Goal: Task Accomplishment & Management: Complete application form

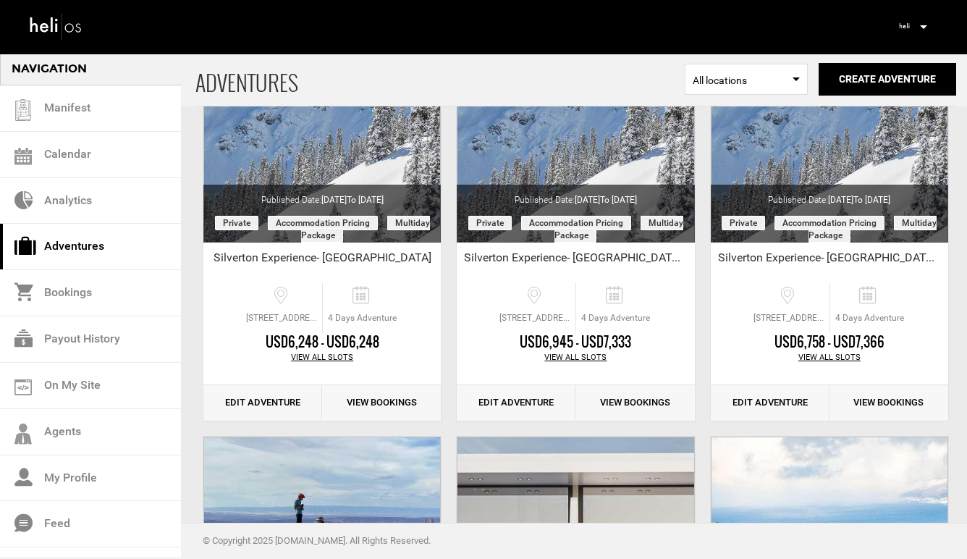
scroll to position [166, 0]
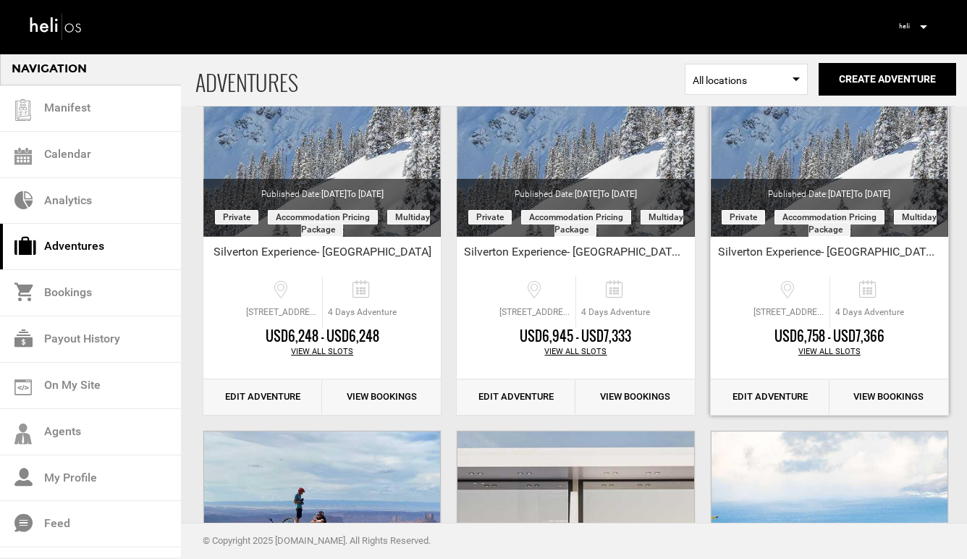
click at [761, 390] on link "Edit Adventure" at bounding box center [769, 396] width 119 height 35
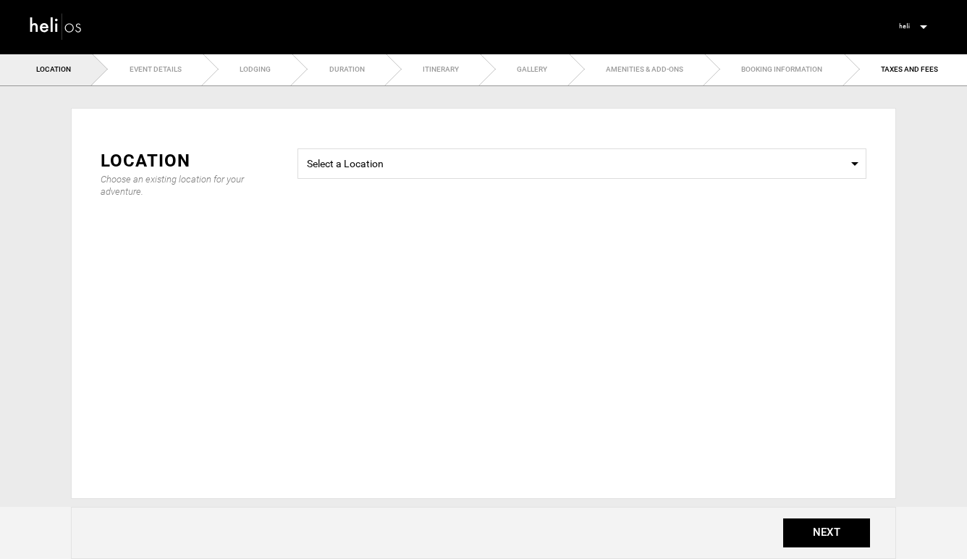
type input "Silverton Experience- The Wyman Hotel"
checkbox input "true"
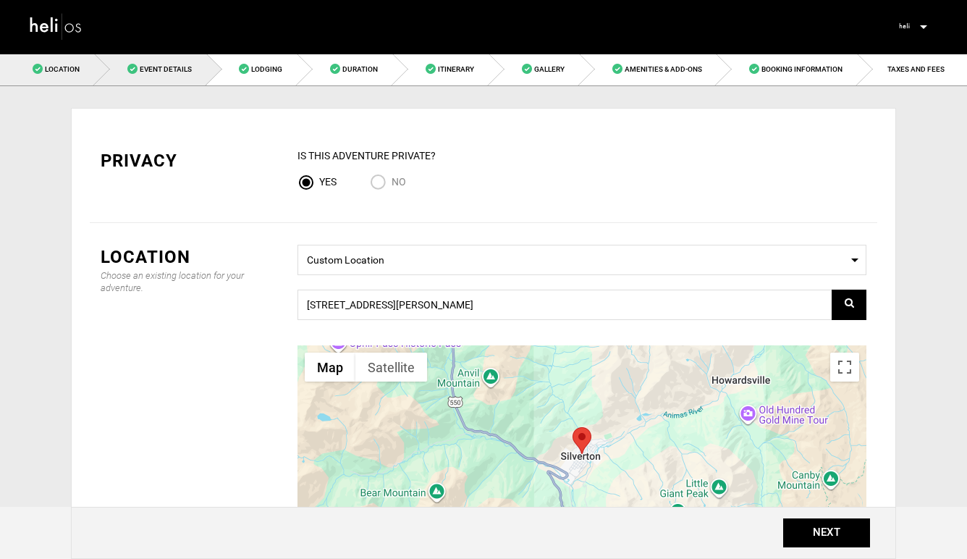
click at [158, 76] on link "Event Details" at bounding box center [151, 69] width 112 height 33
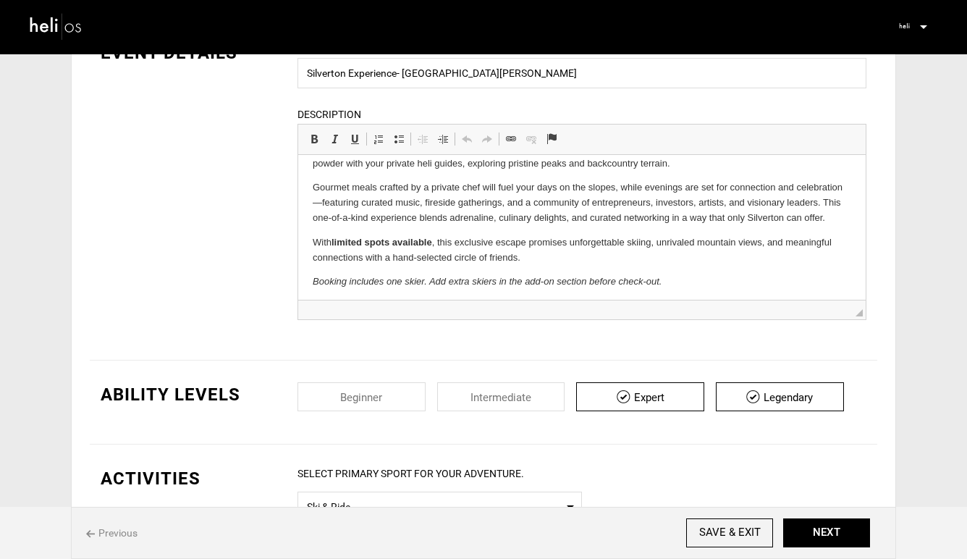
scroll to position [1, 0]
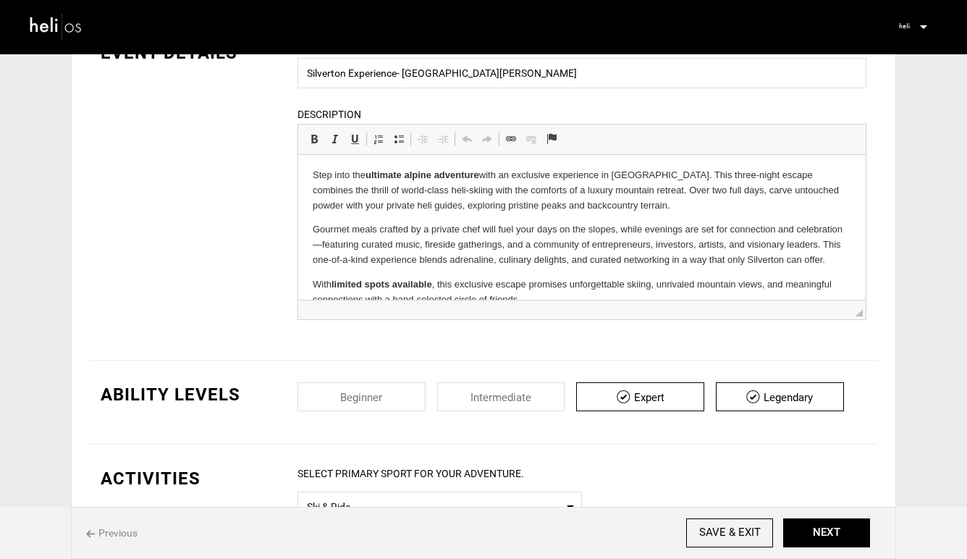
drag, startPoint x: 666, startPoint y: 280, endPoint x: 343, endPoint y: 205, distance: 331.2
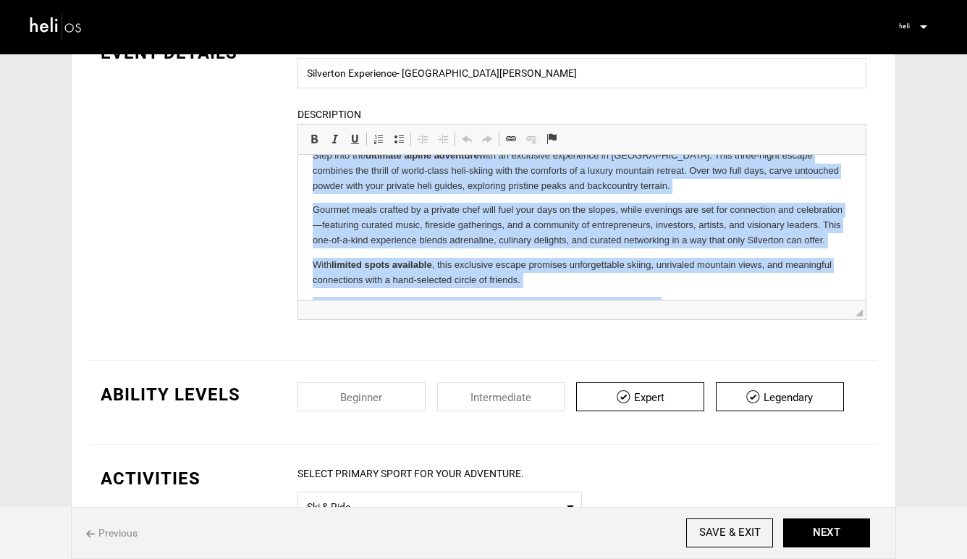
scroll to position [0, 0]
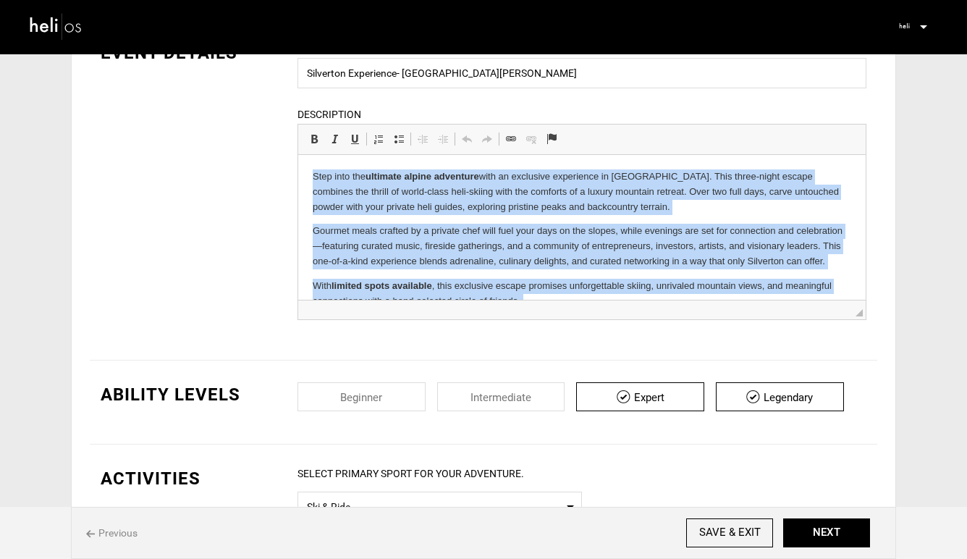
drag, startPoint x: 673, startPoint y: 284, endPoint x: 307, endPoint y: 158, distance: 386.9
click at [307, 158] on html "Step into the ultimate alpine adventure with an exclusive experience in Silvert…" at bounding box center [581, 251] width 567 height 192
copy body "Step into the ultimate alpine adventure with an exclusive experience in Silvert…"
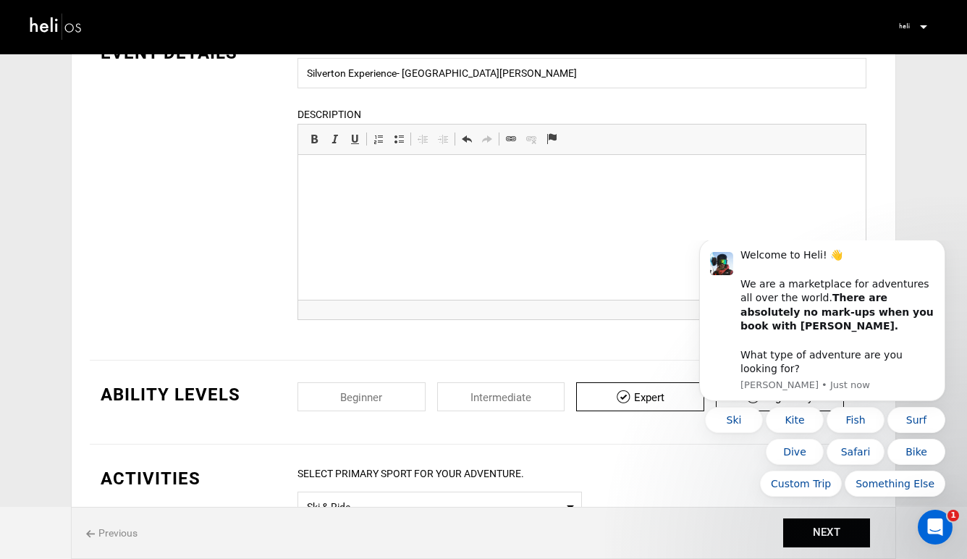
click at [526, 199] on html at bounding box center [581, 177] width 567 height 44
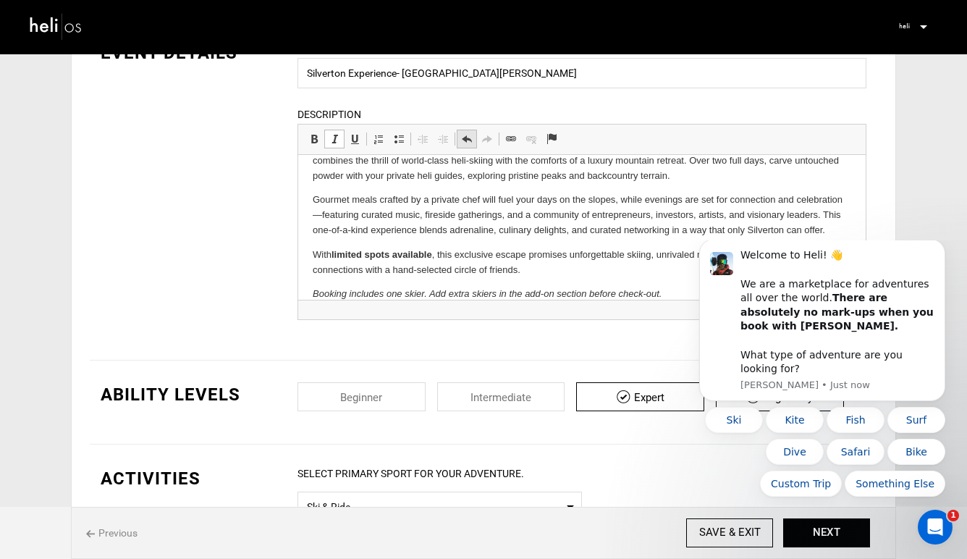
click at [465, 143] on span at bounding box center [467, 139] width 12 height 12
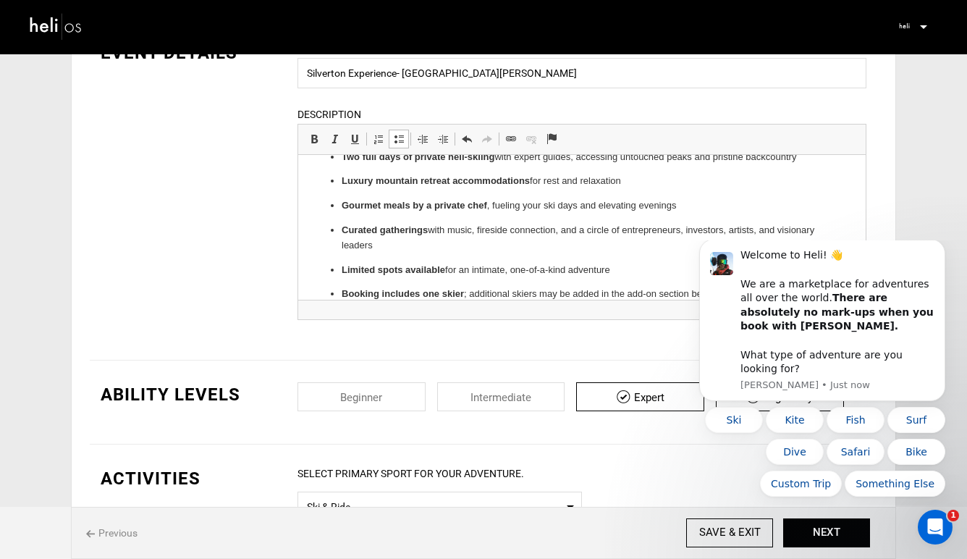
scroll to position [85, 0]
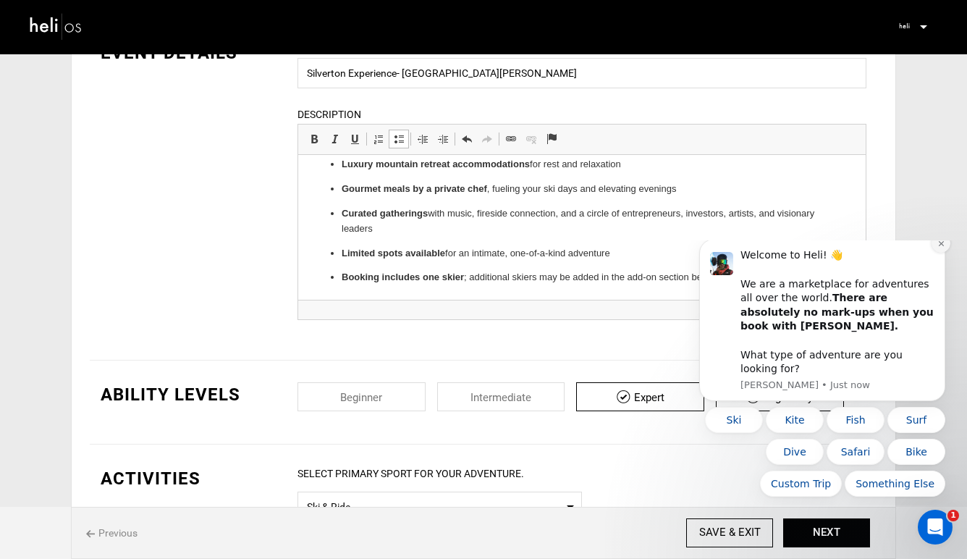
click at [940, 247] on icon "Dismiss notification" at bounding box center [941, 243] width 8 height 8
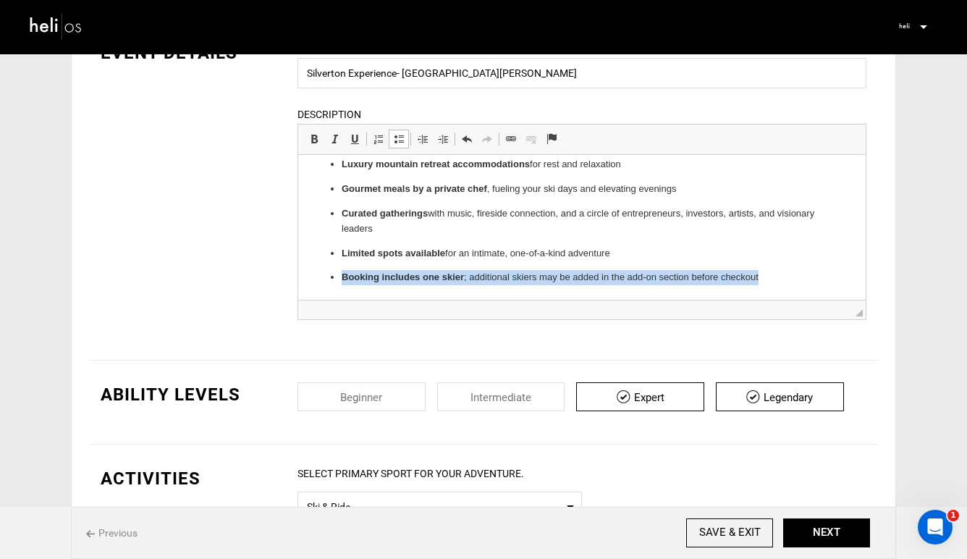
drag, startPoint x: 768, startPoint y: 275, endPoint x: 328, endPoint y: 275, distance: 439.9
click at [328, 275] on ul "Exclusive three-night alpine escape in Silverton, Colorado Two full days of pri…" at bounding box center [582, 197] width 538 height 177
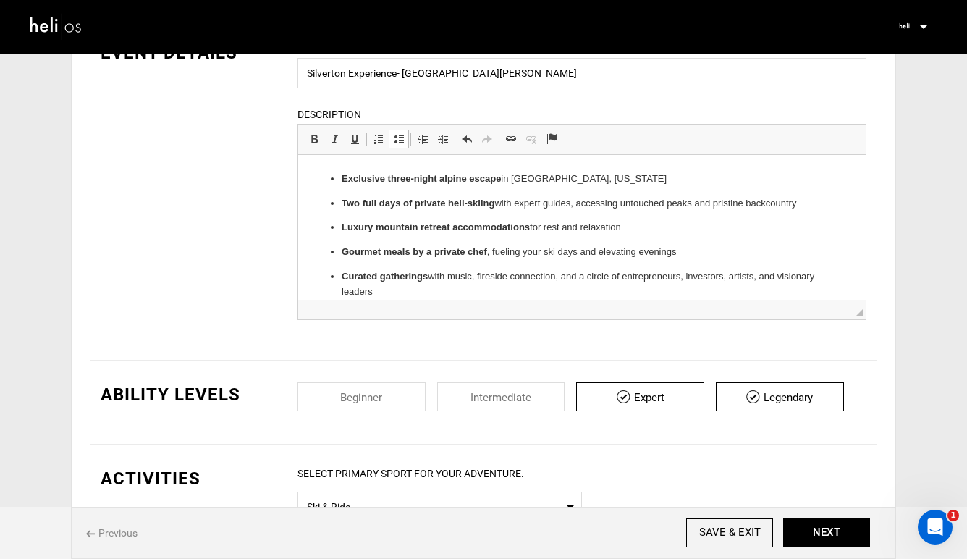
scroll to position [8, 0]
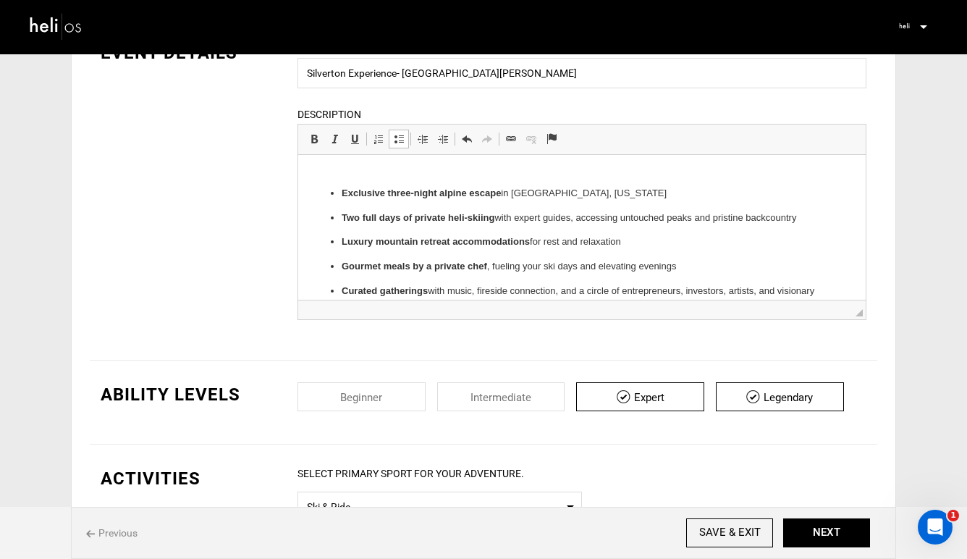
click at [343, 188] on strong "Exclusive three-night alpine escape" at bounding box center [420, 192] width 159 height 11
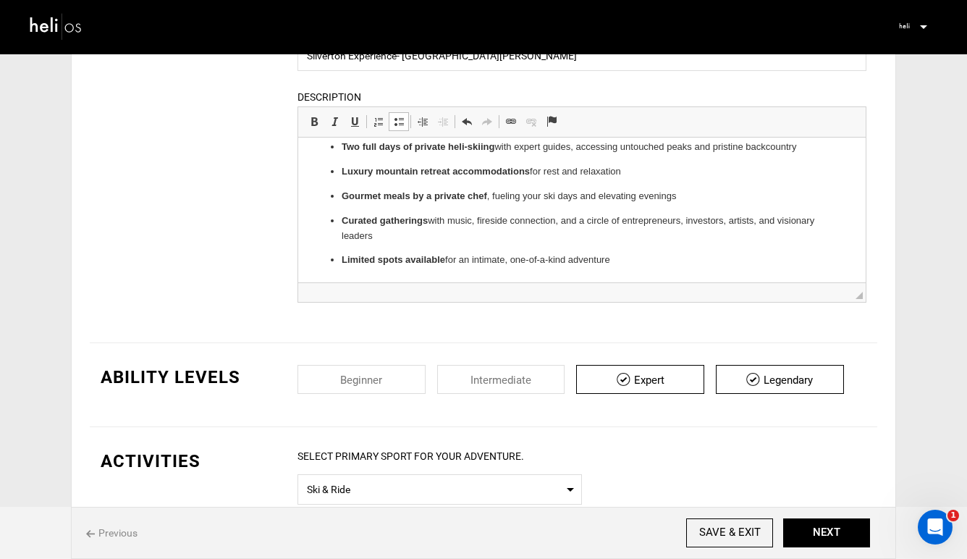
scroll to position [0, 0]
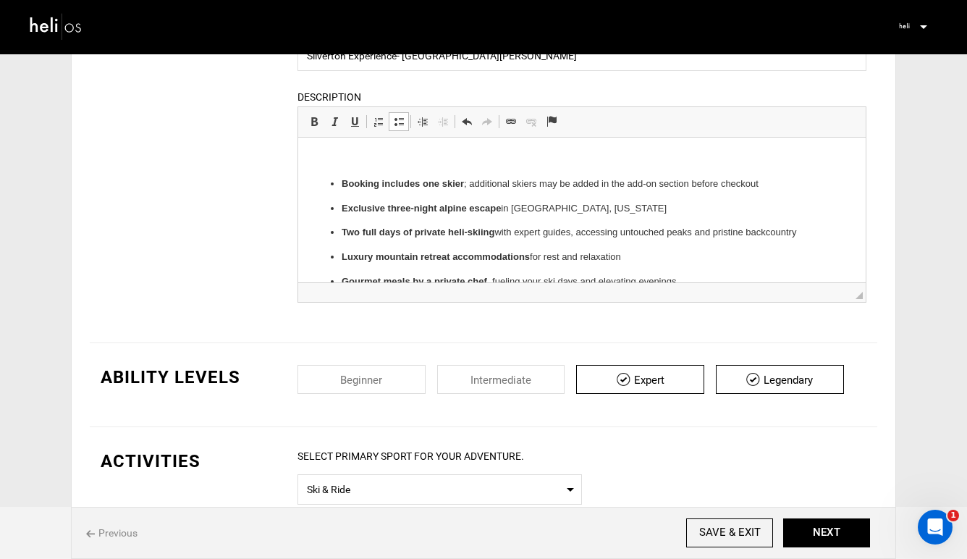
click at [367, 157] on p at bounding box center [582, 159] width 538 height 15
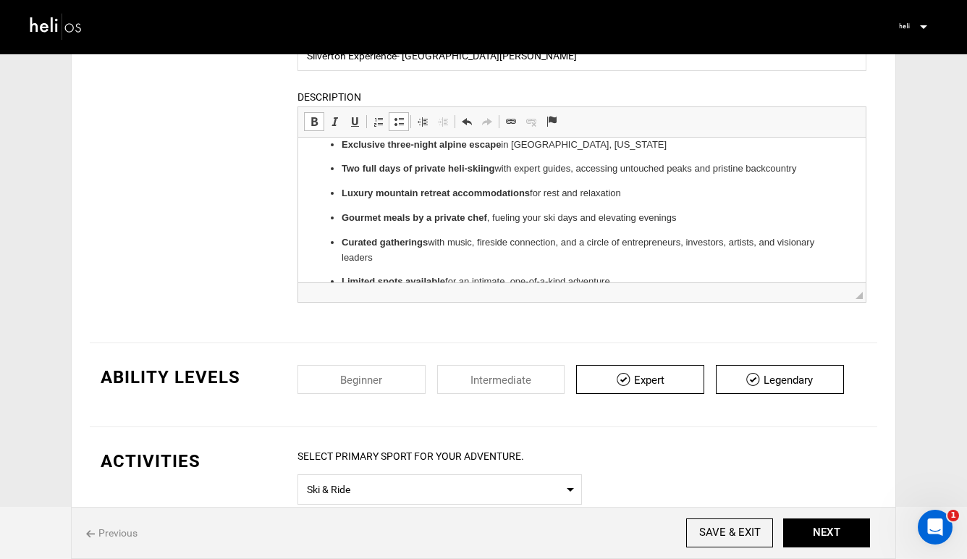
scroll to position [85, 0]
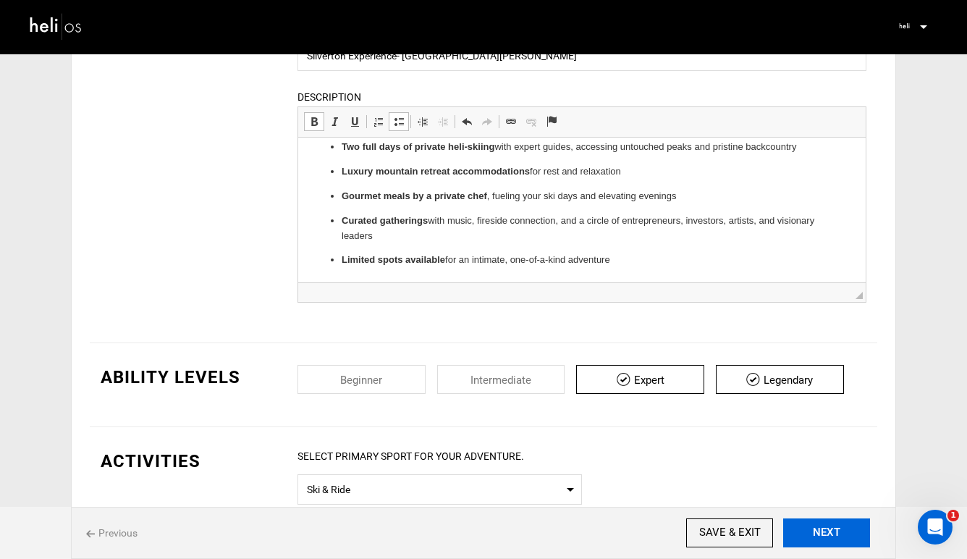
click at [833, 523] on button "NEXT" at bounding box center [826, 532] width 87 height 29
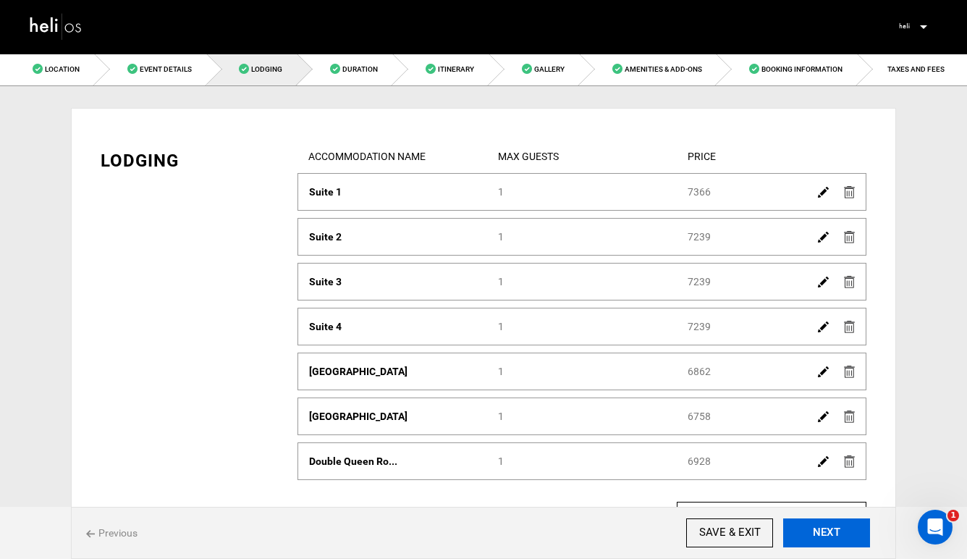
click at [833, 523] on button "NEXT" at bounding box center [826, 532] width 87 height 29
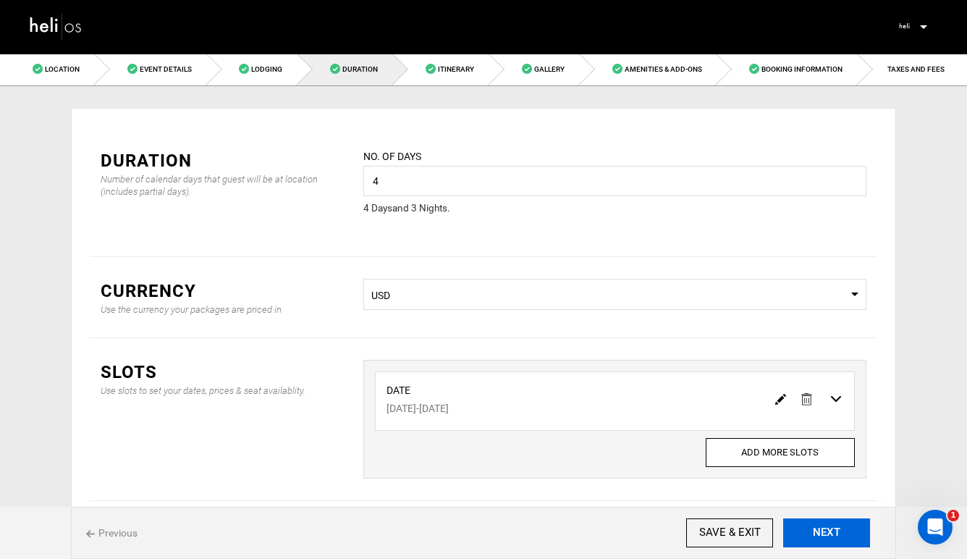
click at [833, 523] on button "NEXT" at bounding box center [826, 532] width 87 height 29
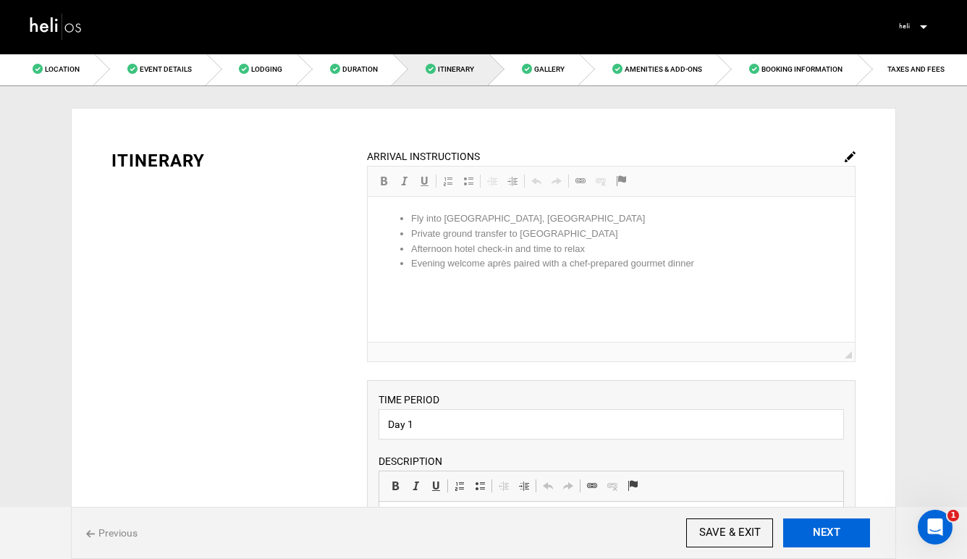
click at [829, 527] on button "NEXT" at bounding box center [826, 532] width 87 height 29
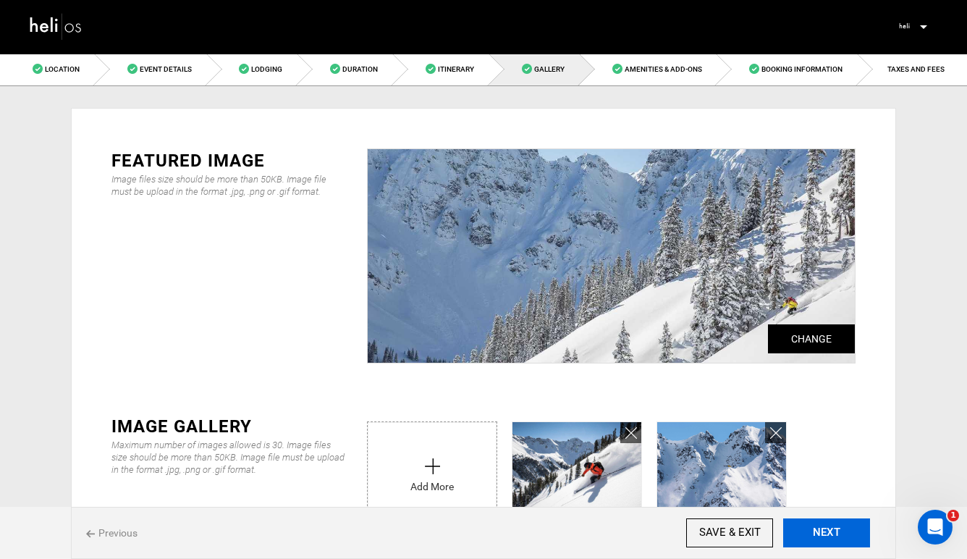
click at [829, 527] on button "NEXT" at bounding box center [826, 532] width 87 height 29
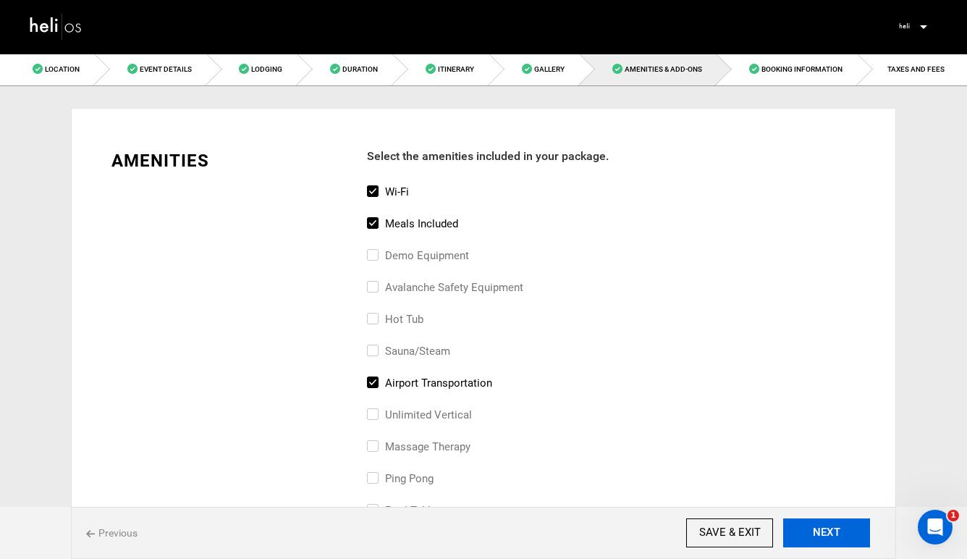
click at [829, 527] on button "NEXT" at bounding box center [826, 532] width 87 height 29
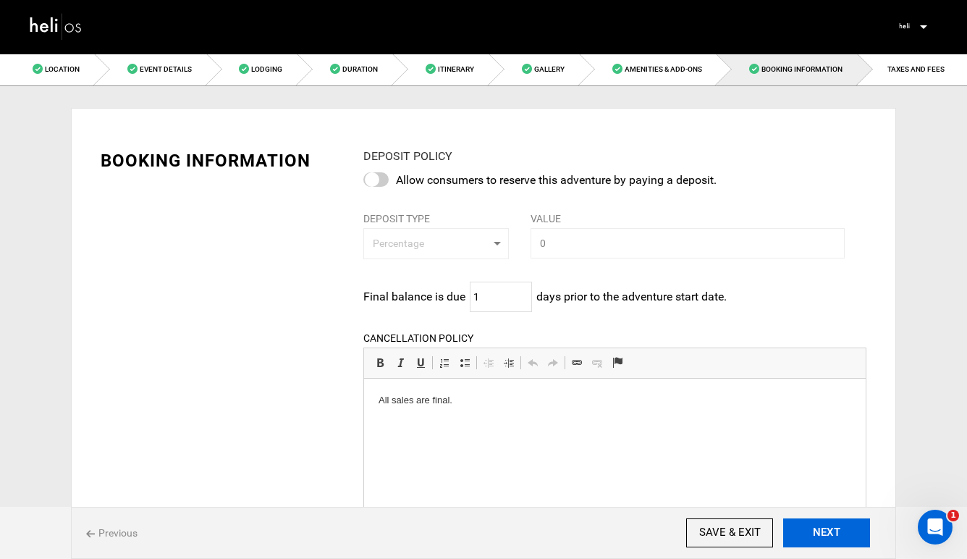
click at [829, 527] on button "NEXT" at bounding box center [826, 532] width 87 height 29
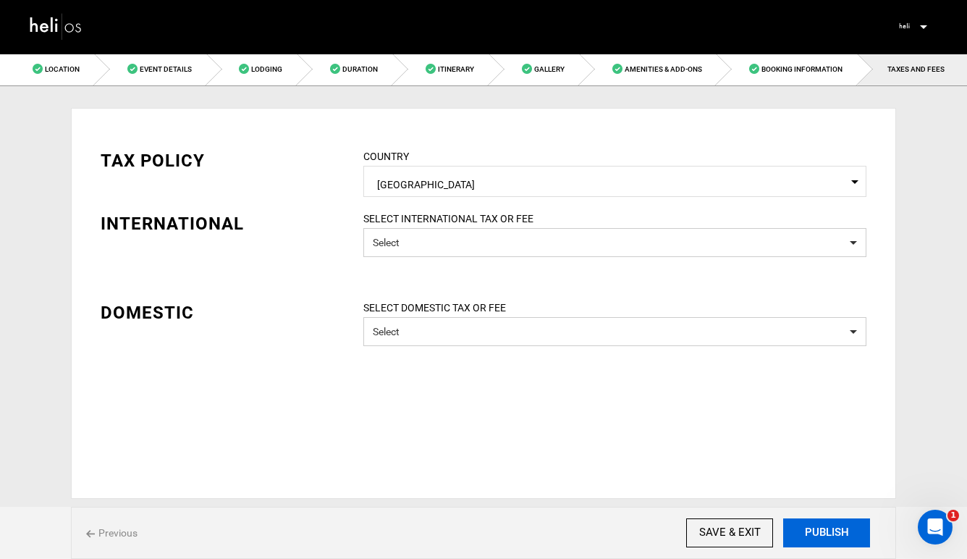
click at [829, 527] on button "PUBLISH" at bounding box center [826, 532] width 87 height 29
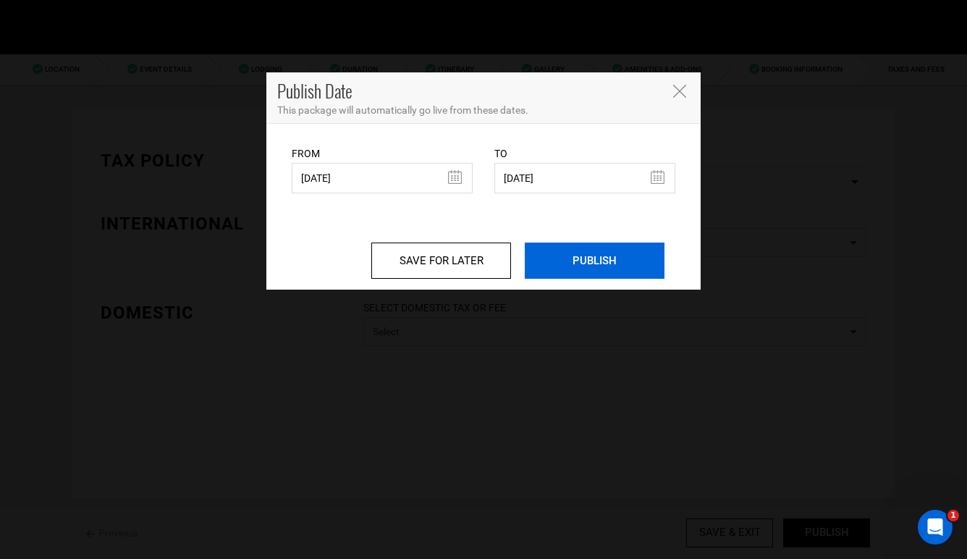
click at [609, 255] on input "PUBLISH" at bounding box center [595, 260] width 140 height 36
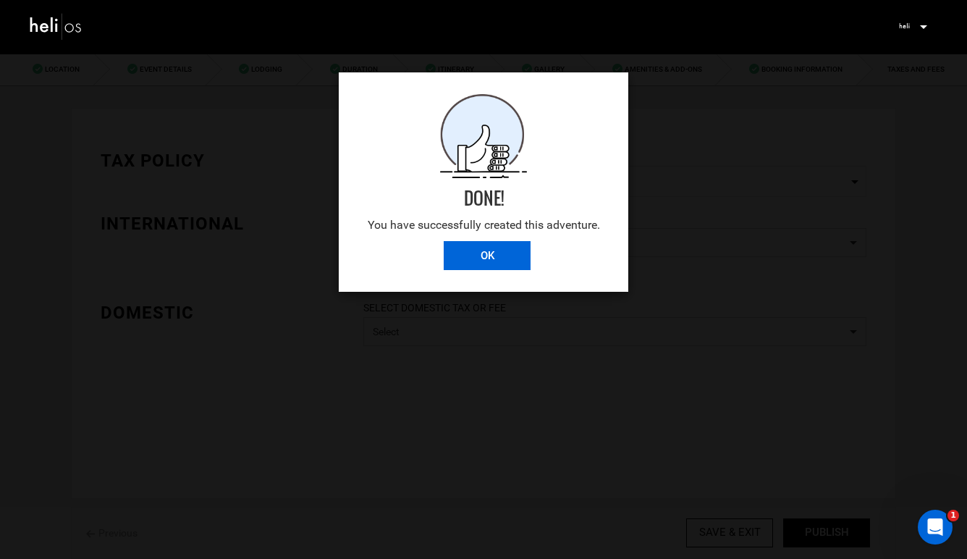
click at [487, 256] on input "OK" at bounding box center [487, 255] width 87 height 29
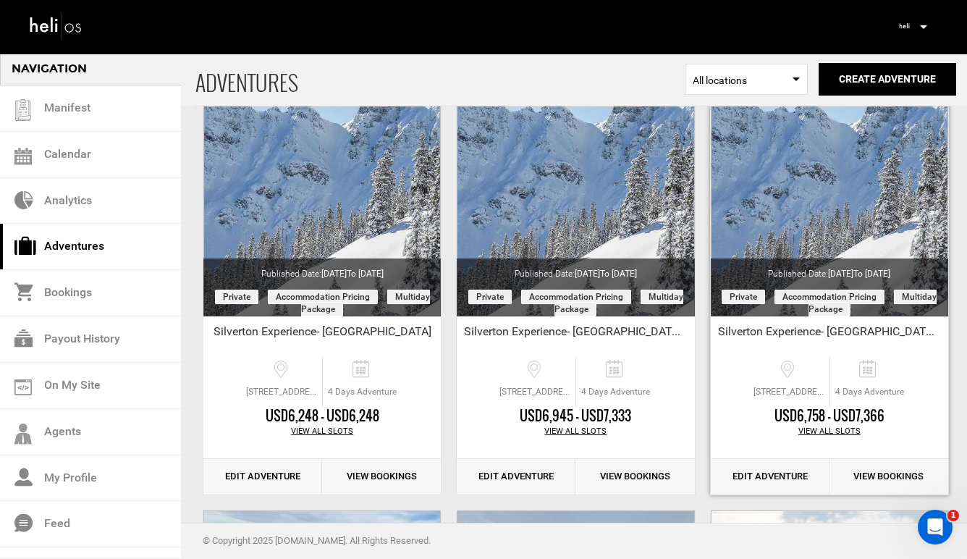
scroll to position [88, 0]
click at [770, 475] on link "Edit Adventure" at bounding box center [769, 475] width 119 height 35
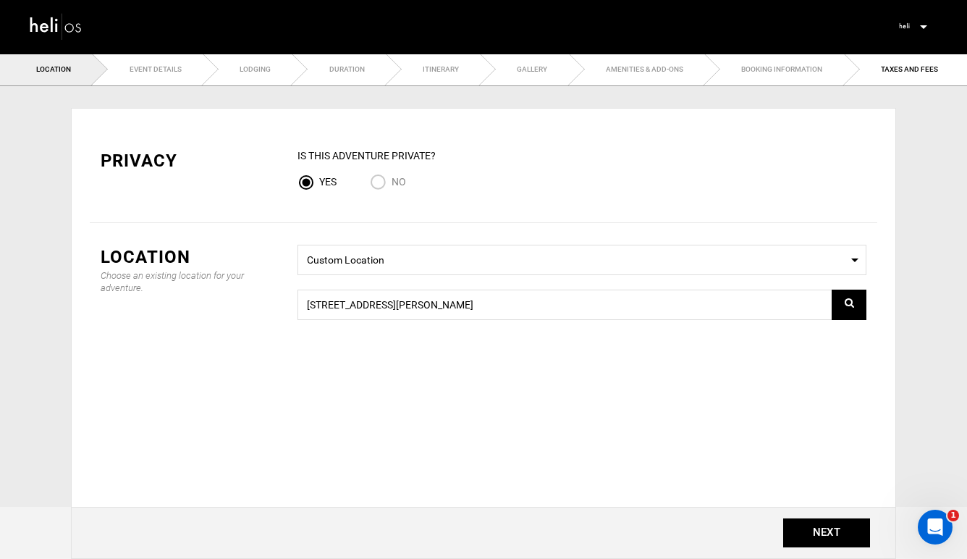
type input "Silverton Experience- [GEOGRAPHIC_DATA][PERSON_NAME]"
checkbox input "true"
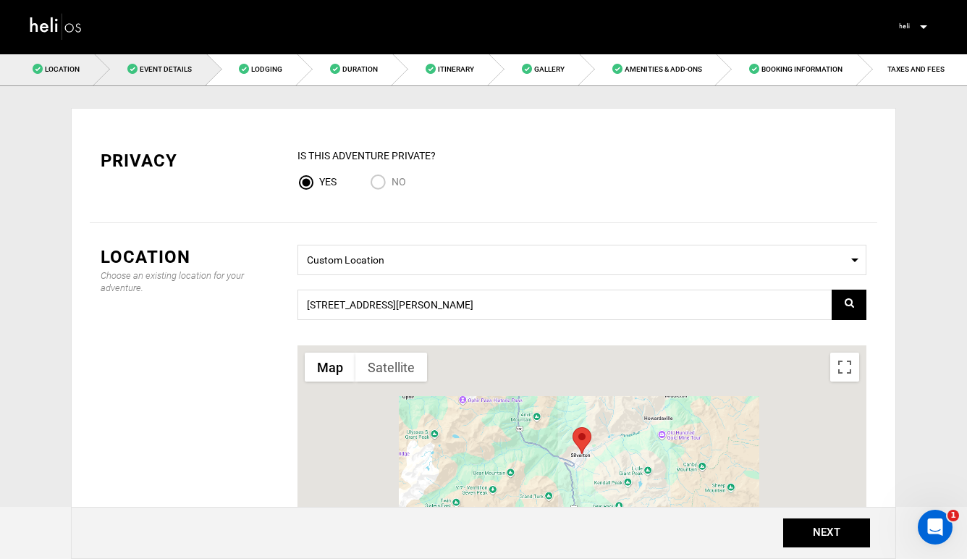
click at [164, 67] on span "Event Details" at bounding box center [166, 69] width 52 height 8
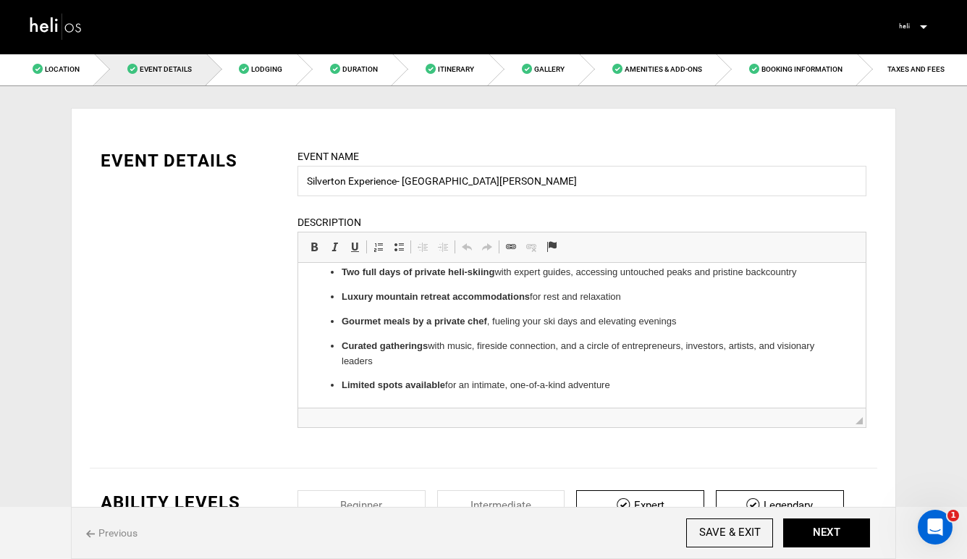
scroll to position [16, 0]
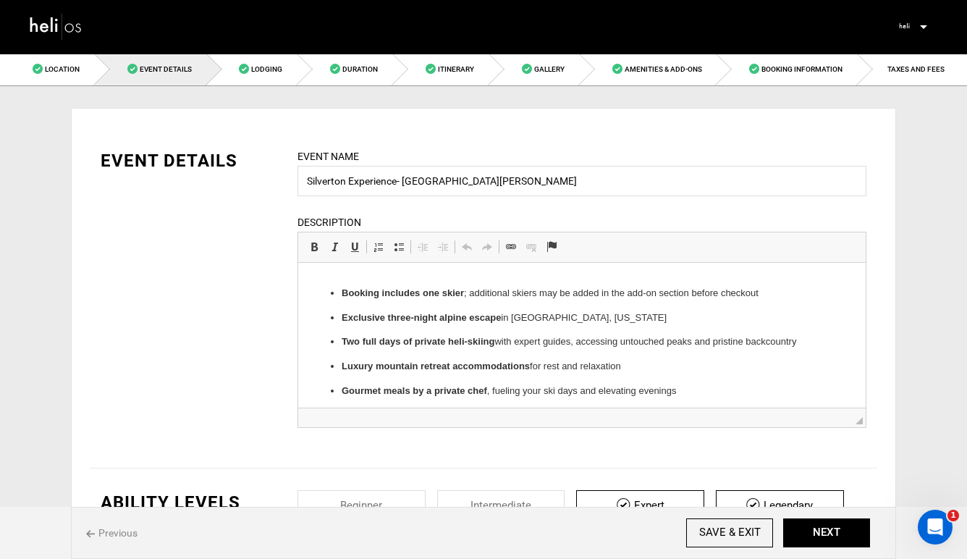
drag, startPoint x: 623, startPoint y: 384, endPoint x: 490, endPoint y: 354, distance: 136.5
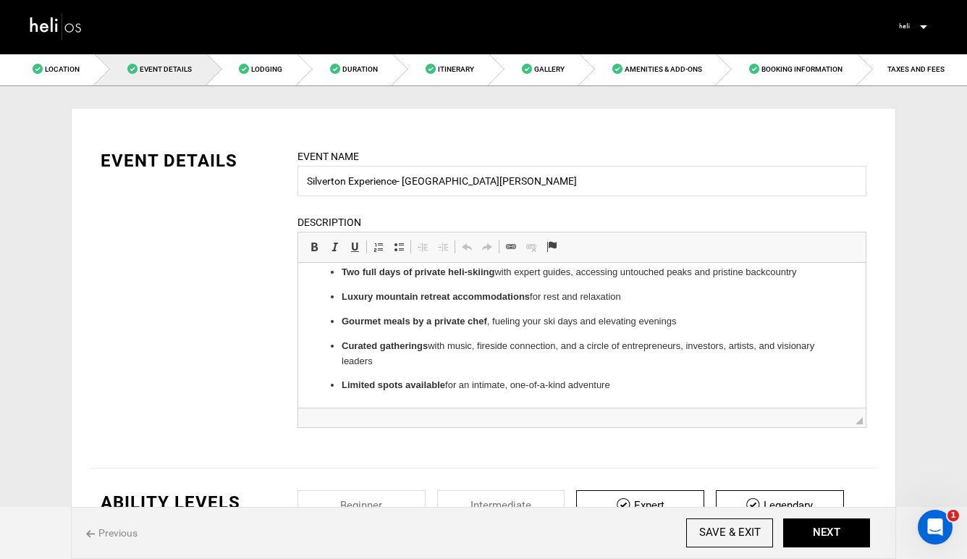
click at [70, 29] on img at bounding box center [56, 26] width 54 height 32
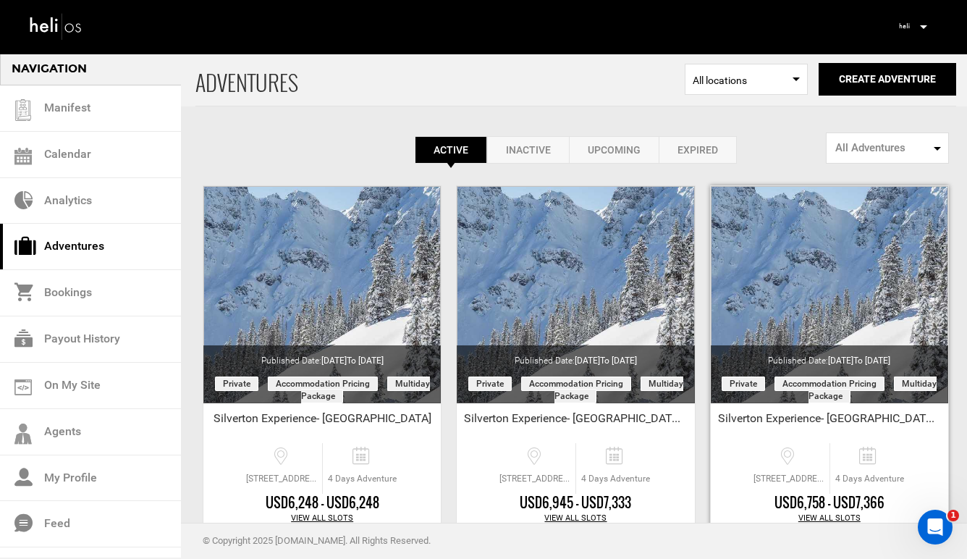
scroll to position [4, 0]
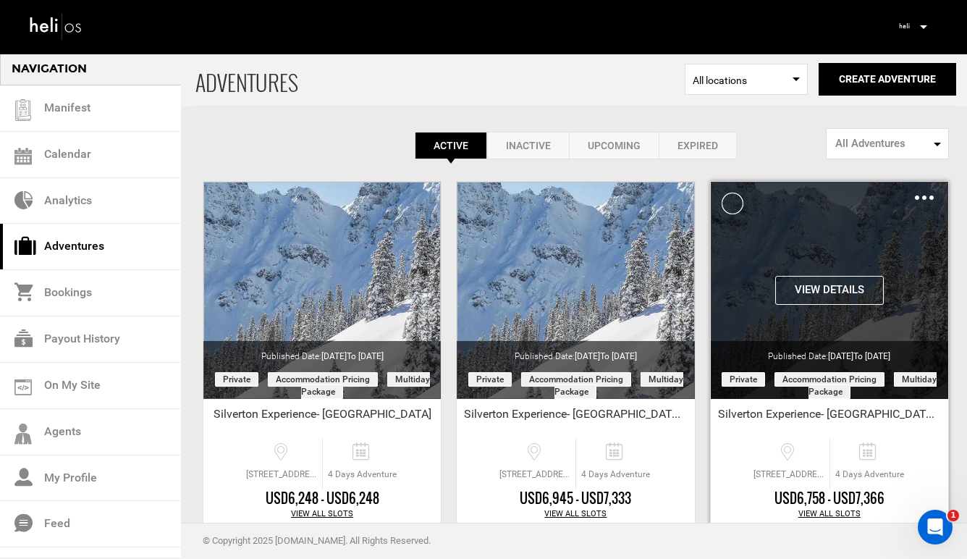
click at [832, 284] on button "View Details" at bounding box center [829, 290] width 109 height 29
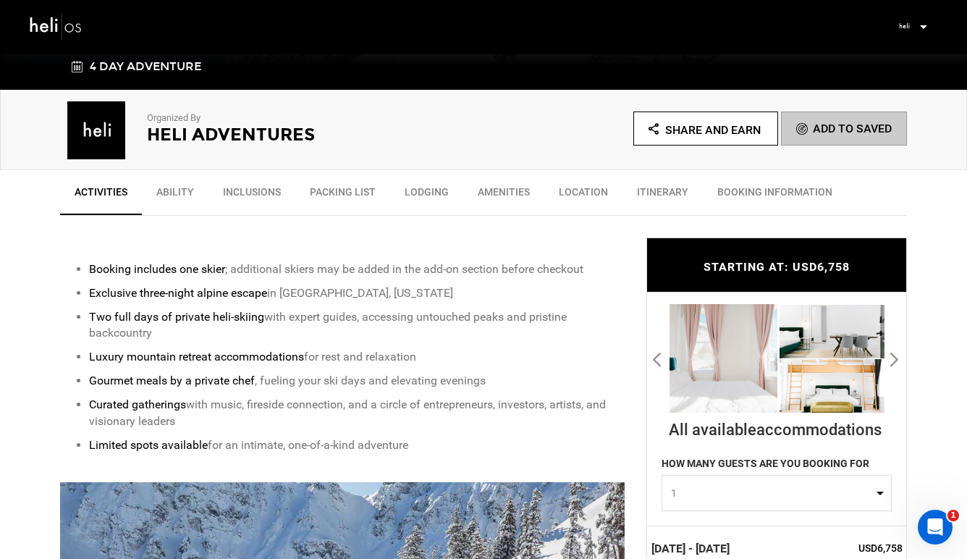
scroll to position [429, 0]
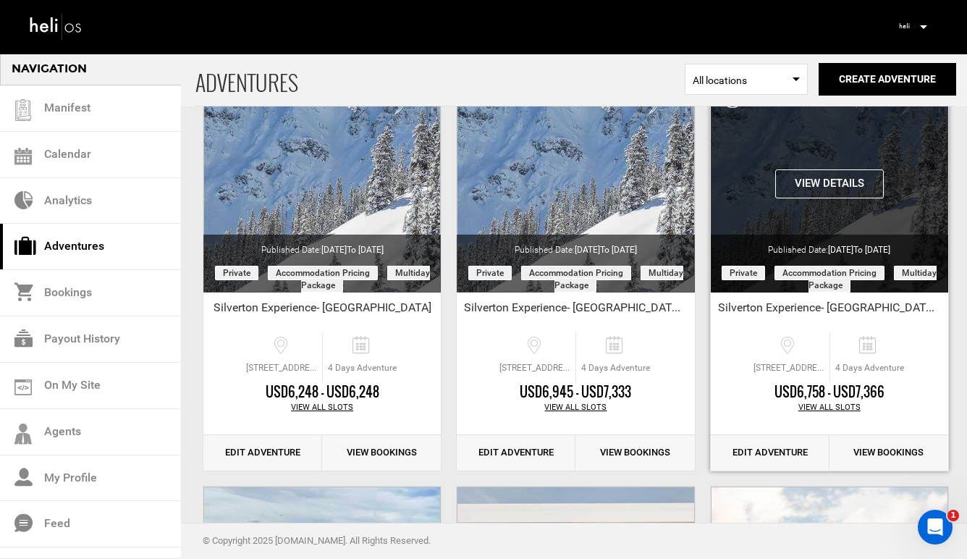
scroll to position [146, 0]
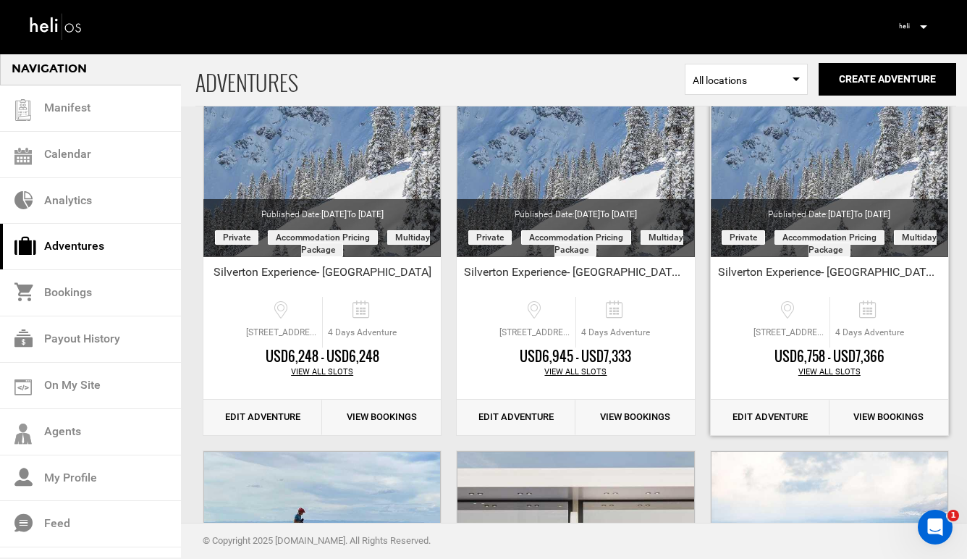
click at [786, 419] on link "Edit Adventure" at bounding box center [769, 416] width 119 height 35
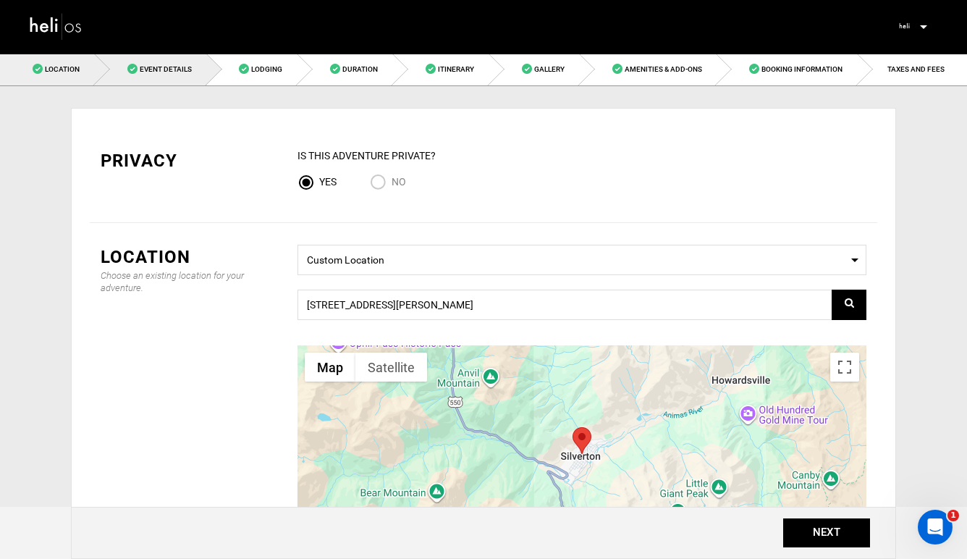
click at [177, 72] on span "Event Details" at bounding box center [166, 69] width 52 height 8
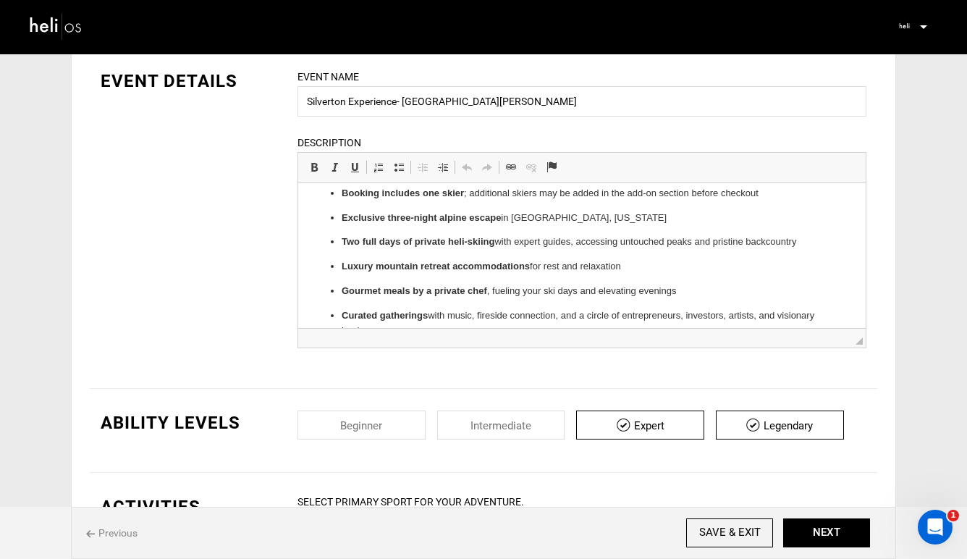
scroll to position [16, 0]
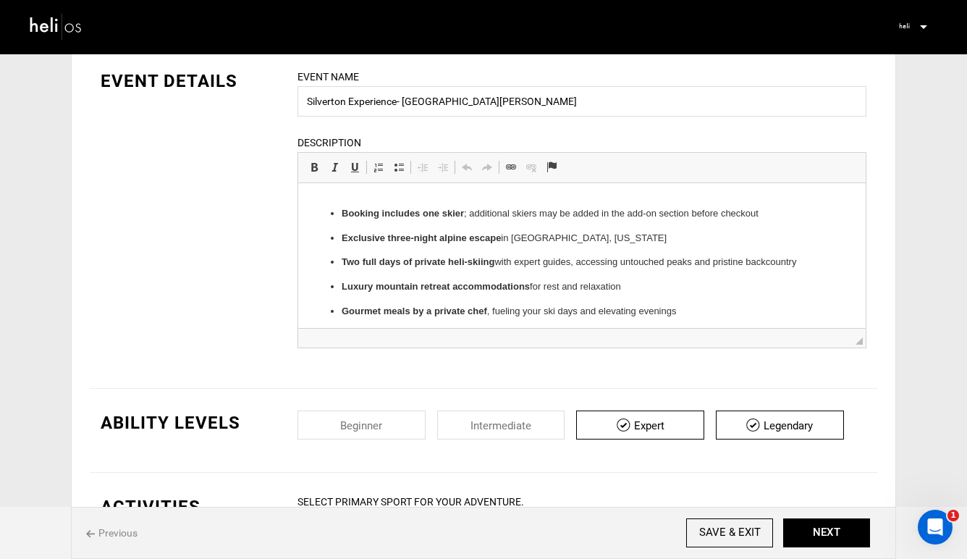
drag, startPoint x: 633, startPoint y: 268, endPoint x: 385, endPoint y: 271, distance: 248.2
drag, startPoint x: 634, startPoint y: 287, endPoint x: 327, endPoint y: 288, distance: 306.8
click at [327, 288] on ul "Booking includes one skier ; additional skiers may be added in the add-on secti…" at bounding box center [582, 294] width 538 height 177
click at [341, 290] on p at bounding box center [581, 286] width 480 height 15
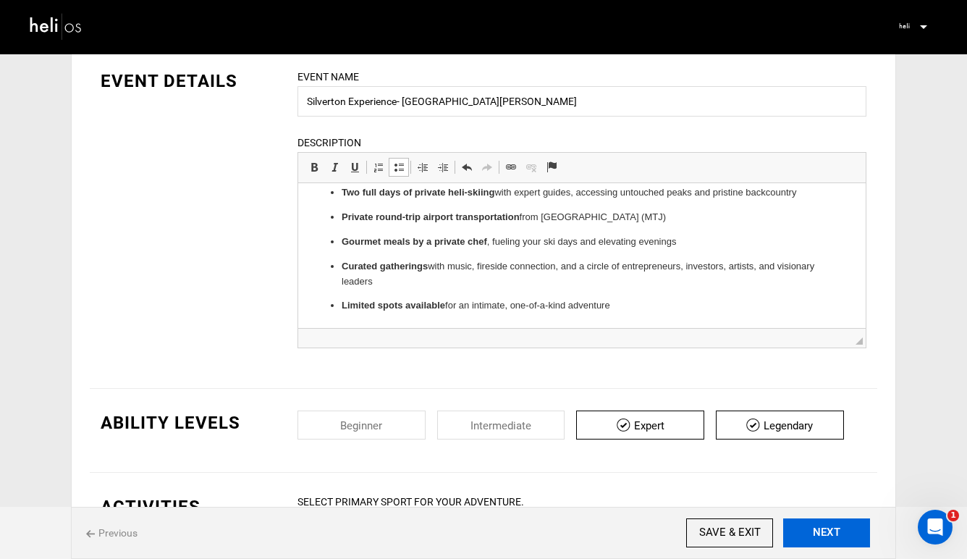
click at [822, 527] on button "NEXT" at bounding box center [826, 532] width 87 height 29
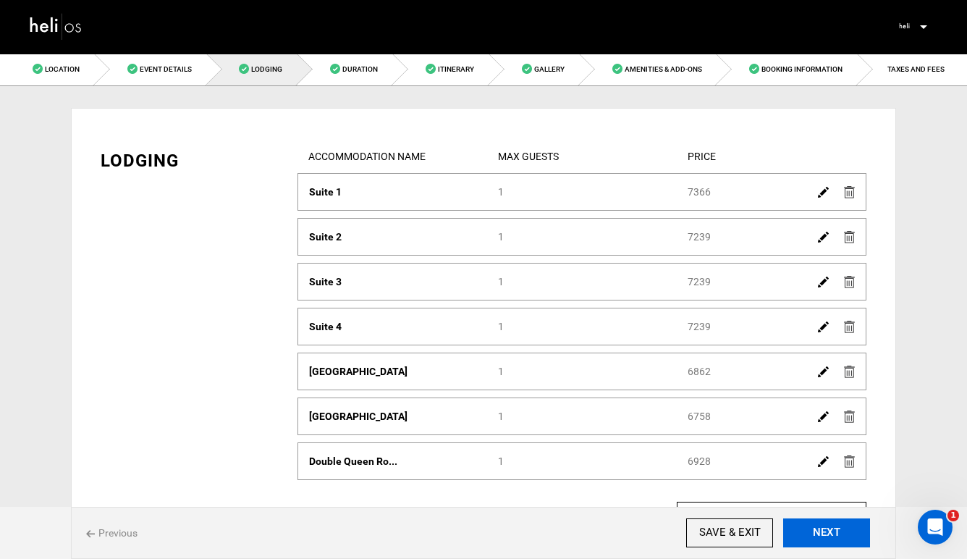
click at [822, 527] on button "NEXT" at bounding box center [826, 532] width 87 height 29
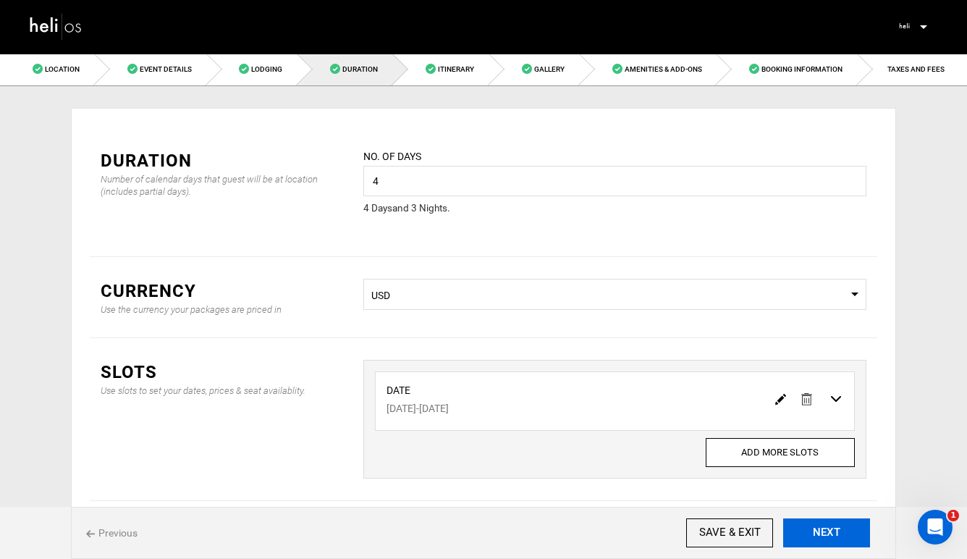
click at [822, 527] on button "NEXT" at bounding box center [826, 532] width 87 height 29
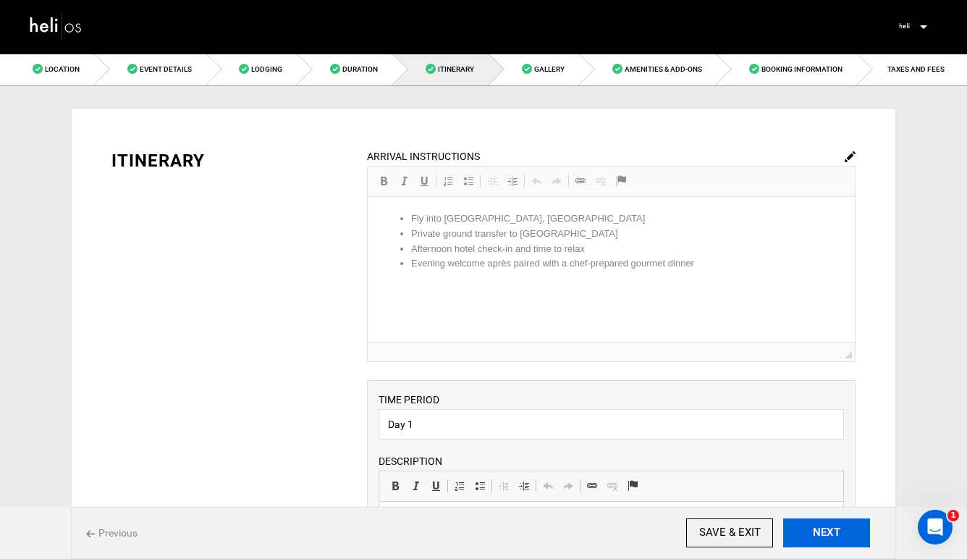
click at [822, 527] on button "NEXT" at bounding box center [826, 532] width 87 height 29
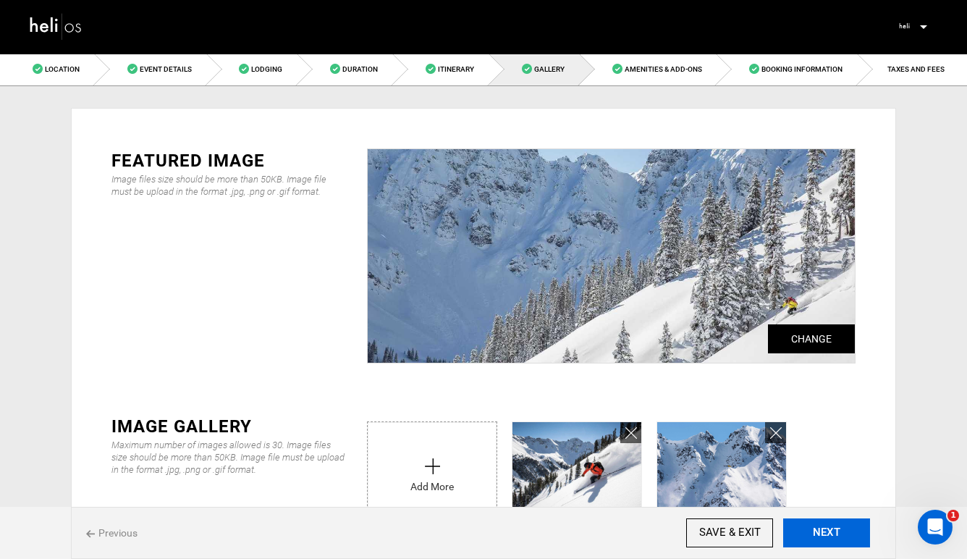
click at [822, 527] on button "NEXT" at bounding box center [826, 532] width 87 height 29
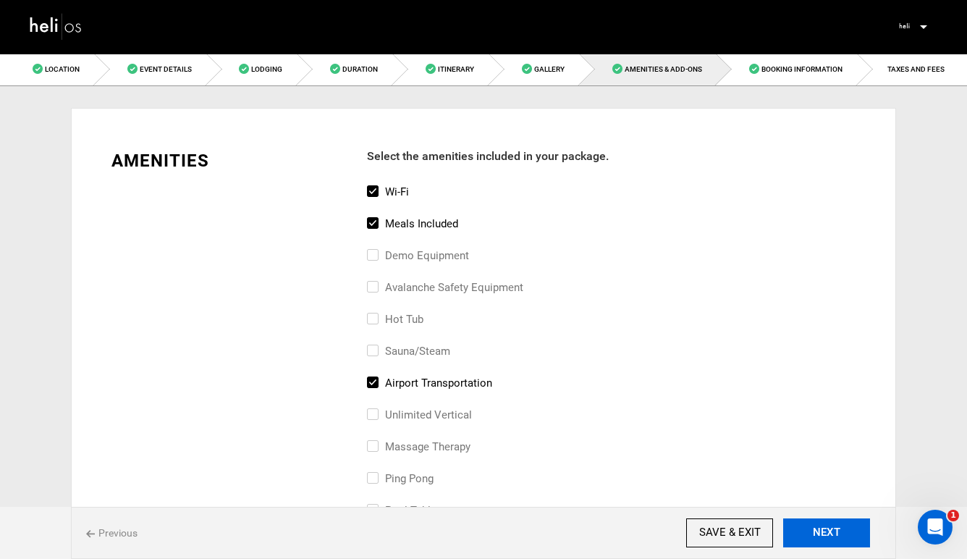
click at [822, 527] on button "NEXT" at bounding box center [826, 532] width 87 height 29
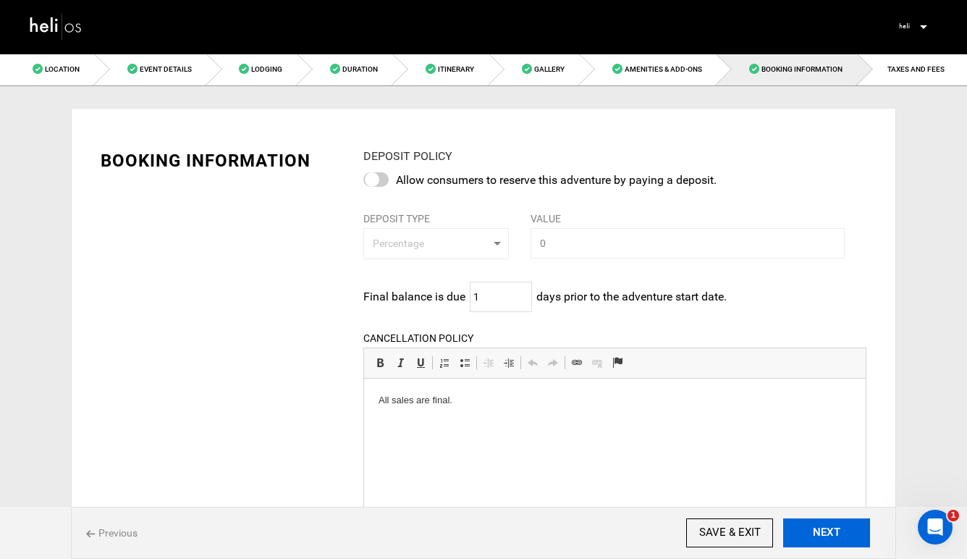
click at [822, 527] on button "NEXT" at bounding box center [826, 532] width 87 height 29
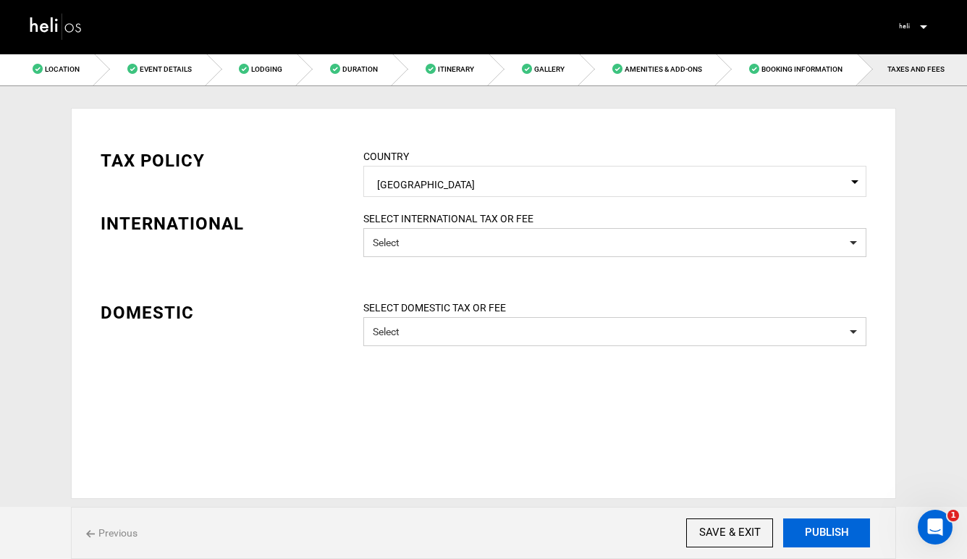
click at [822, 527] on button "PUBLISH" at bounding box center [826, 532] width 87 height 29
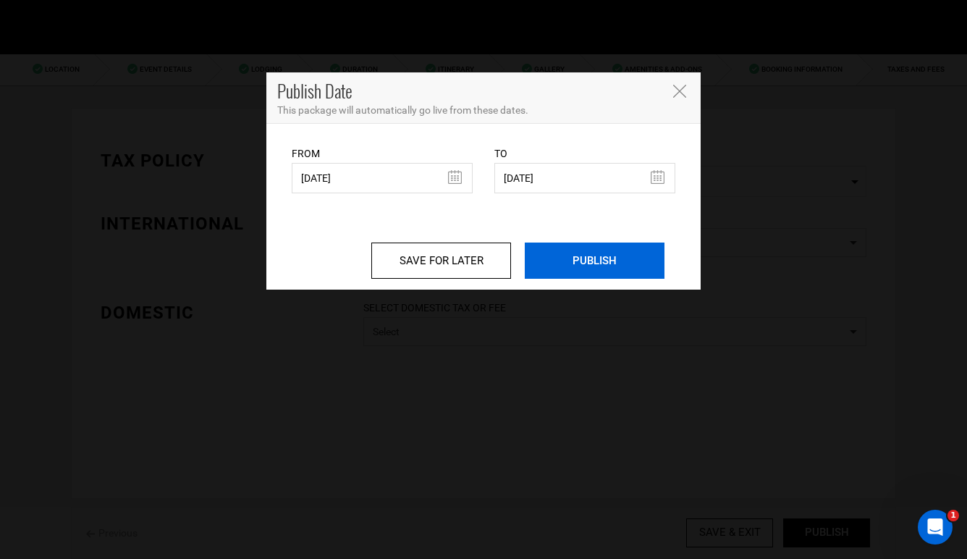
click at [561, 257] on input "PUBLISH" at bounding box center [595, 260] width 140 height 36
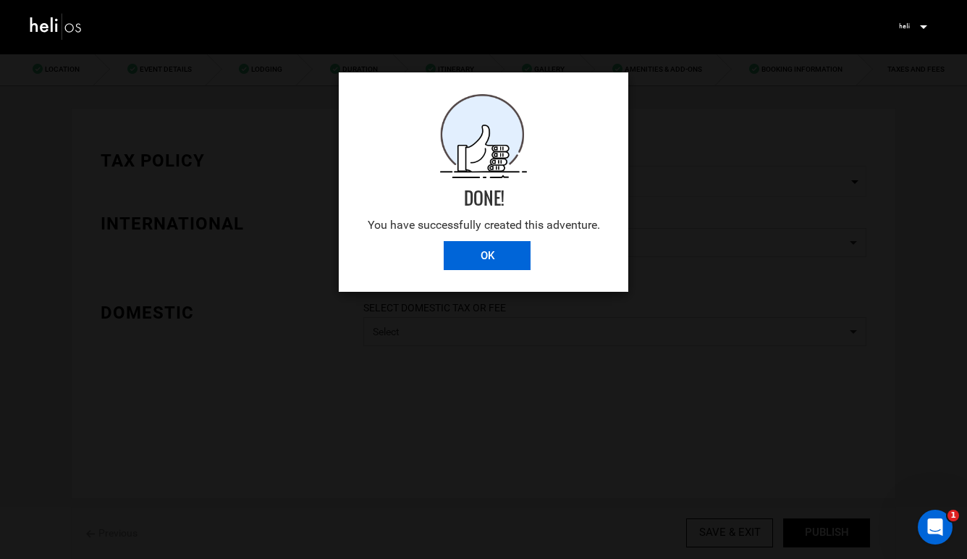
click at [472, 248] on input "OK" at bounding box center [487, 255] width 87 height 29
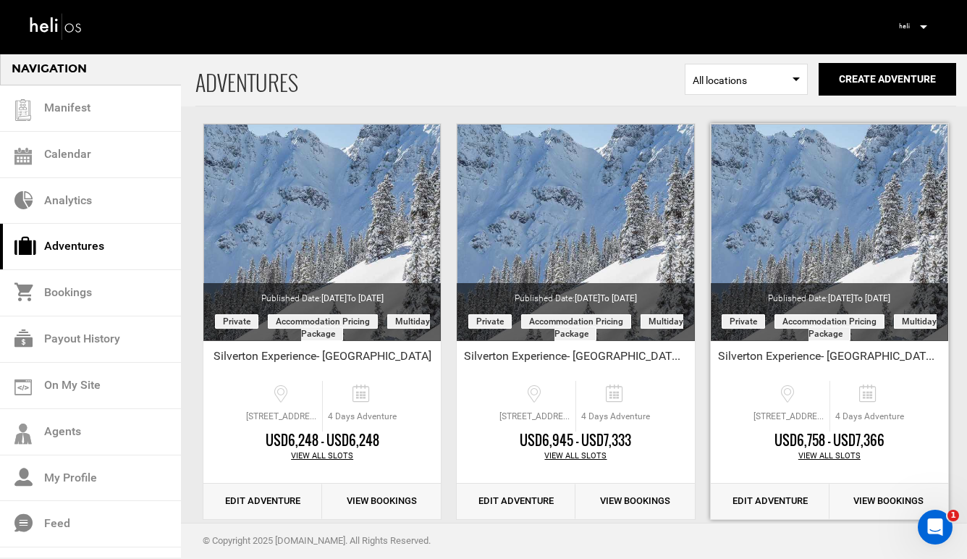
scroll to position [69, 0]
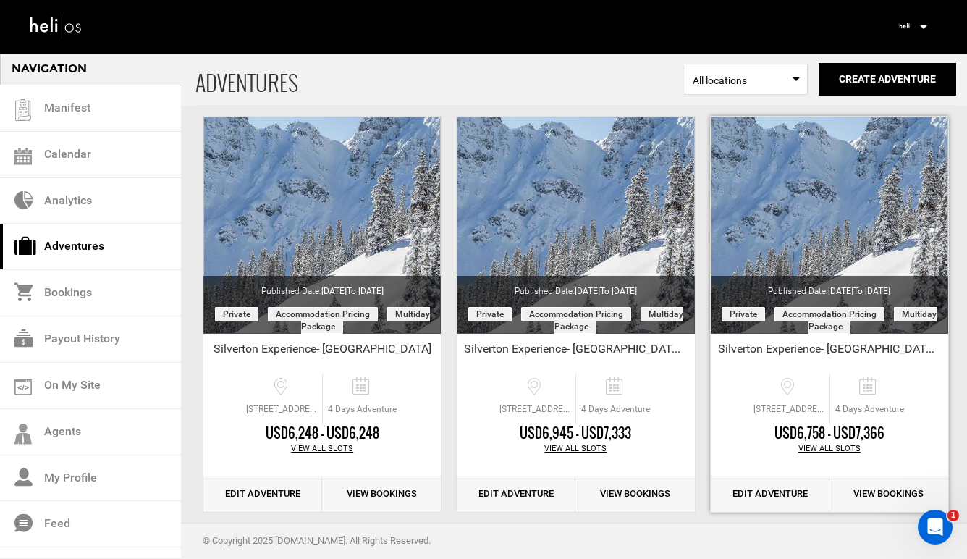
click at [789, 492] on link "Edit Adventure" at bounding box center [769, 493] width 119 height 35
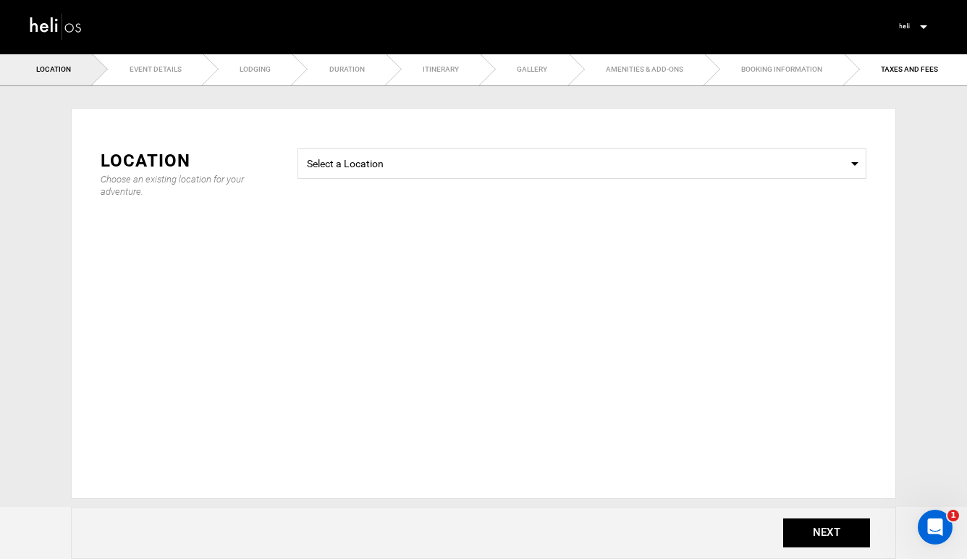
type input "Silverton Experience- [GEOGRAPHIC_DATA][PERSON_NAME]"
checkbox input "true"
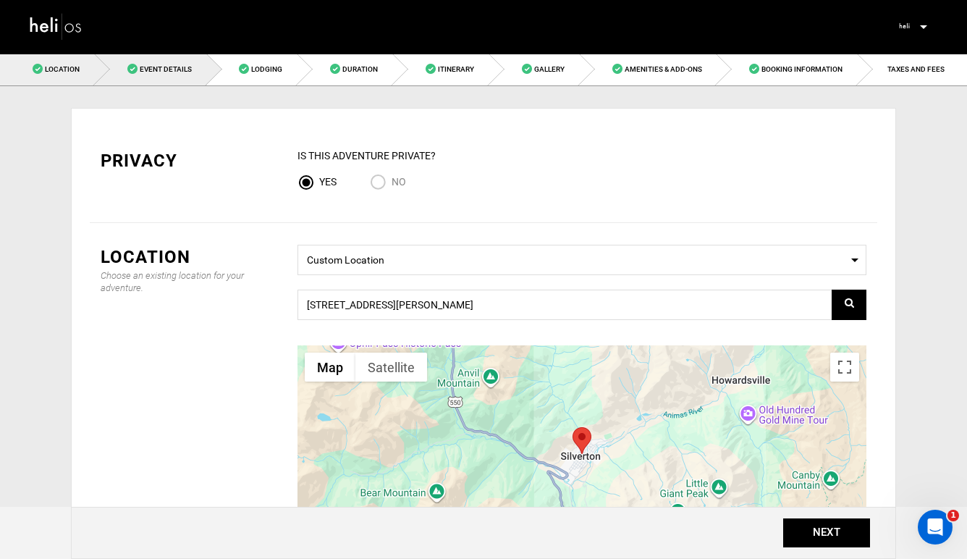
click at [171, 64] on link "Event Details" at bounding box center [151, 69] width 112 height 33
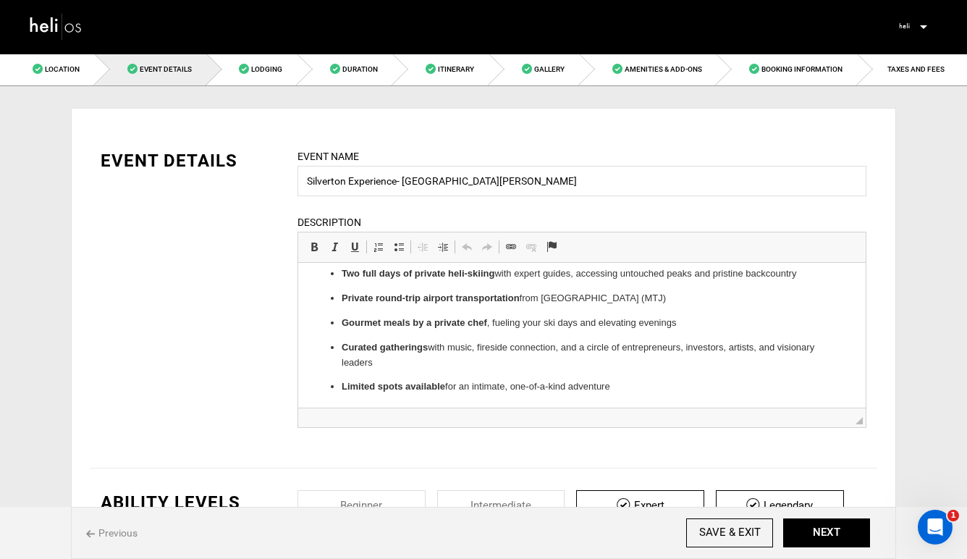
scroll to position [85, 0]
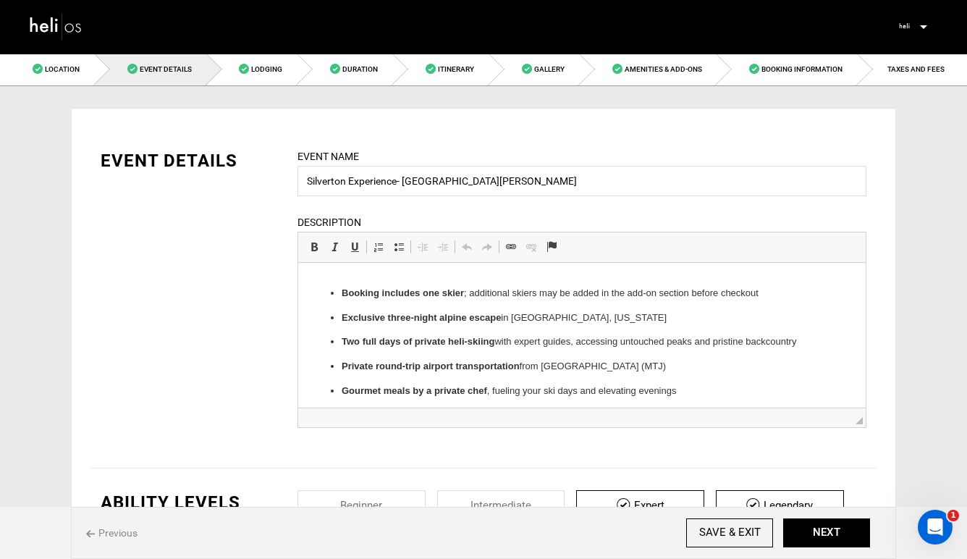
drag, startPoint x: 623, startPoint y: 389, endPoint x: 423, endPoint y: 346, distance: 204.2
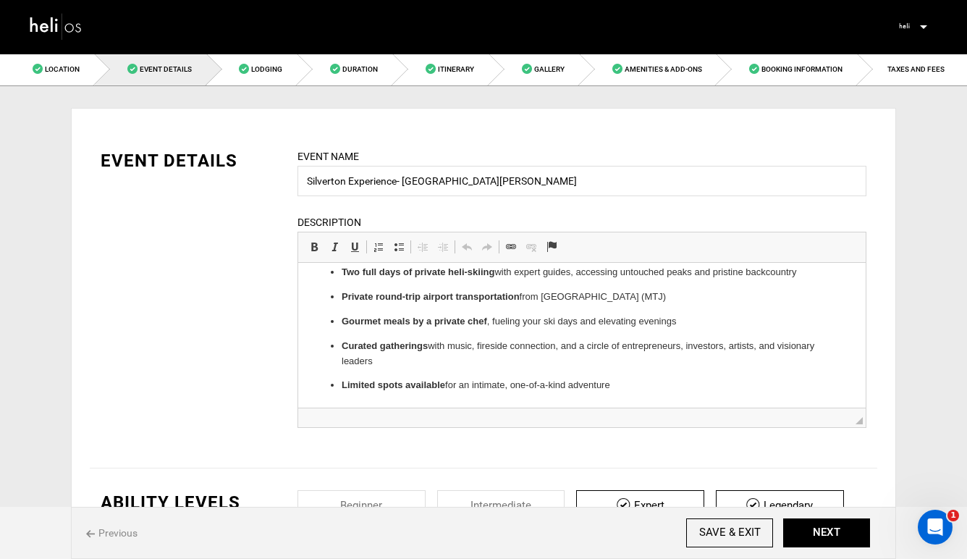
scroll to position [0, 0]
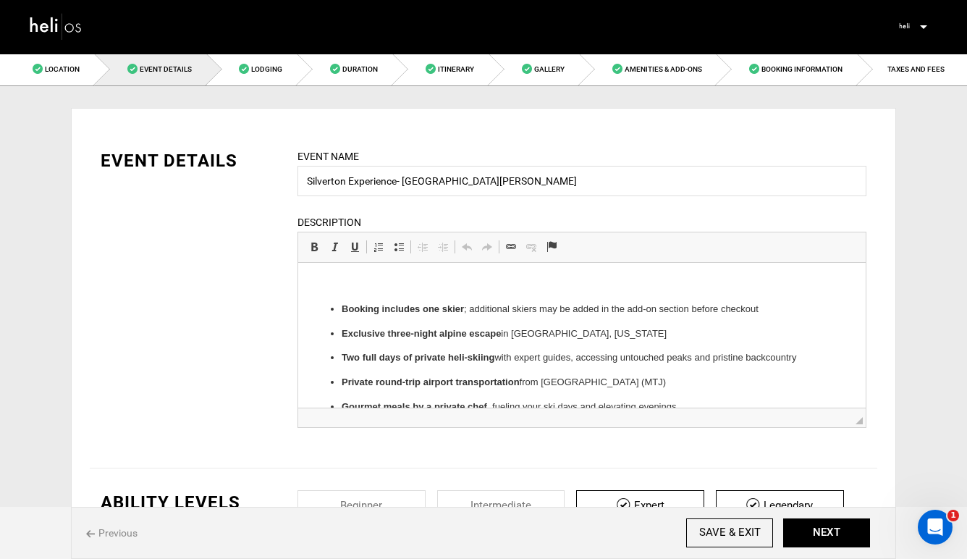
drag, startPoint x: 624, startPoint y: 387, endPoint x: 615, endPoint y: 494, distance: 107.4
click at [318, 263] on html "Booking includes one skier ; additional skiers may be added in the add-on secti…" at bounding box center [581, 378] width 567 height 230
copy body "Booking includes one skier ; additional skiers may be added in the add-on secti…"
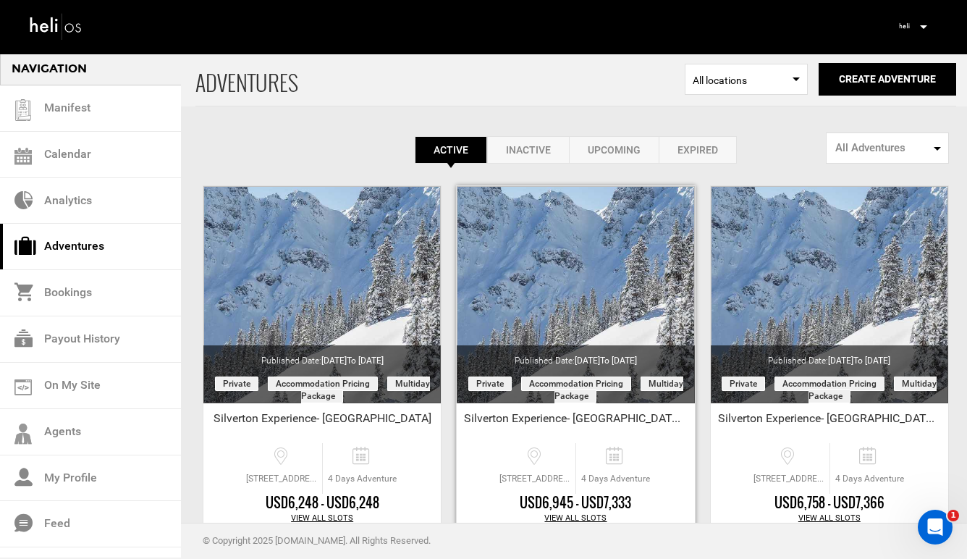
scroll to position [85, 0]
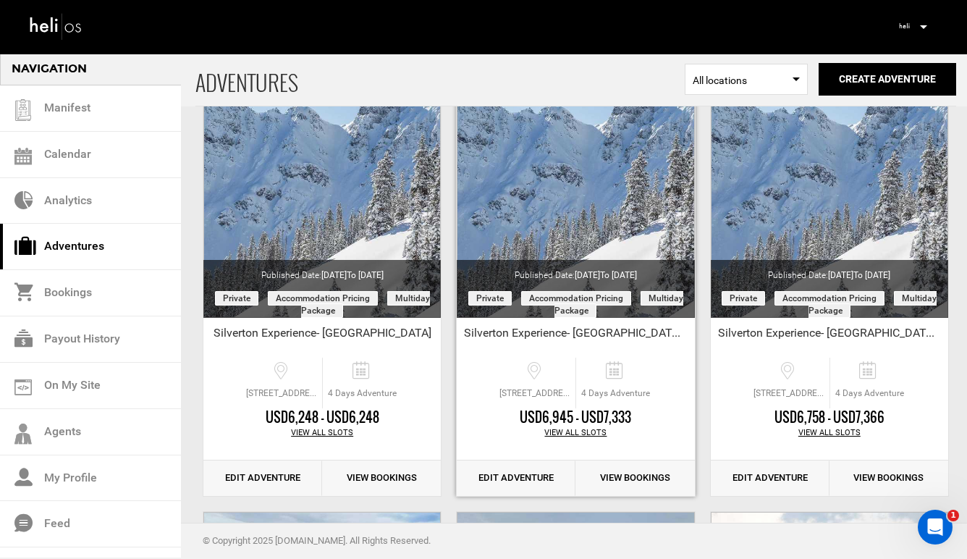
click at [530, 477] on link "Edit Adventure" at bounding box center [516, 477] width 119 height 35
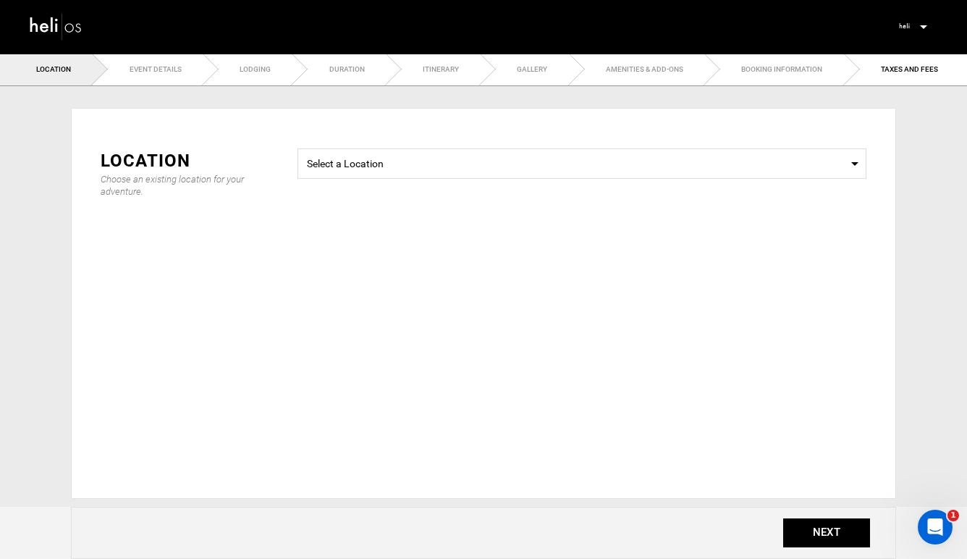
type input "Silverton Experience- [GEOGRAPHIC_DATA] Lofts"
checkbox input "true"
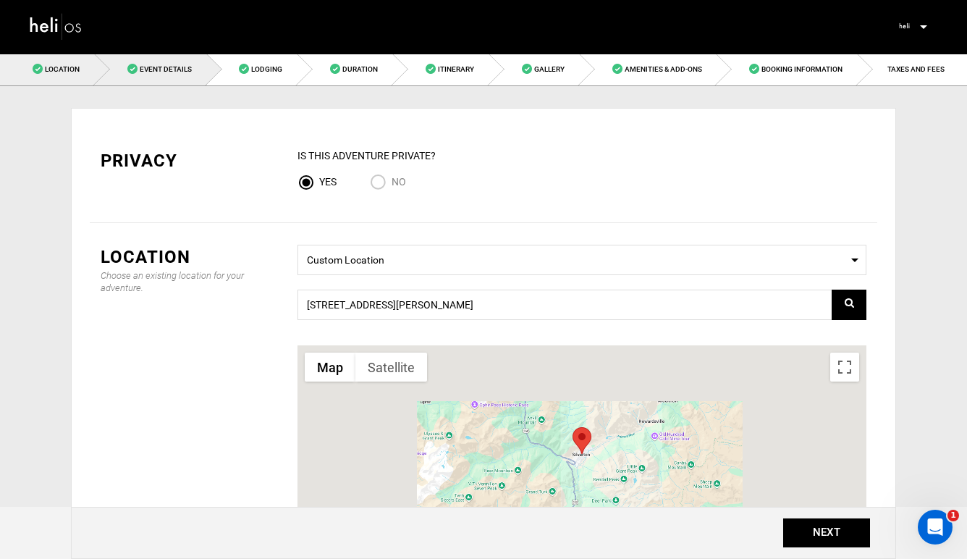
click at [165, 61] on link "Event Details" at bounding box center [151, 69] width 112 height 33
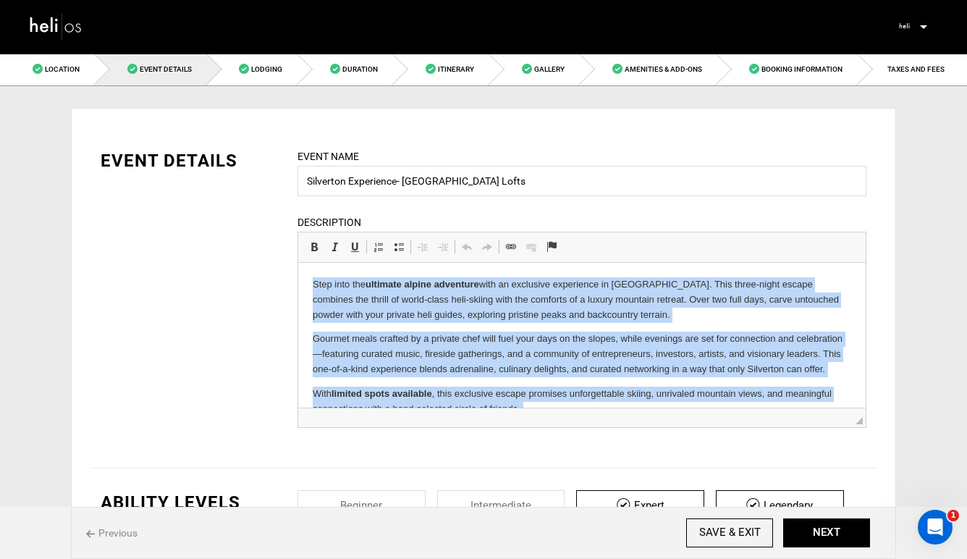
drag, startPoint x: 673, startPoint y: 388, endPoint x: 280, endPoint y: 265, distance: 411.7
click at [298, 265] on html "Step into the ultimate alpine adventure with an exclusive experience in Silvert…" at bounding box center [581, 359] width 567 height 192
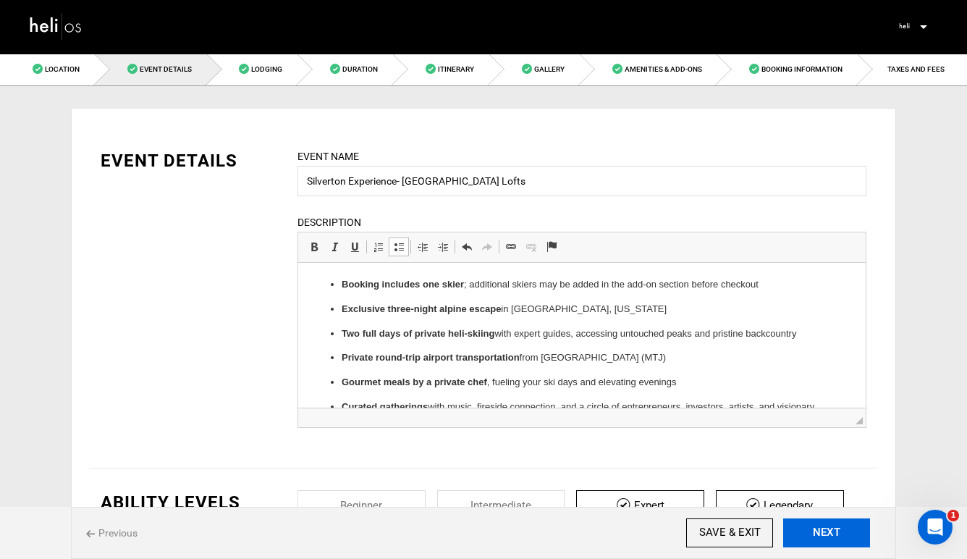
click at [806, 526] on button "NEXT" at bounding box center [826, 532] width 87 height 29
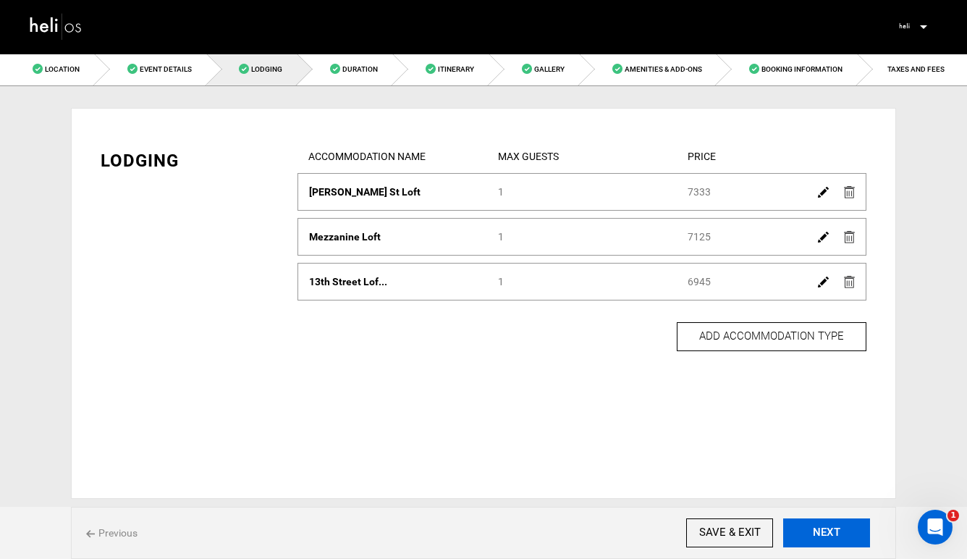
click at [806, 526] on button "NEXT" at bounding box center [826, 532] width 87 height 29
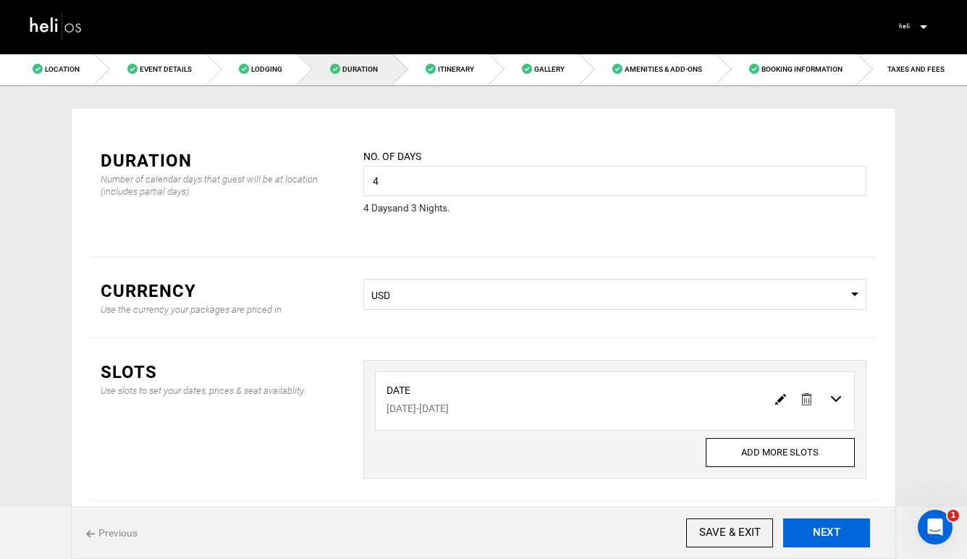
click at [806, 526] on button "NEXT" at bounding box center [826, 532] width 87 height 29
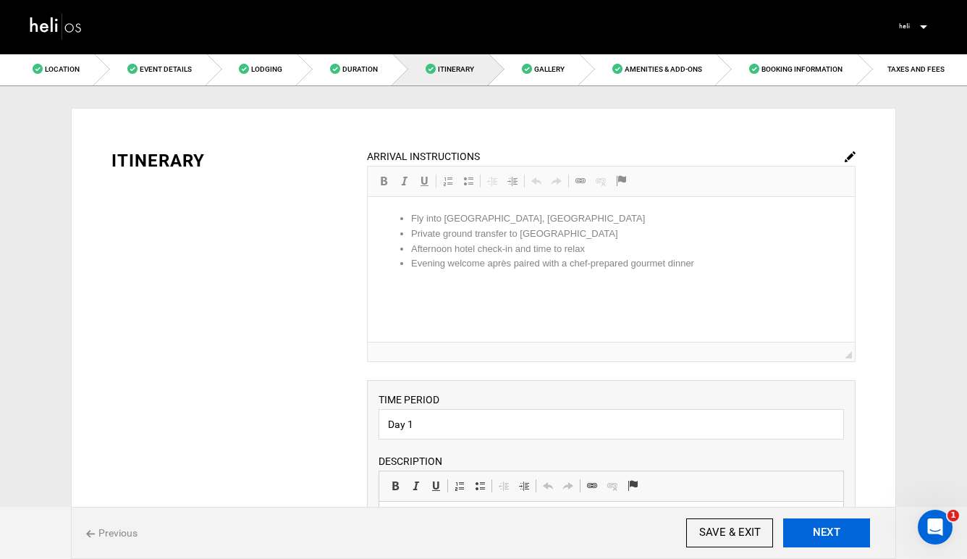
click at [806, 526] on button "NEXT" at bounding box center [826, 532] width 87 height 29
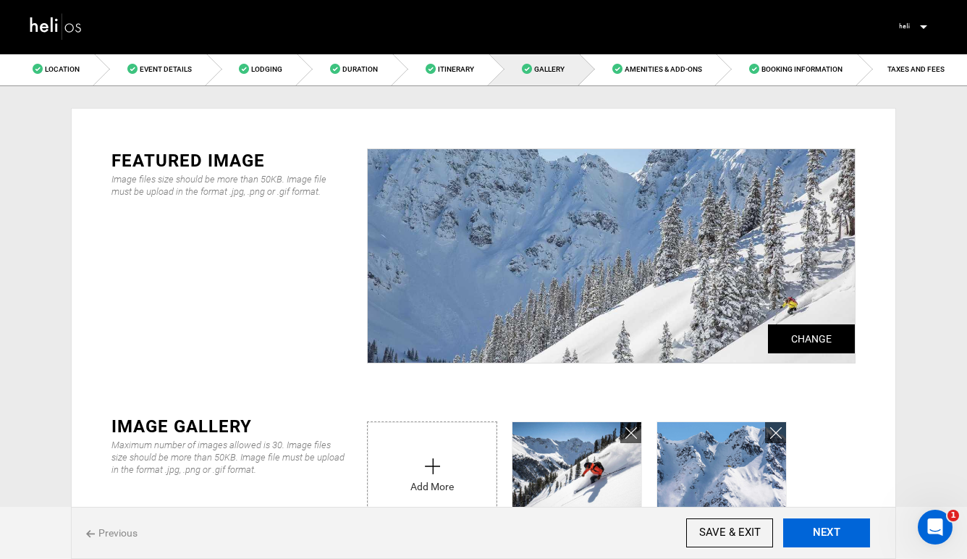
click at [806, 526] on button "NEXT" at bounding box center [826, 532] width 87 height 29
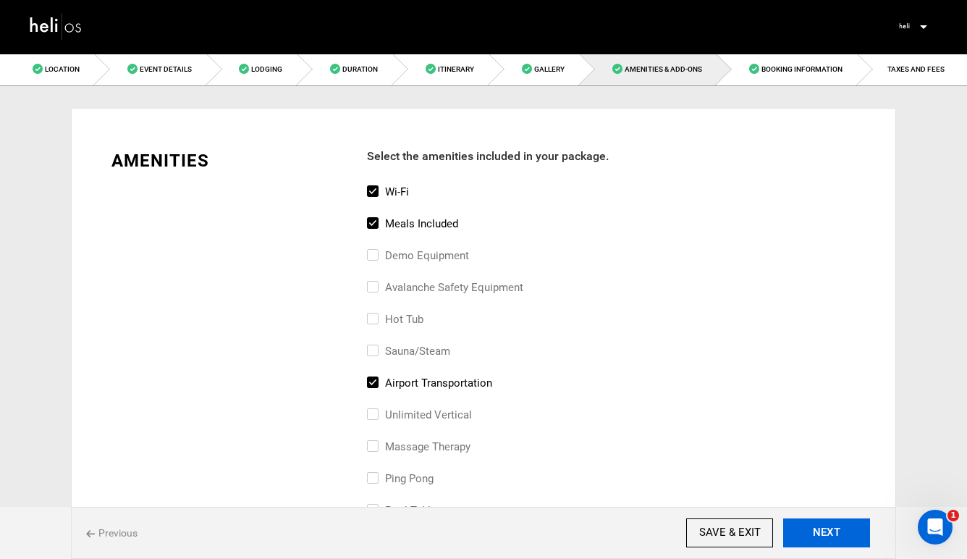
click at [806, 526] on button "NEXT" at bounding box center [826, 532] width 87 height 29
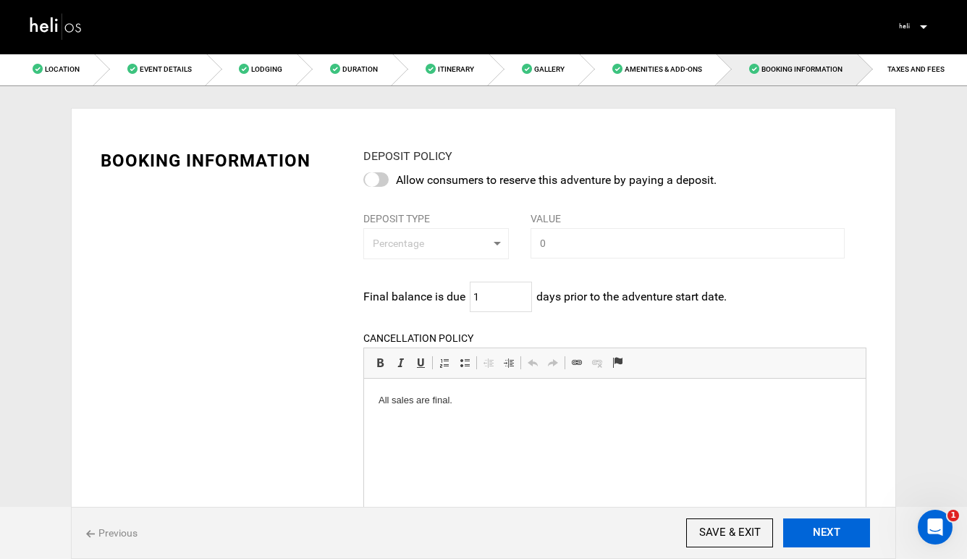
click at [806, 526] on button "NEXT" at bounding box center [826, 532] width 87 height 29
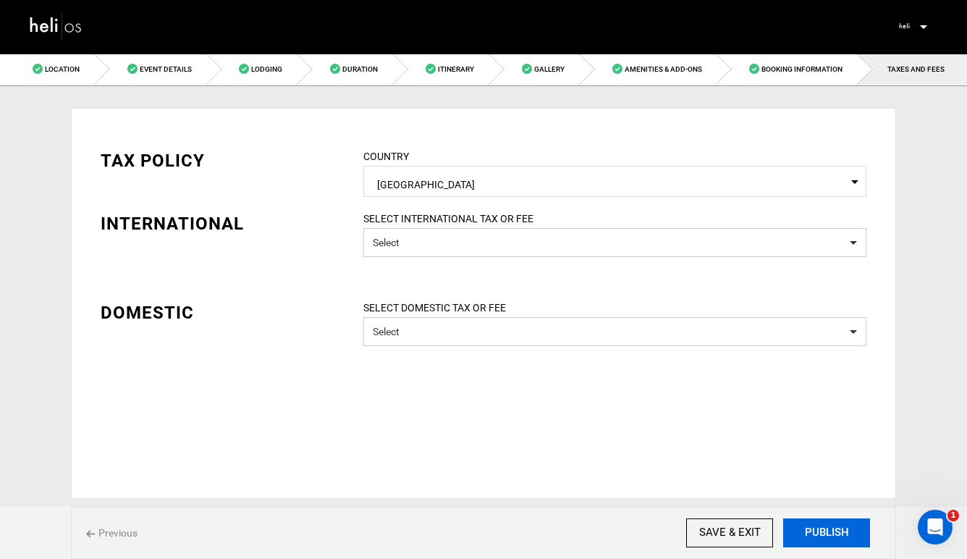
click at [814, 532] on button "PUBLISH" at bounding box center [826, 532] width 87 height 29
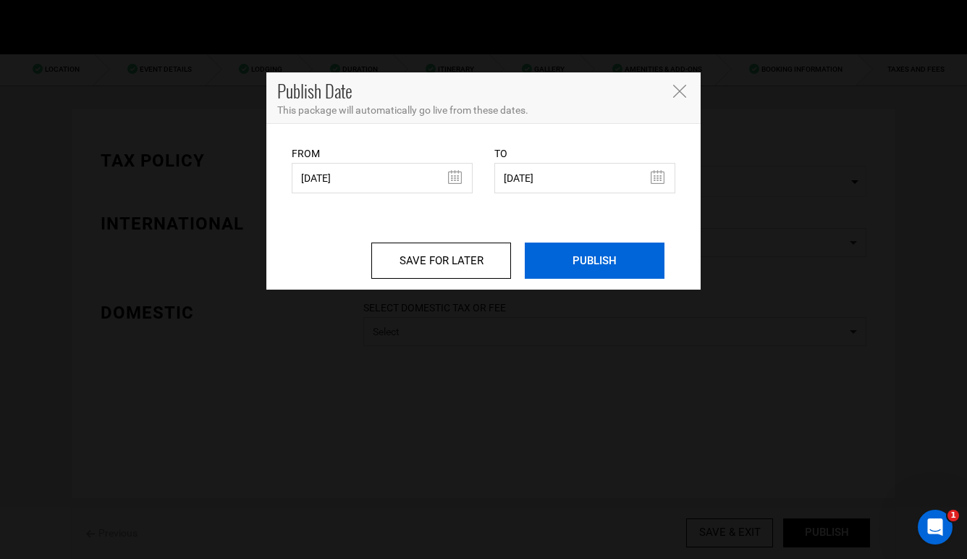
click at [614, 263] on input "PUBLISH" at bounding box center [595, 260] width 140 height 36
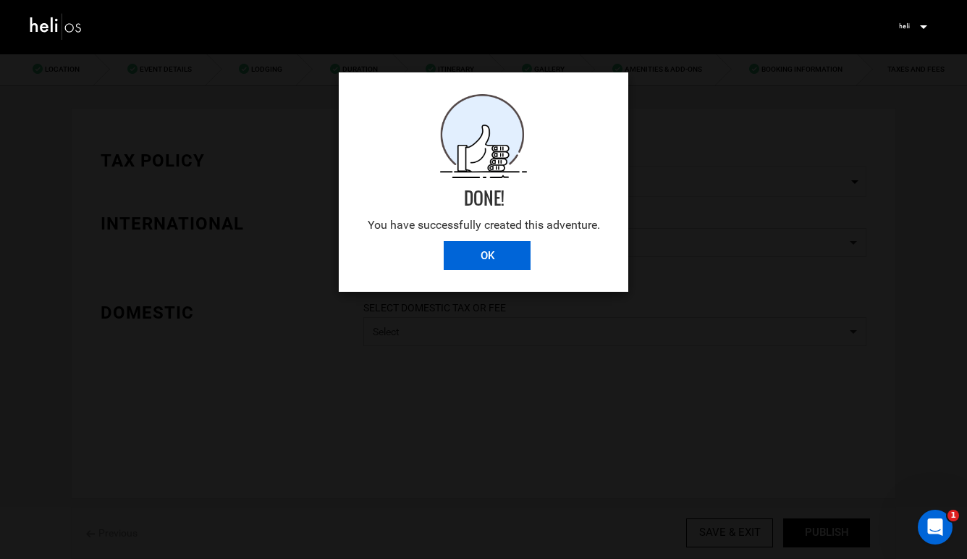
click at [488, 251] on input "OK" at bounding box center [487, 255] width 87 height 29
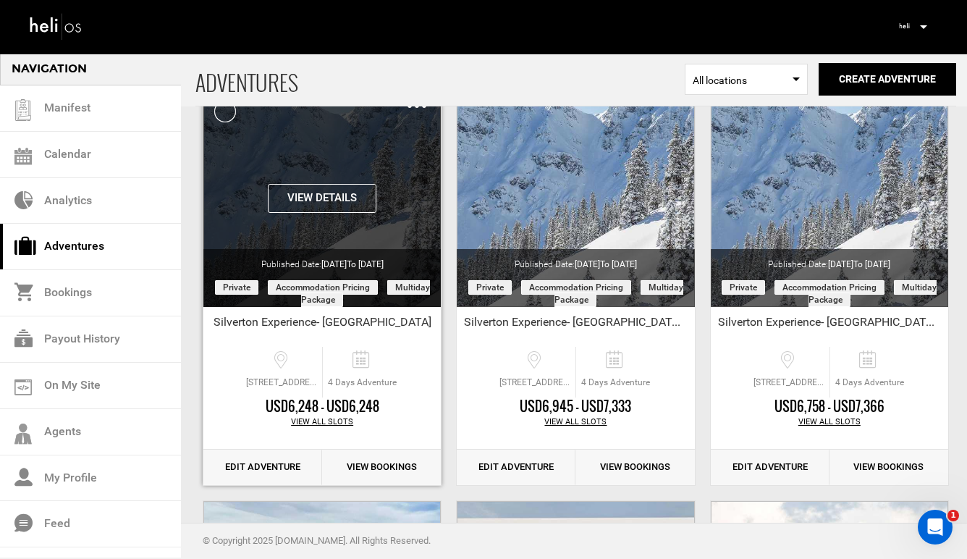
scroll to position [97, 0]
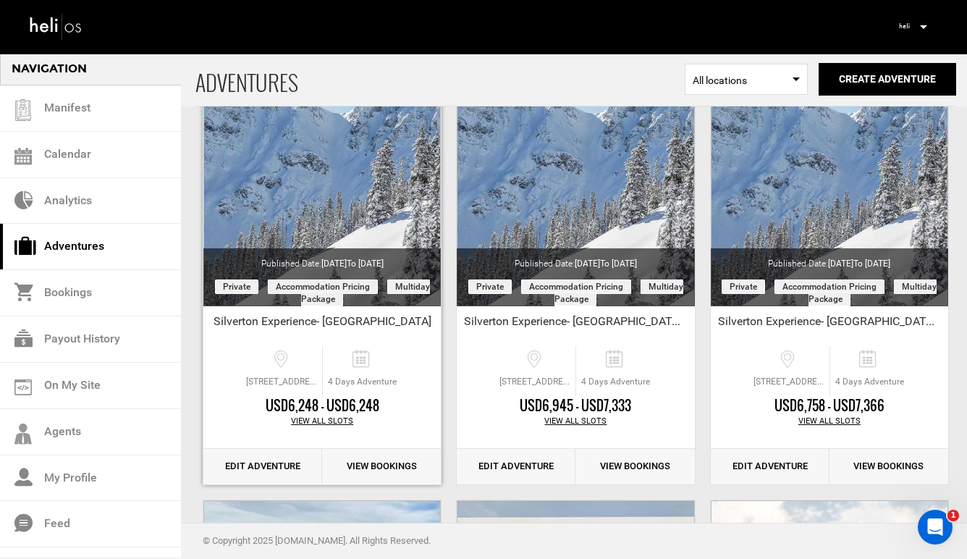
click at [277, 470] on link "Edit Adventure" at bounding box center [262, 466] width 119 height 35
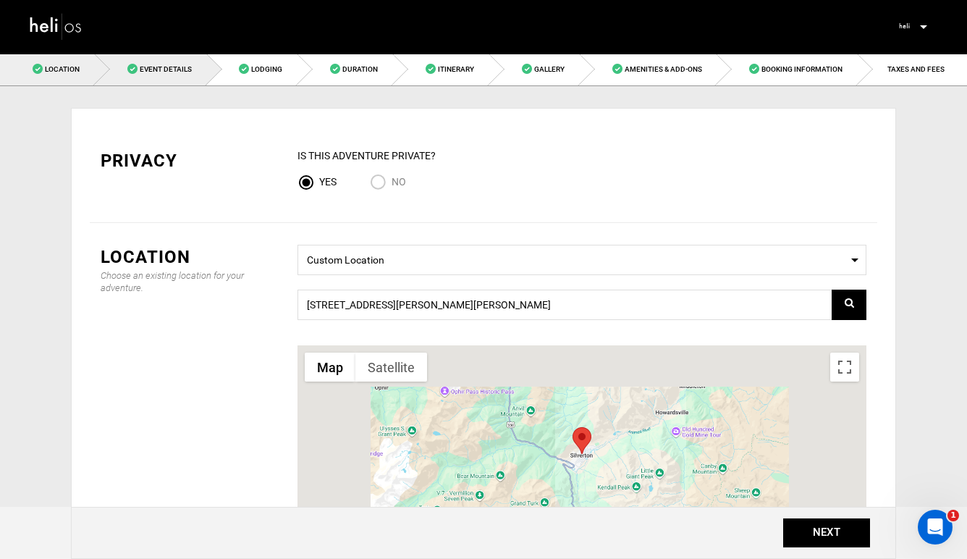
click at [160, 69] on span "Event Details" at bounding box center [166, 69] width 52 height 8
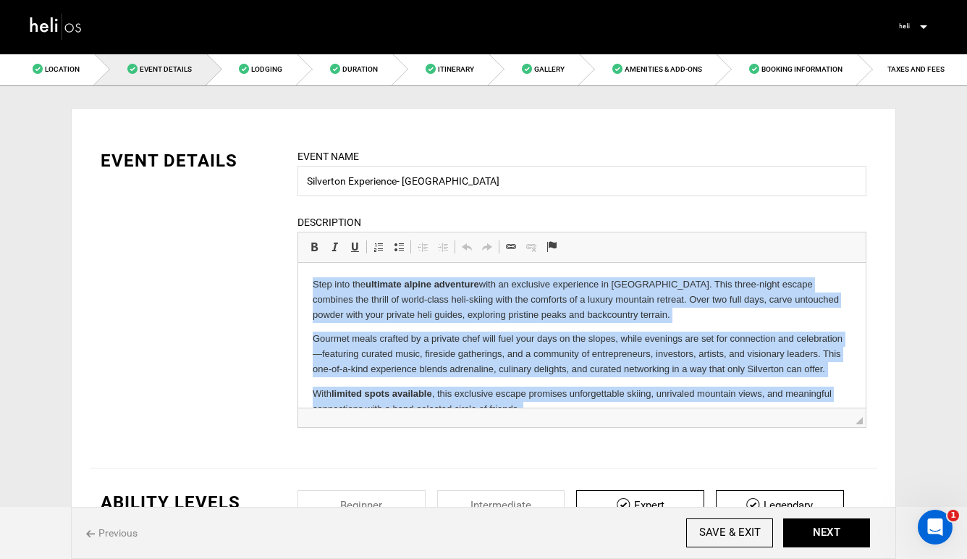
drag, startPoint x: 676, startPoint y: 384, endPoint x: 315, endPoint y: 251, distance: 384.8
click at [315, 263] on html "Step into the ultimate alpine adventure with an exclusive experience in Silvert…" at bounding box center [581, 359] width 567 height 192
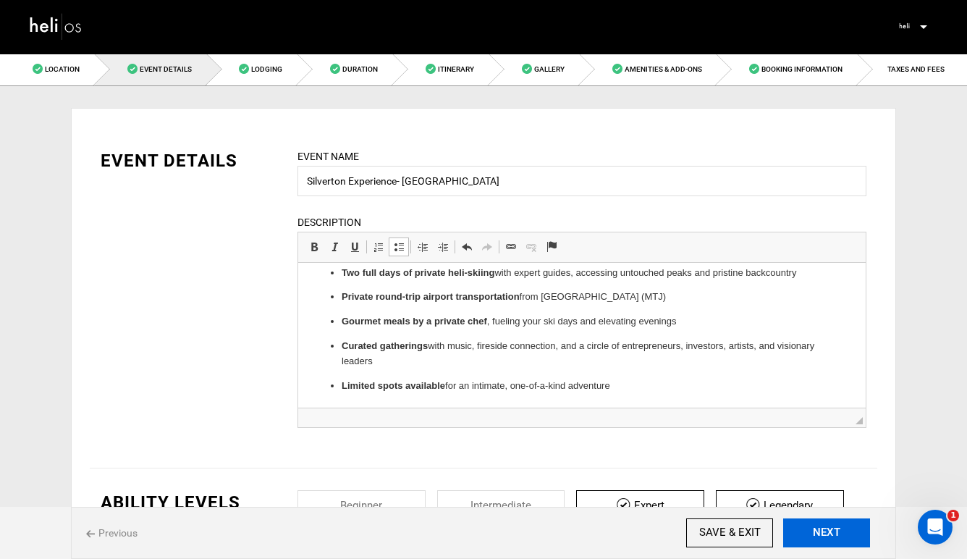
click at [830, 535] on button "NEXT" at bounding box center [826, 532] width 87 height 29
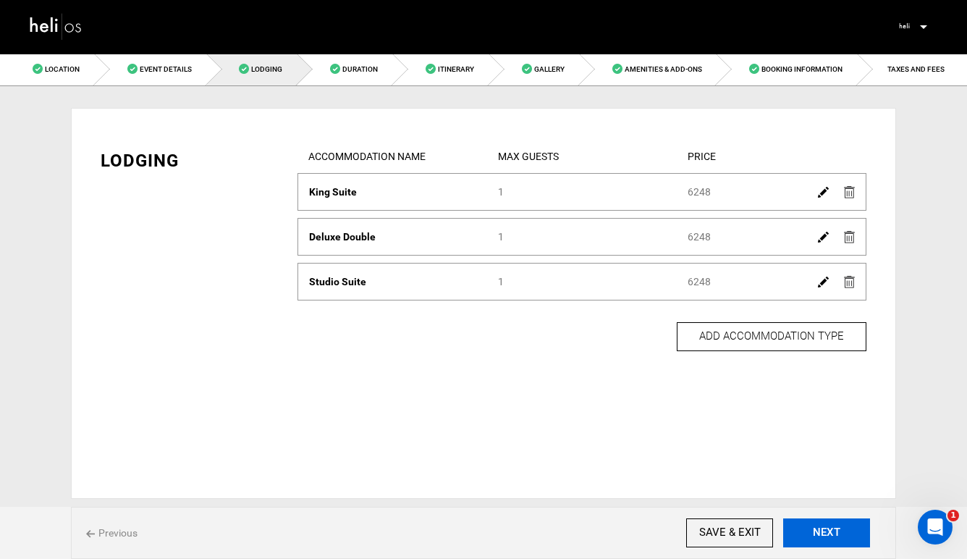
click at [830, 535] on button "NEXT" at bounding box center [826, 532] width 87 height 29
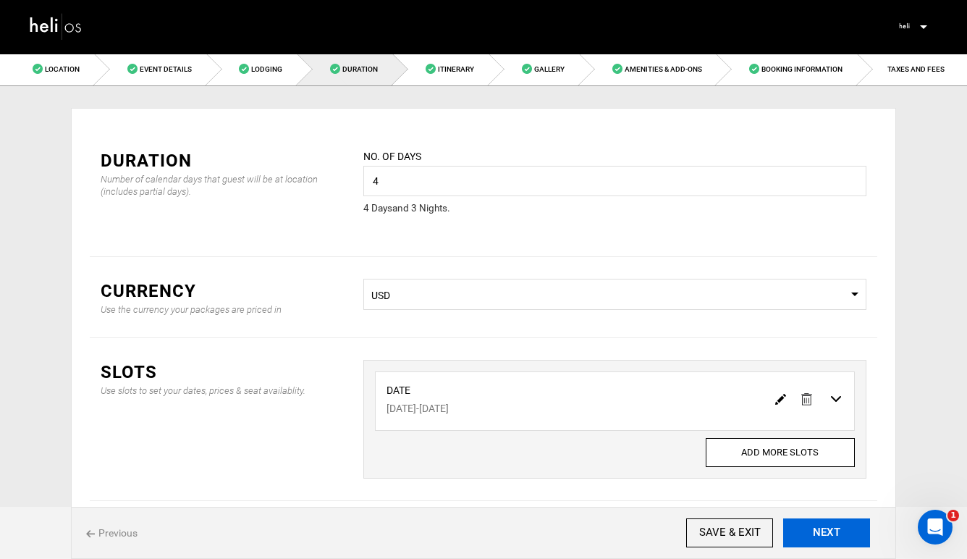
click at [830, 535] on button "NEXT" at bounding box center [826, 532] width 87 height 29
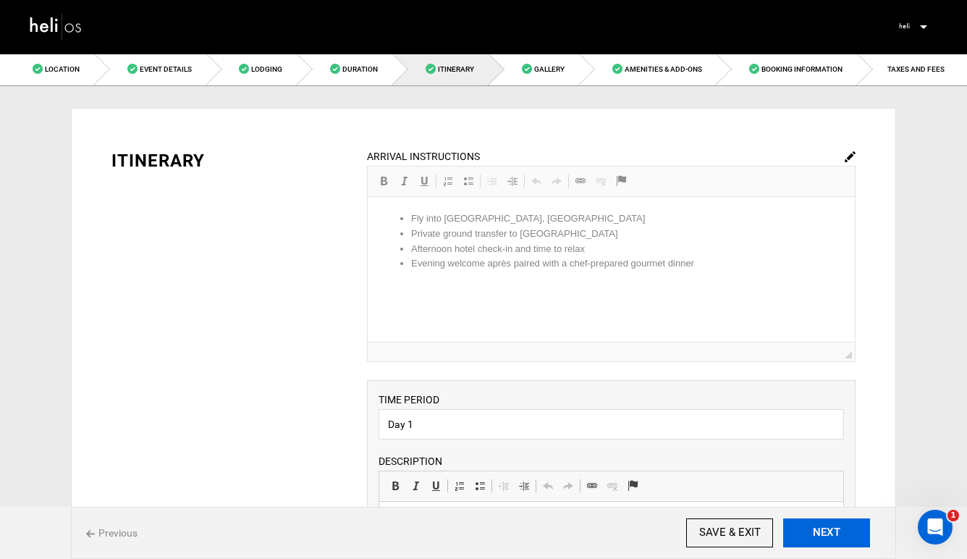
click at [830, 535] on button "NEXT" at bounding box center [826, 532] width 87 height 29
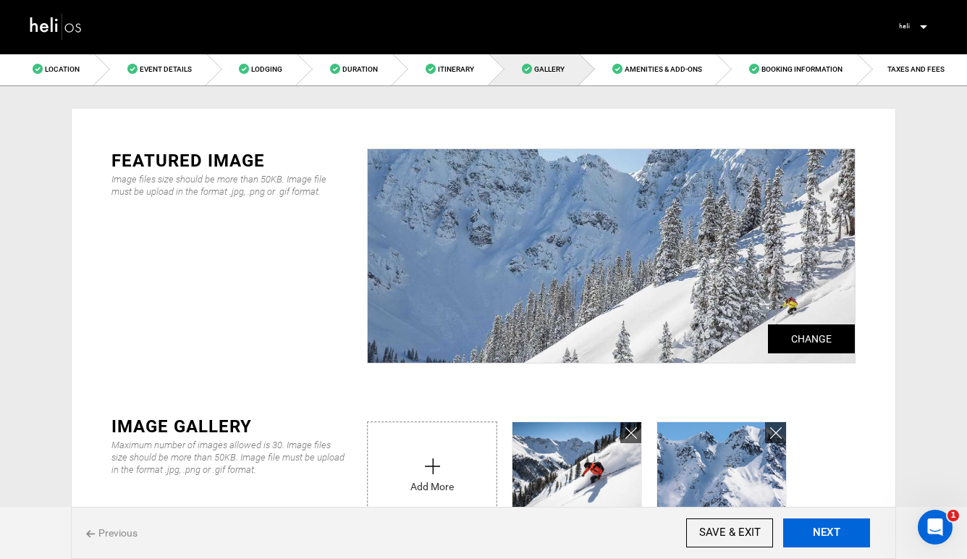
click at [830, 535] on button "NEXT" at bounding box center [826, 532] width 87 height 29
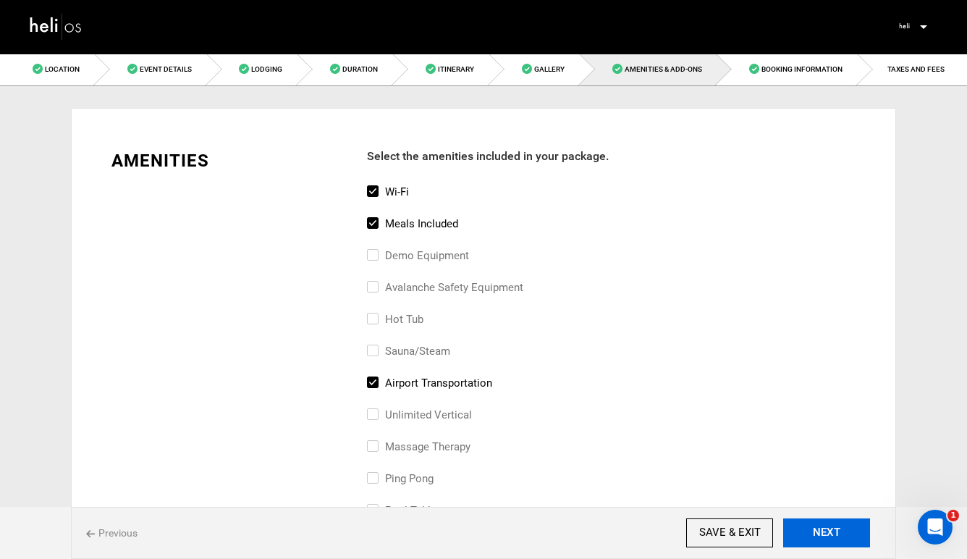
click at [830, 535] on button "NEXT" at bounding box center [826, 532] width 87 height 29
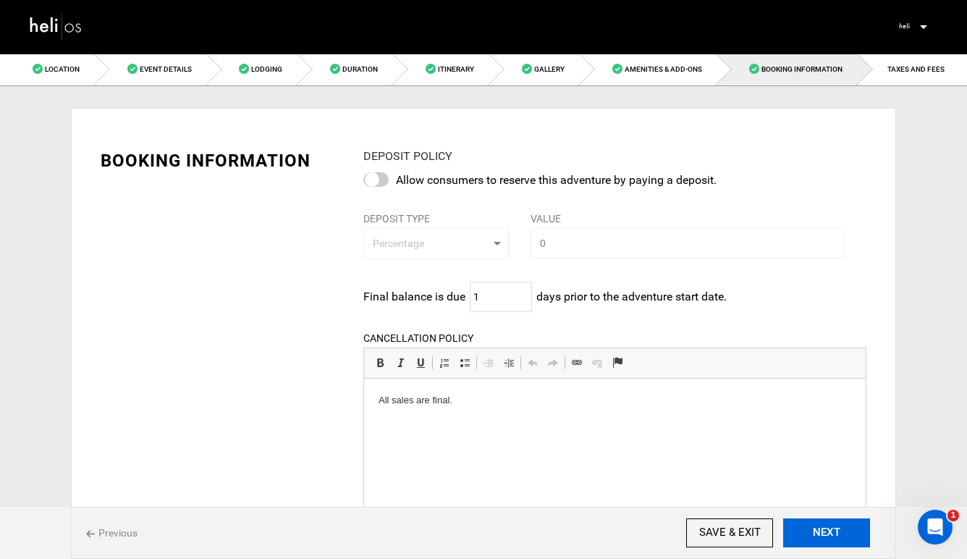
click at [830, 535] on button "NEXT" at bounding box center [826, 532] width 87 height 29
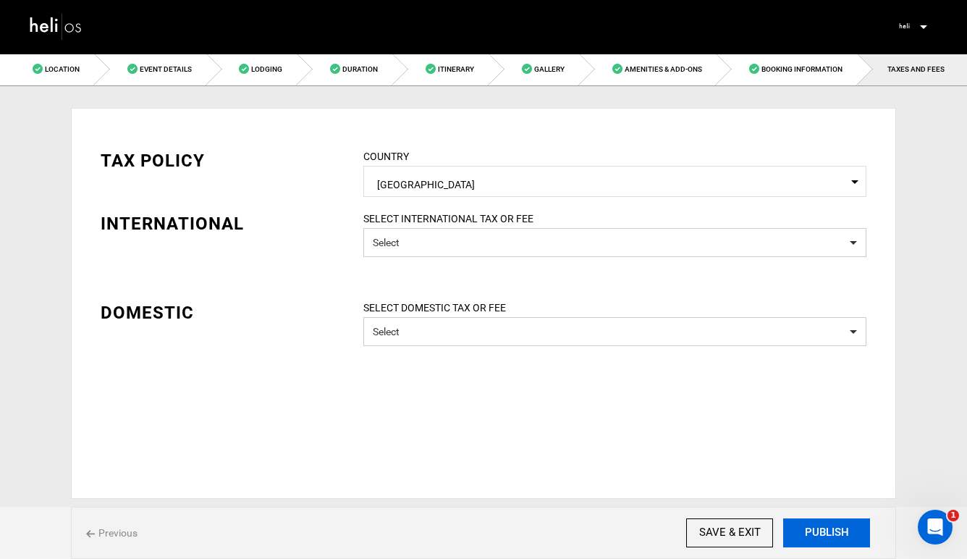
click at [830, 535] on button "PUBLISH" at bounding box center [826, 532] width 87 height 29
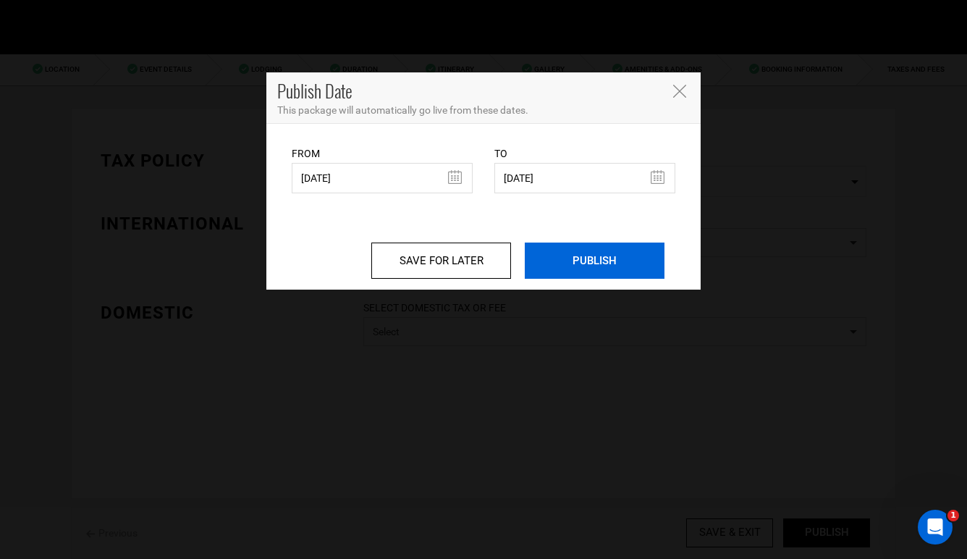
click at [611, 259] on input "PUBLISH" at bounding box center [595, 260] width 140 height 36
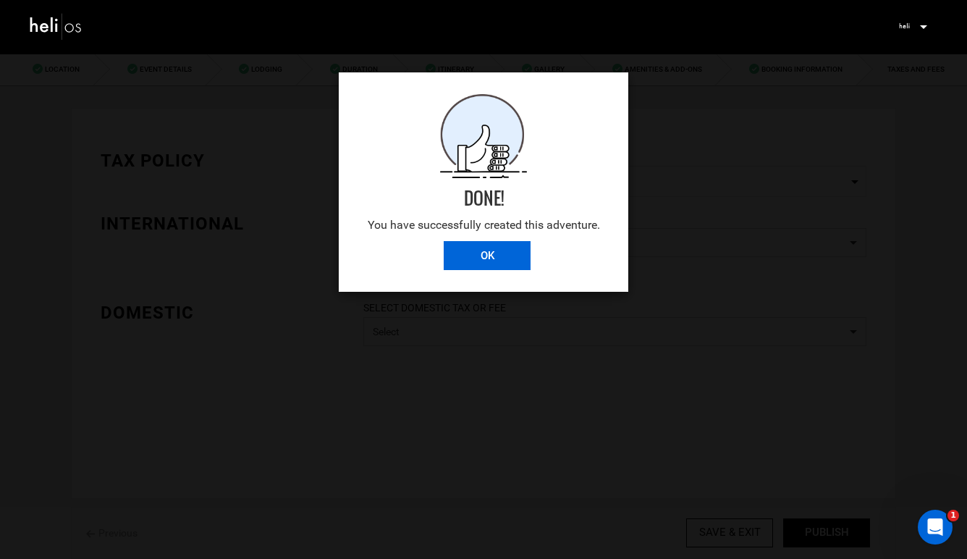
click at [482, 251] on input "OK" at bounding box center [487, 255] width 87 height 29
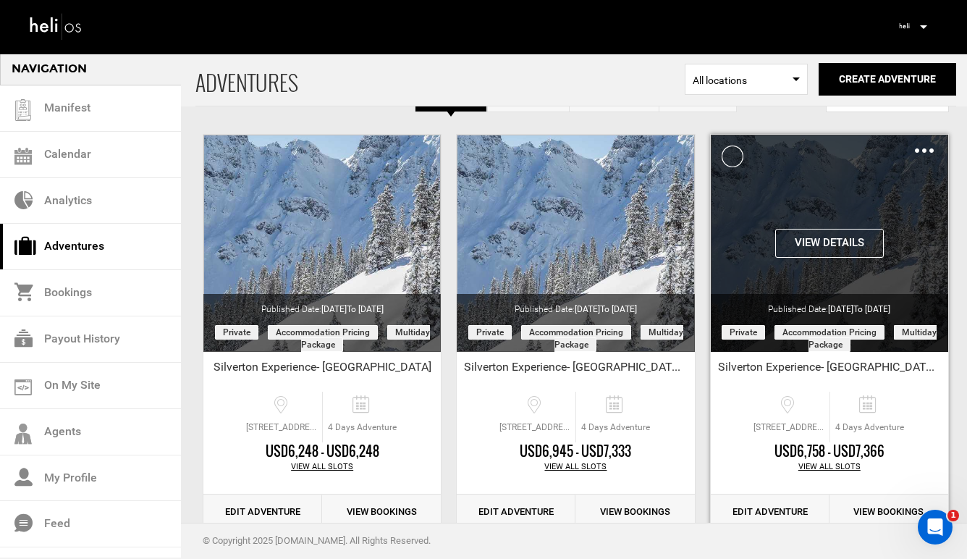
scroll to position [50, 0]
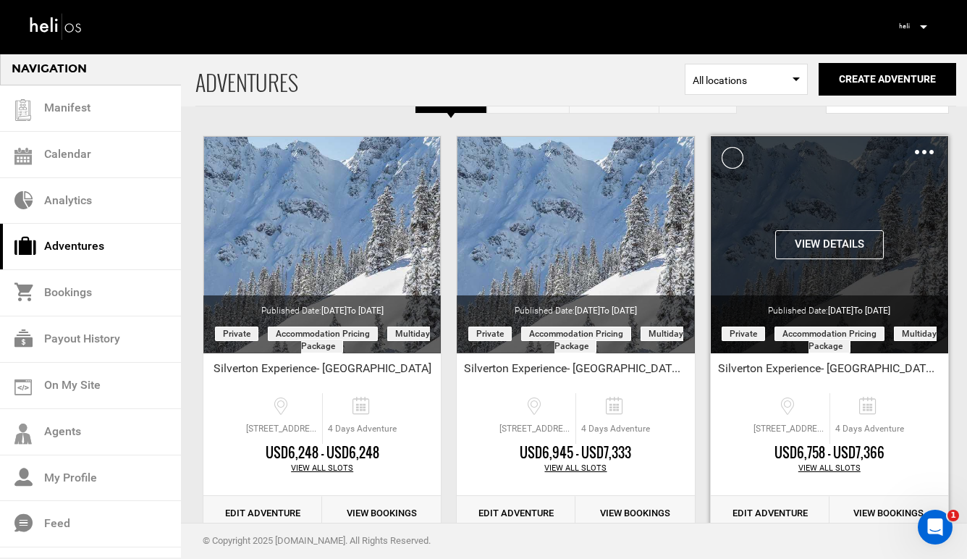
click at [926, 150] on img at bounding box center [924, 152] width 19 height 4
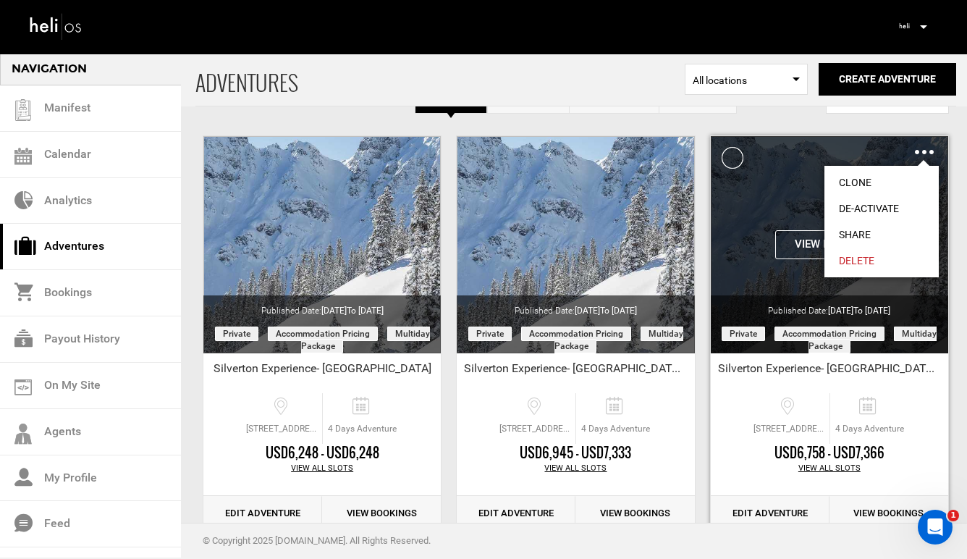
click at [860, 233] on link "Share" at bounding box center [881, 234] width 114 height 26
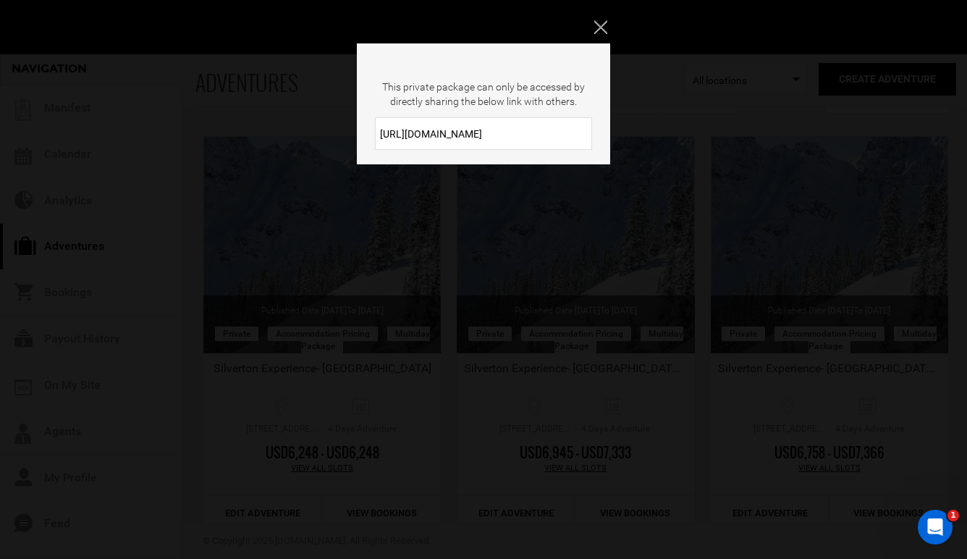
drag, startPoint x: 516, startPoint y: 127, endPoint x: 358, endPoint y: 126, distance: 157.7
click at [358, 126] on div "https://heli.life/NolvUX" at bounding box center [483, 133] width 253 height 33
click at [420, 127] on input "https://heli.life/NolvUX" at bounding box center [483, 133] width 217 height 33
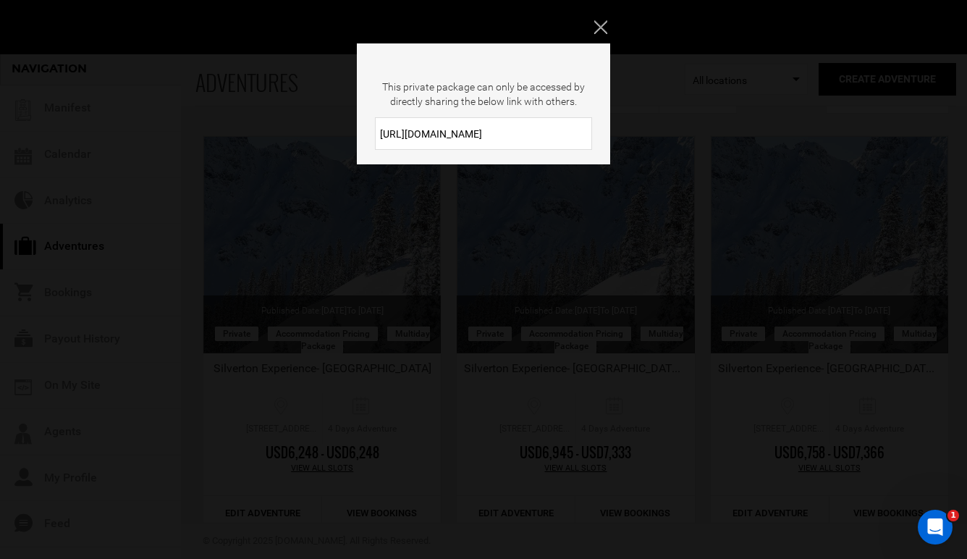
click at [598, 25] on icon "Close" at bounding box center [600, 26] width 13 height 13
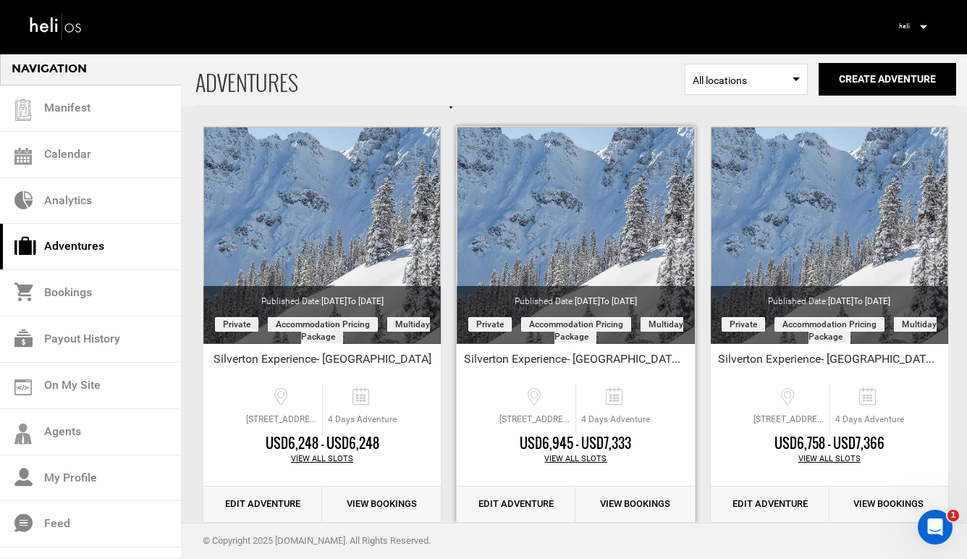
scroll to position [59, 0]
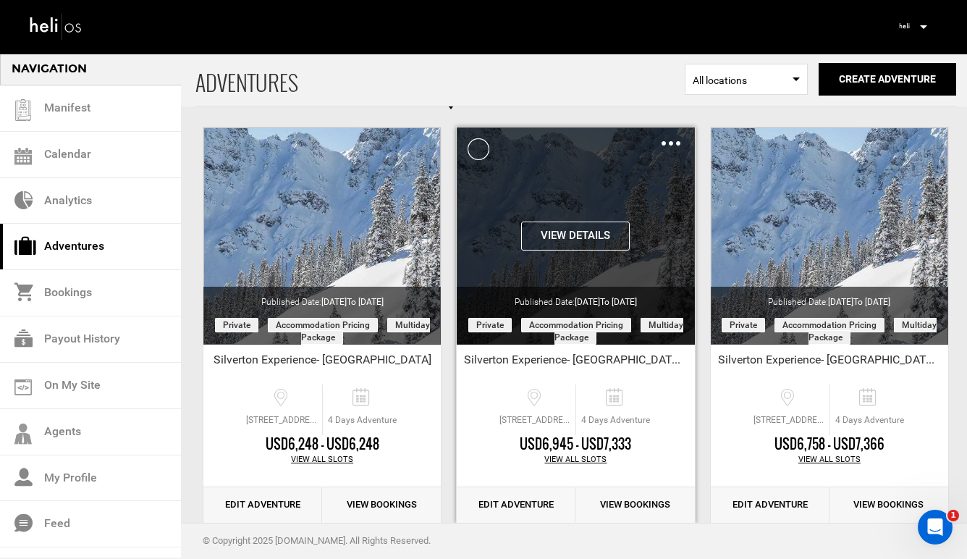
click at [667, 140] on div "Clone De-Activate Share Delete" at bounding box center [670, 143] width 19 height 17
click at [672, 145] on img at bounding box center [670, 143] width 19 height 4
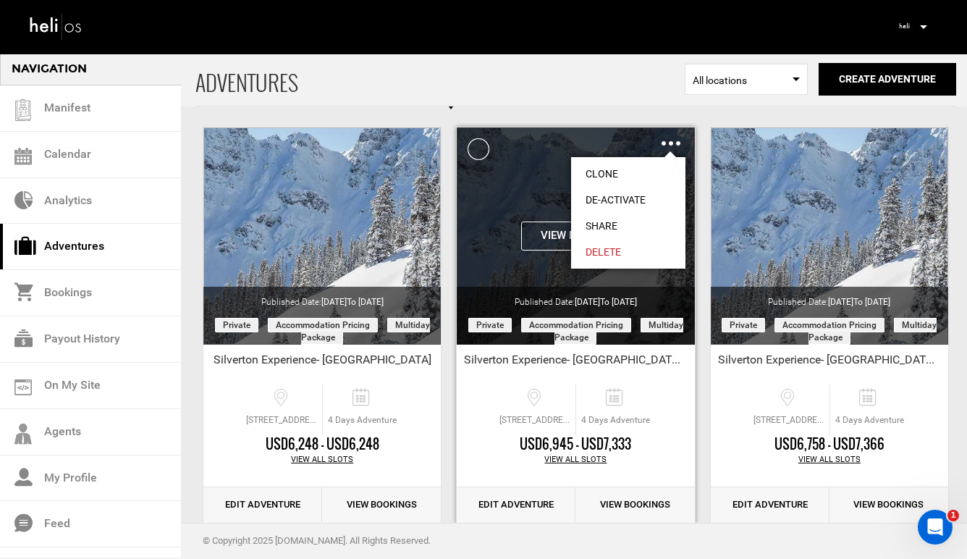
click at [609, 221] on link "Share" at bounding box center [628, 226] width 114 height 26
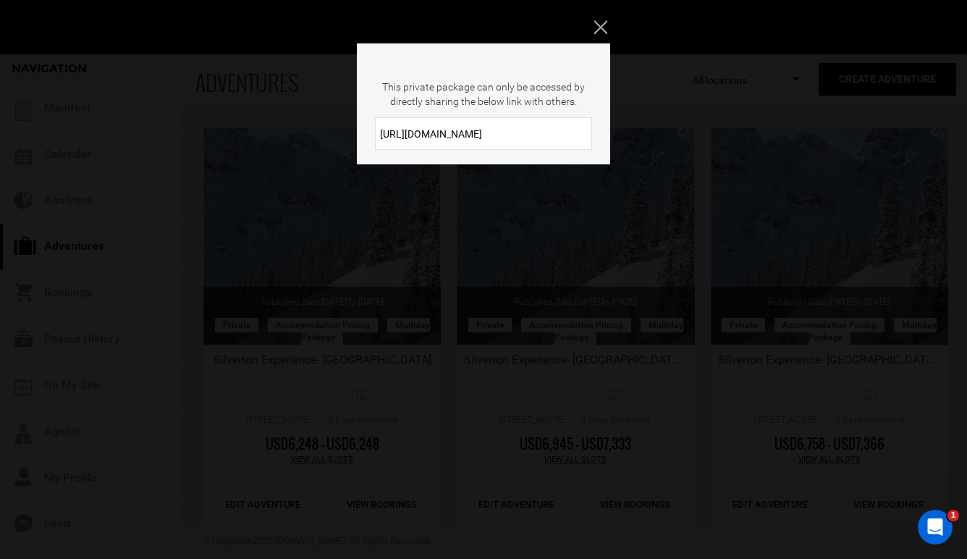
click at [519, 135] on input "https://heli.life/OsWBmZ" at bounding box center [483, 133] width 217 height 33
click at [605, 25] on icon "Close" at bounding box center [600, 26] width 13 height 13
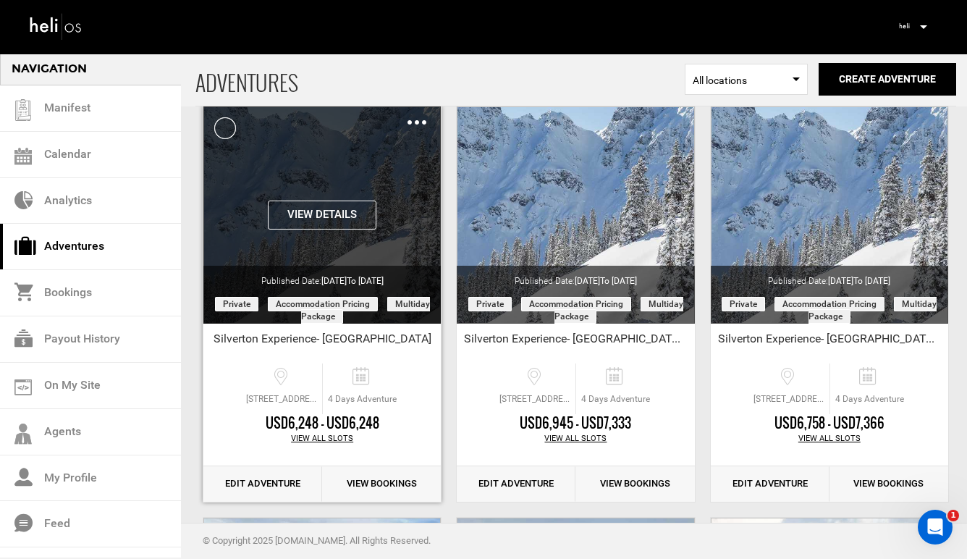
scroll to position [77, 0]
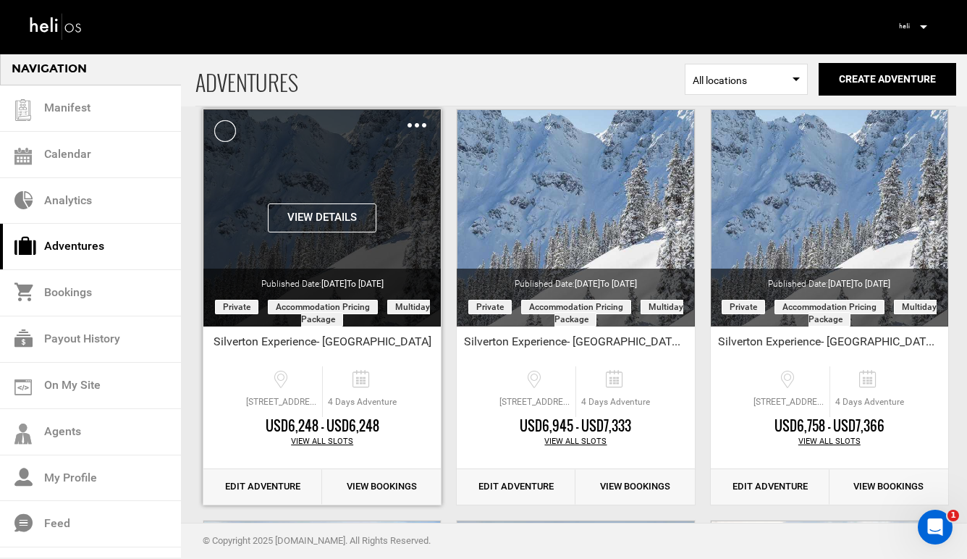
click at [424, 123] on img at bounding box center [416, 125] width 19 height 4
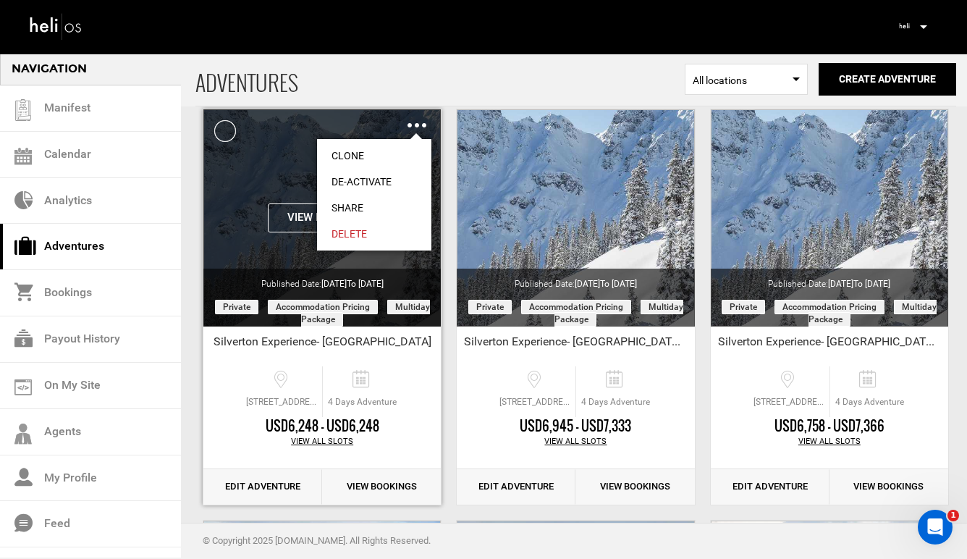
click at [347, 200] on link "Share" at bounding box center [374, 208] width 114 height 26
type input "https://heli.life/JHaKlr"
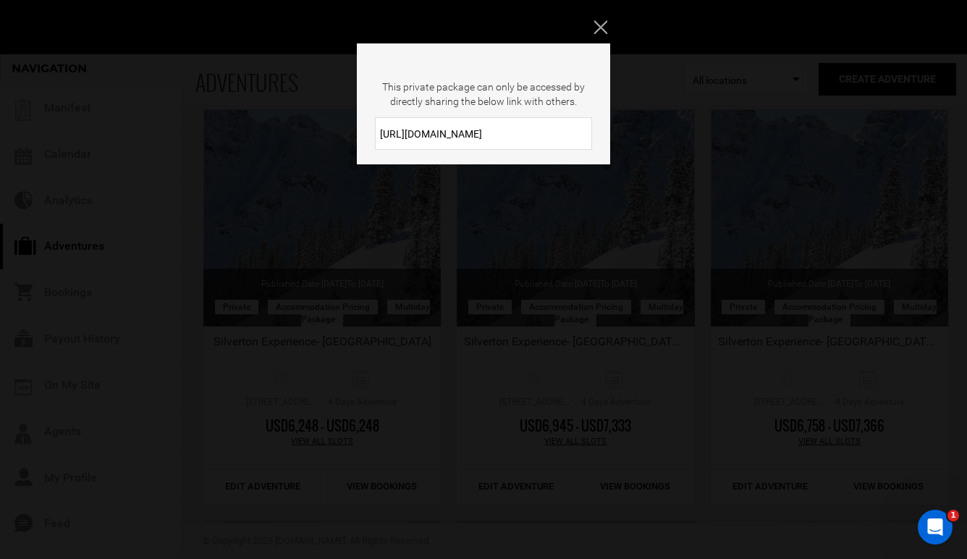
click at [495, 137] on input "https://heli.life/JHaKlr" at bounding box center [483, 133] width 217 height 33
click at [596, 25] on icon "Close" at bounding box center [600, 26] width 13 height 13
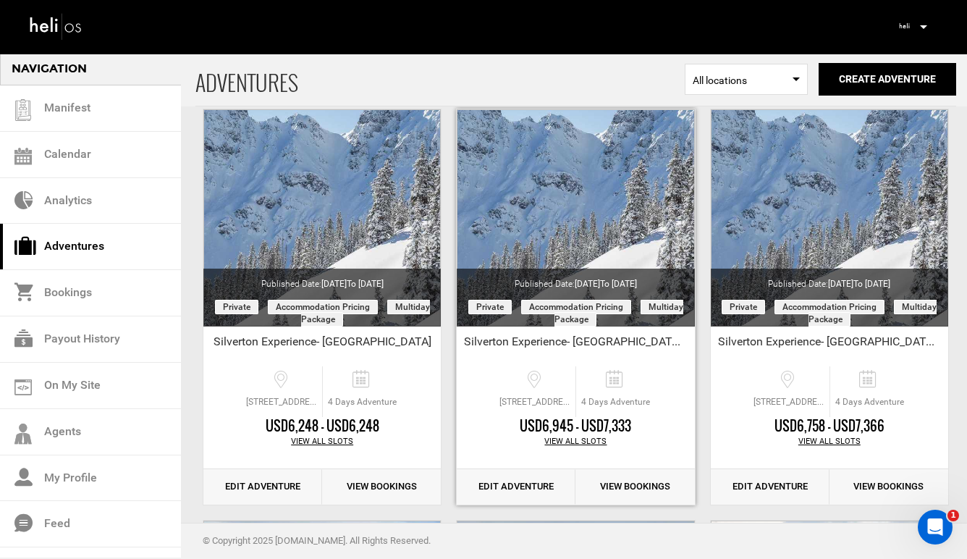
click at [514, 496] on link "Edit Adventure" at bounding box center [516, 486] width 119 height 35
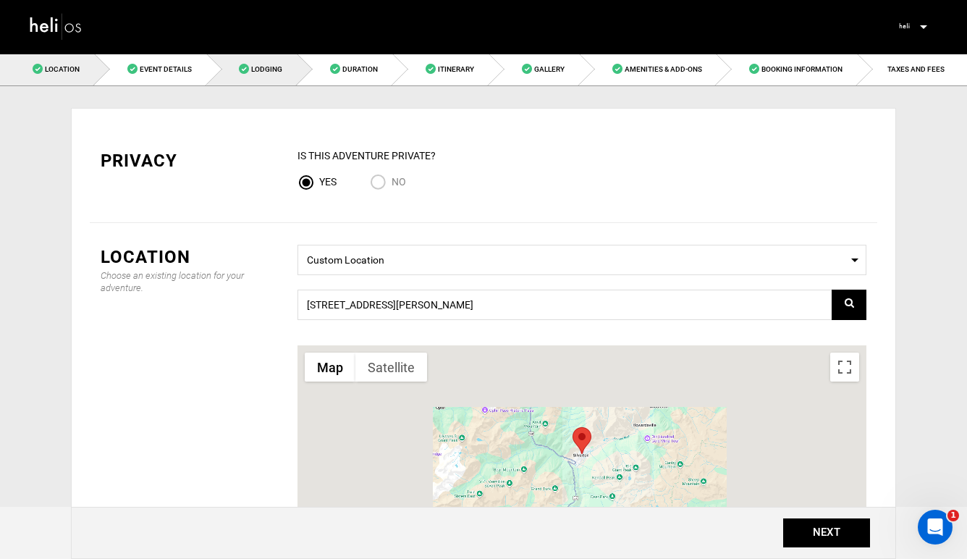
click at [263, 70] on span "Lodging" at bounding box center [266, 69] width 31 height 8
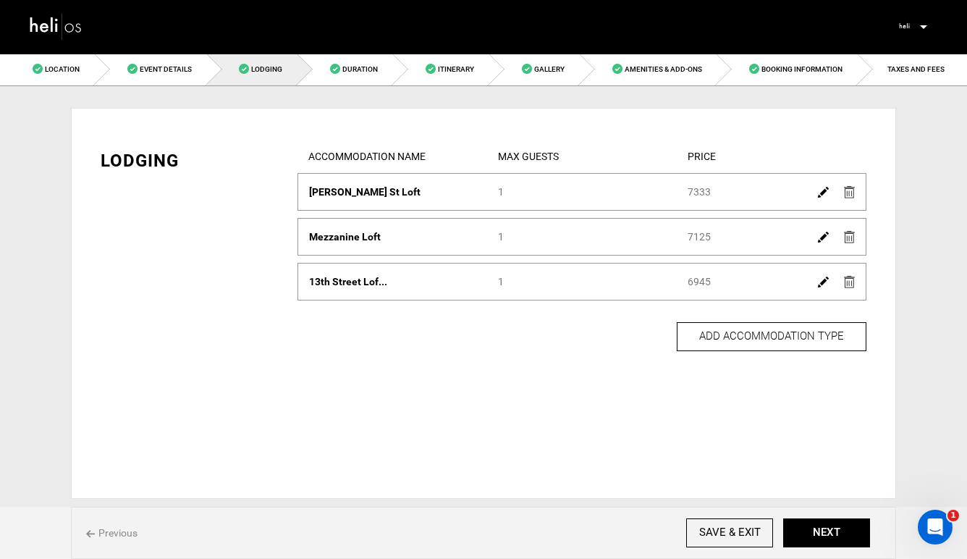
click at [820, 284] on img at bounding box center [823, 281] width 11 height 11
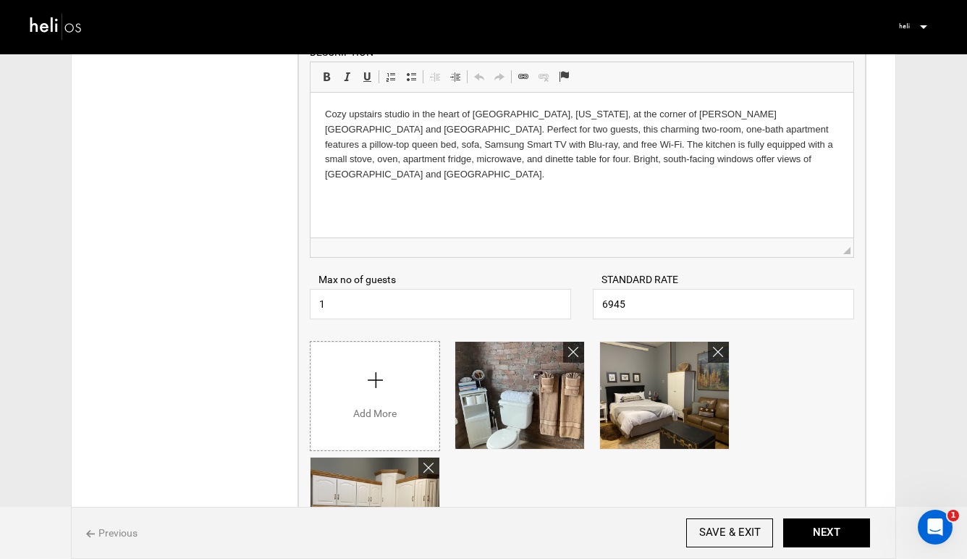
scroll to position [412, 0]
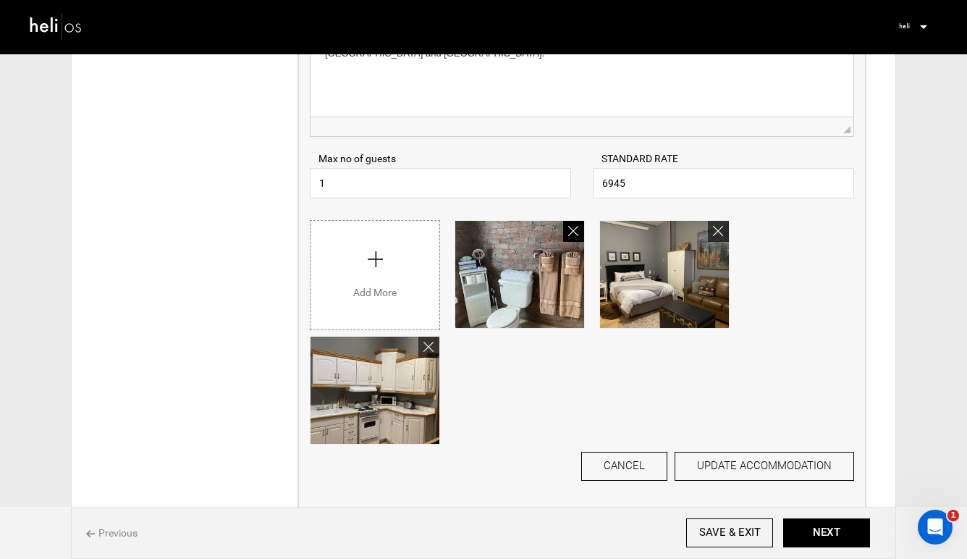
click at [569, 231] on icon at bounding box center [573, 231] width 10 height 14
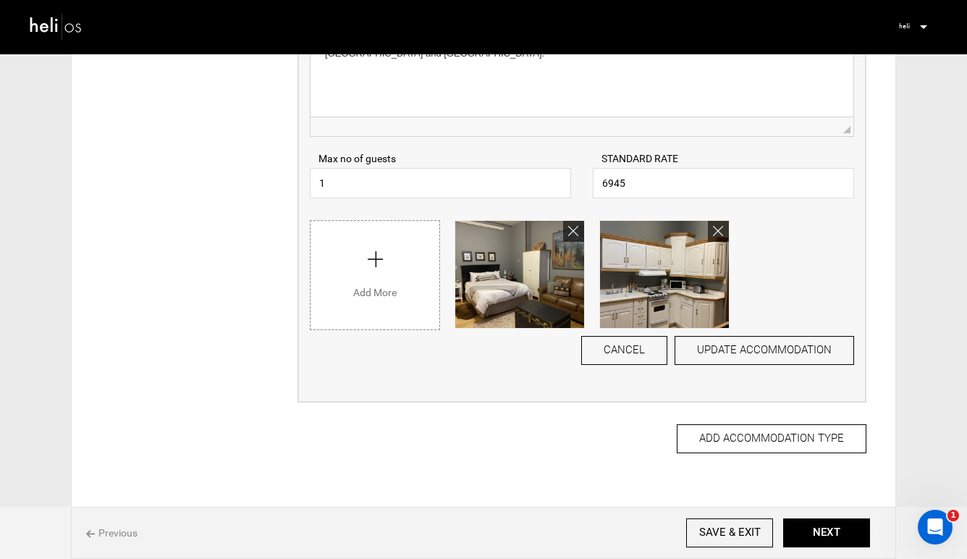
click at [351, 300] on input "file" at bounding box center [374, 271] width 129 height 101
click at [781, 446] on button "ADD ACCOMMODATION TYPE" at bounding box center [771, 438] width 190 height 29
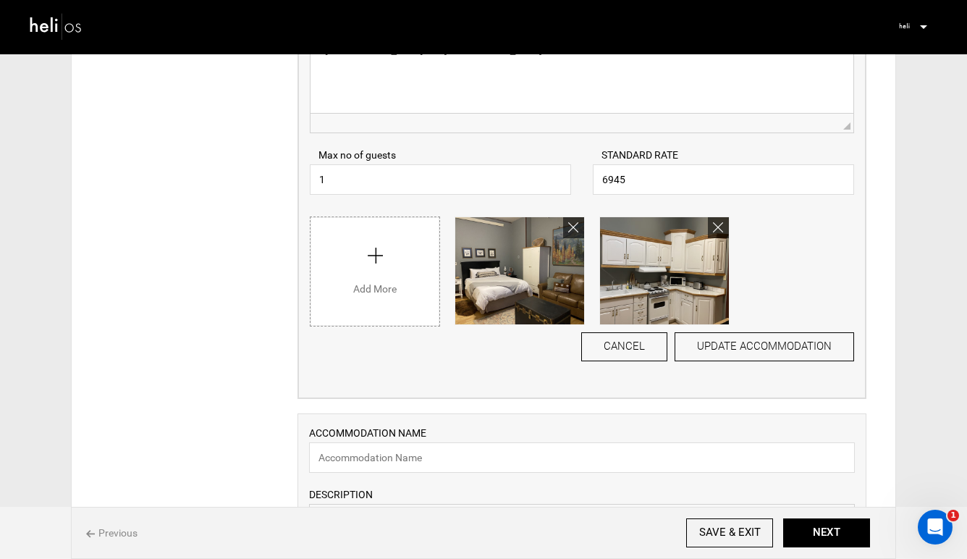
scroll to position [407, 0]
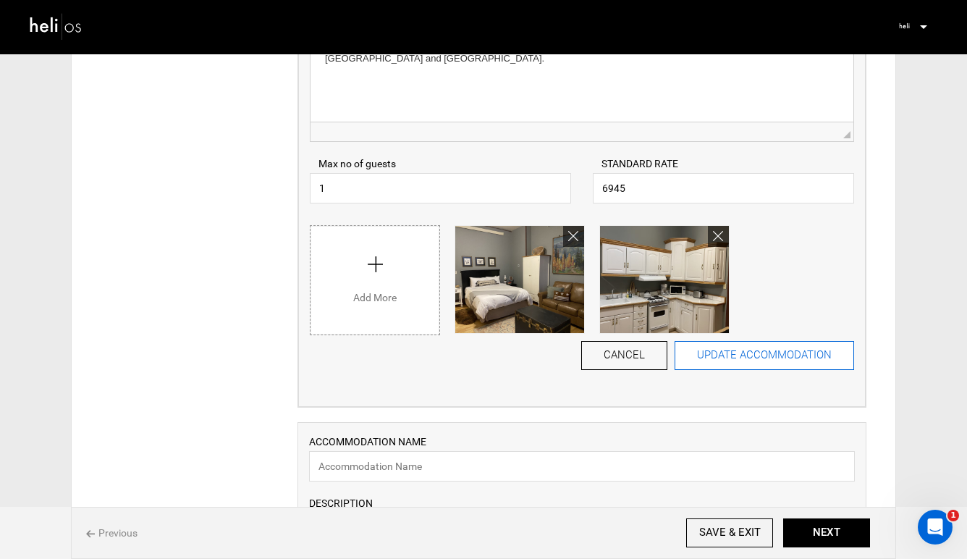
click at [754, 360] on button "UPDATE ACCOMMODATION" at bounding box center [763, 355] width 179 height 29
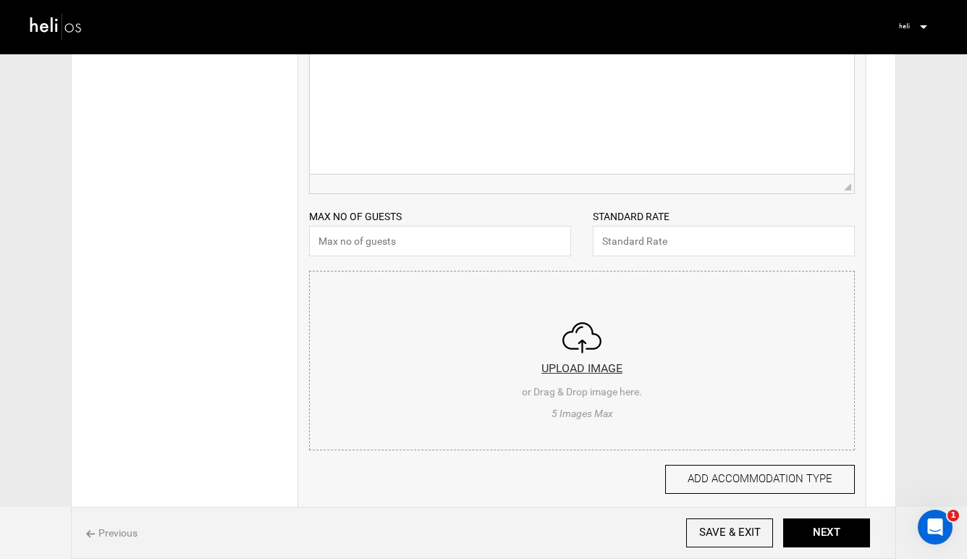
scroll to position [436, 0]
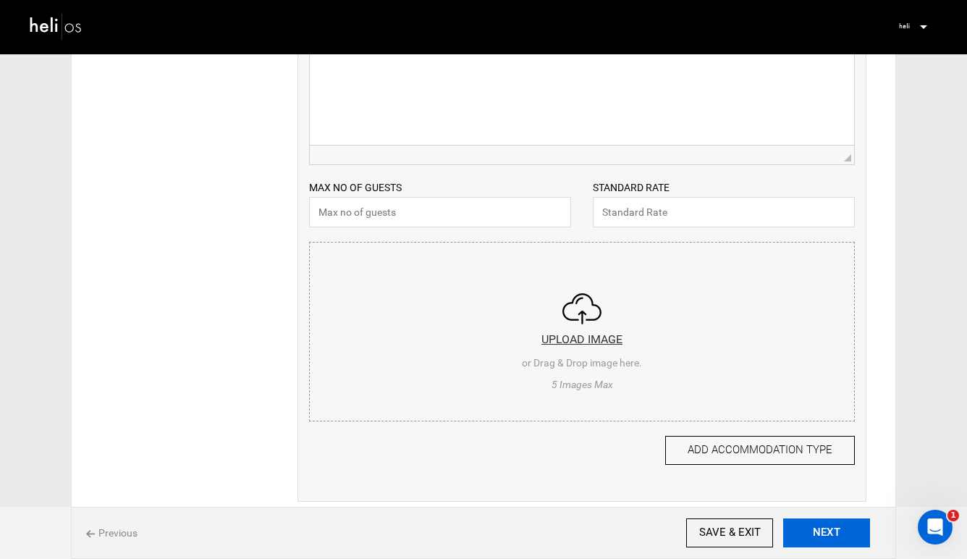
click at [810, 530] on button "NEXT" at bounding box center [826, 532] width 87 height 29
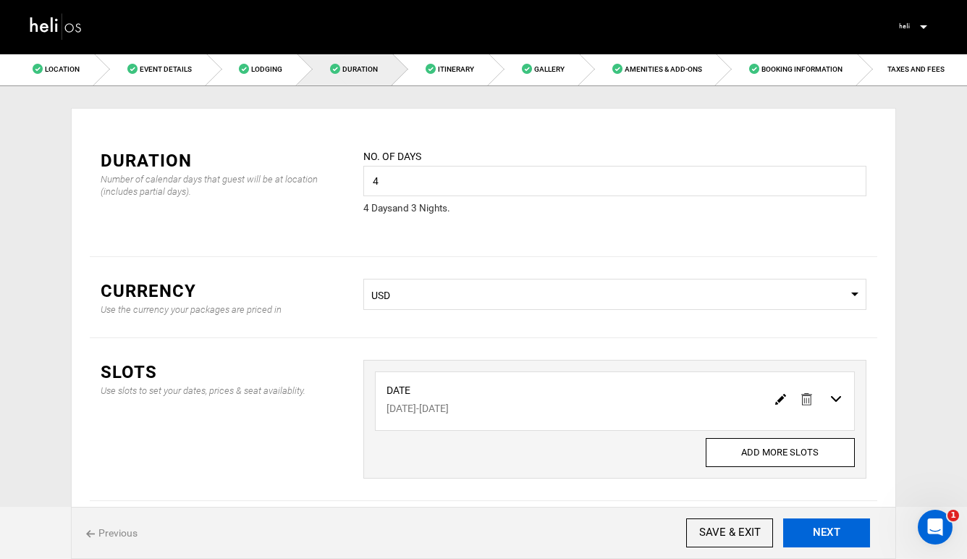
click at [810, 530] on button "NEXT" at bounding box center [826, 532] width 87 height 29
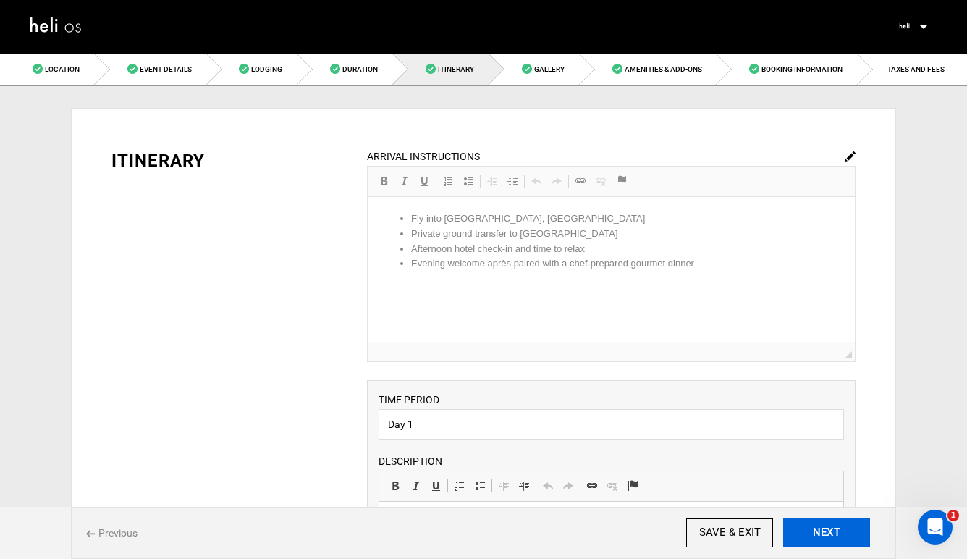
click at [810, 530] on button "NEXT" at bounding box center [826, 532] width 87 height 29
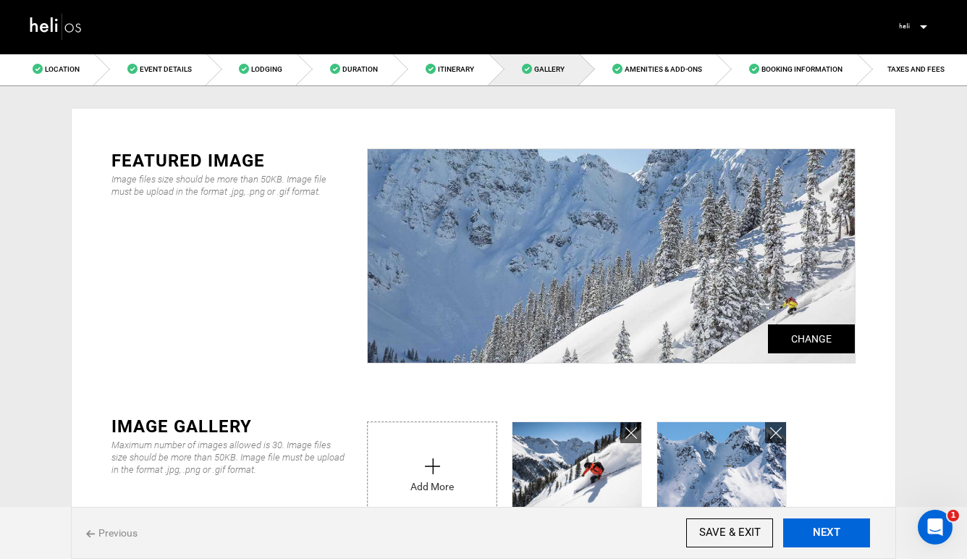
click at [810, 530] on button "NEXT" at bounding box center [826, 532] width 87 height 29
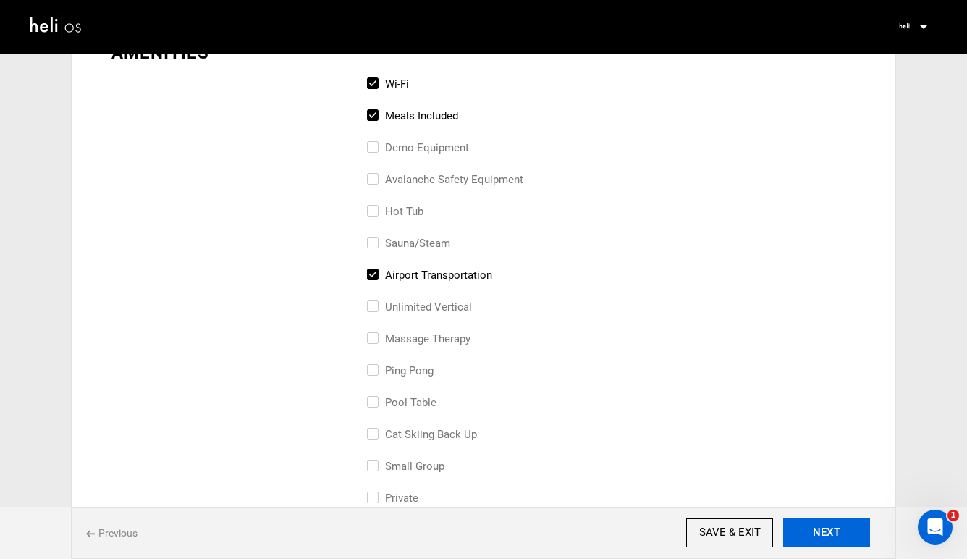
click at [810, 530] on button "NEXT" at bounding box center [826, 532] width 87 height 29
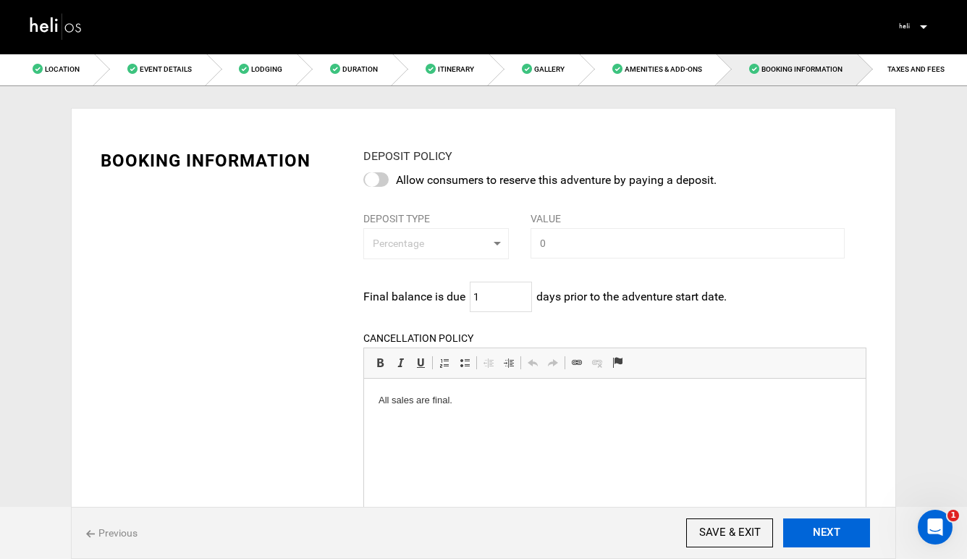
click at [810, 530] on button "NEXT" at bounding box center [826, 532] width 87 height 29
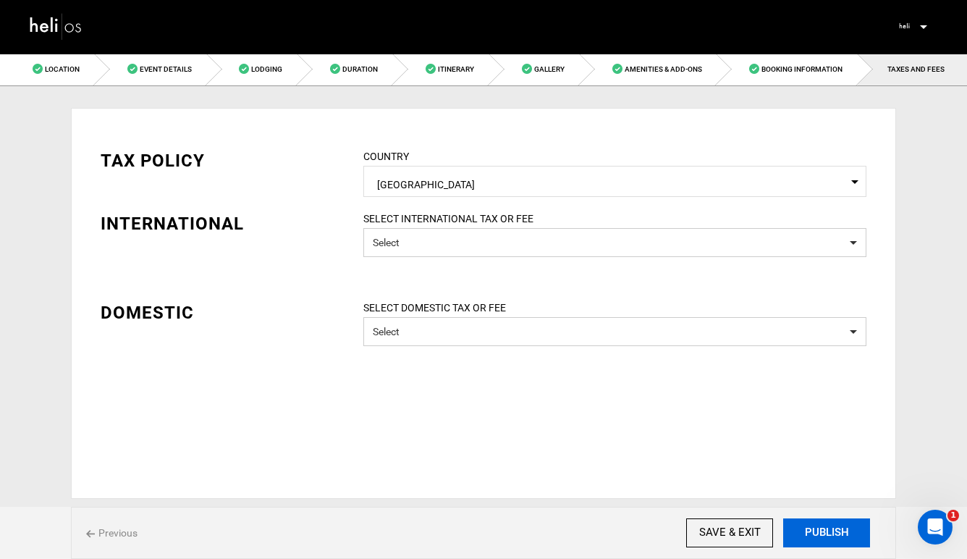
click at [810, 530] on button "PUBLISH" at bounding box center [826, 532] width 87 height 29
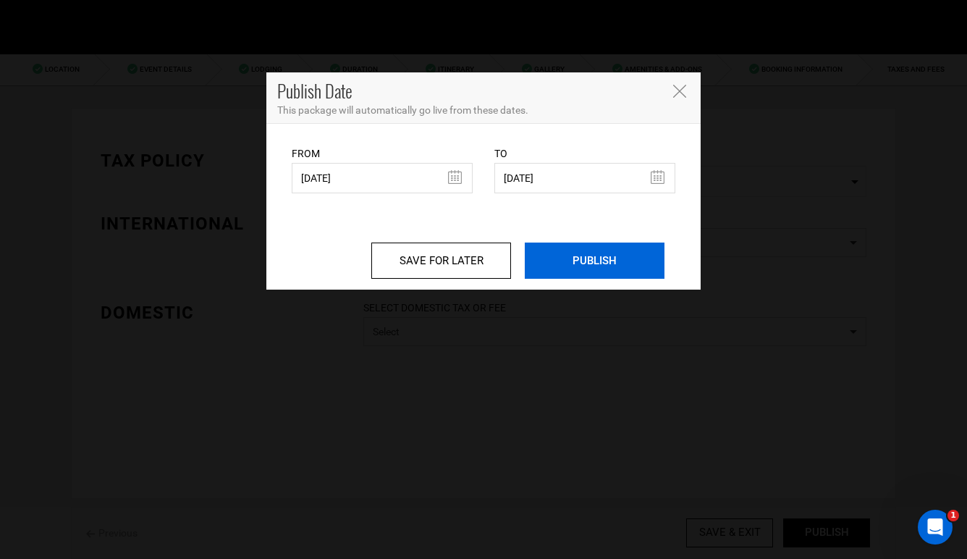
click at [610, 268] on input "PUBLISH" at bounding box center [595, 260] width 140 height 36
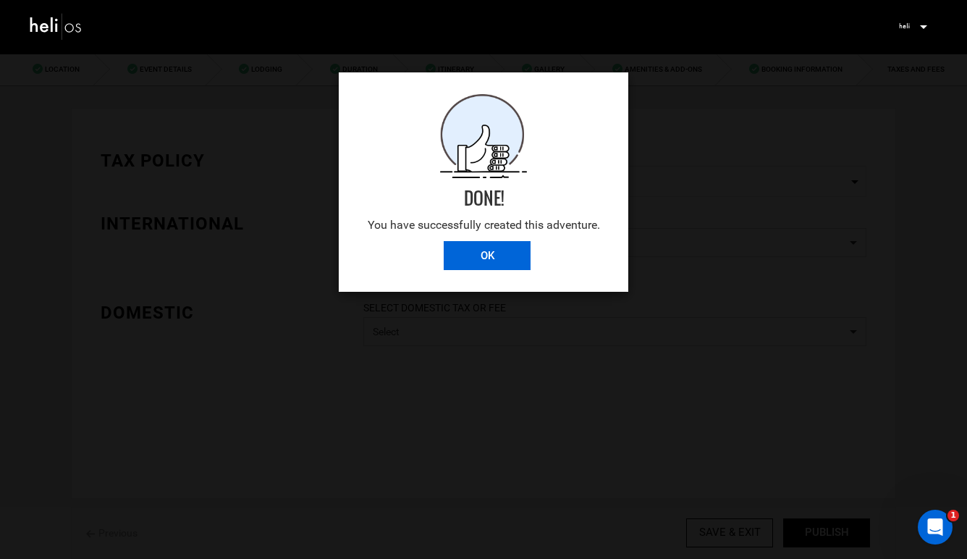
click at [515, 256] on input "OK" at bounding box center [487, 255] width 87 height 29
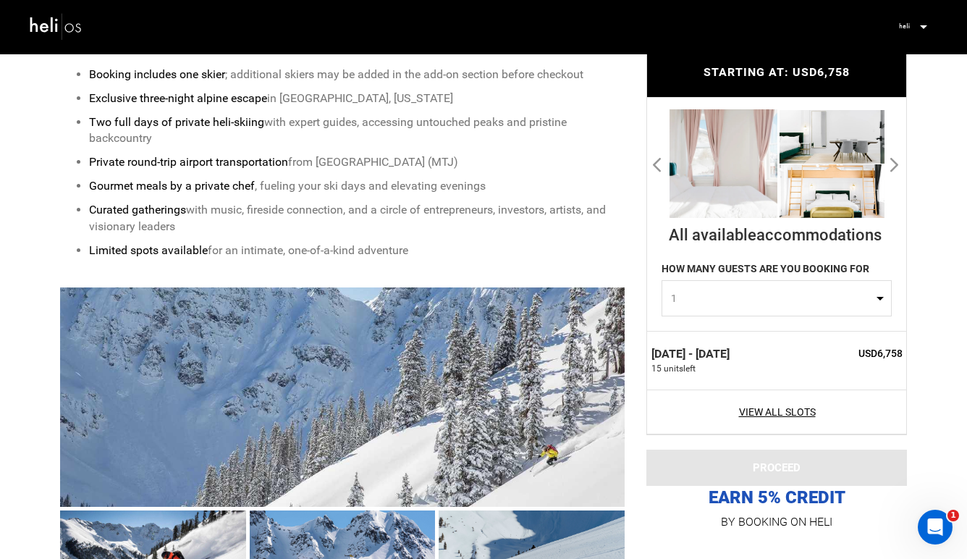
scroll to position [593, 0]
click at [765, 419] on link "View All Slots" at bounding box center [776, 411] width 251 height 14
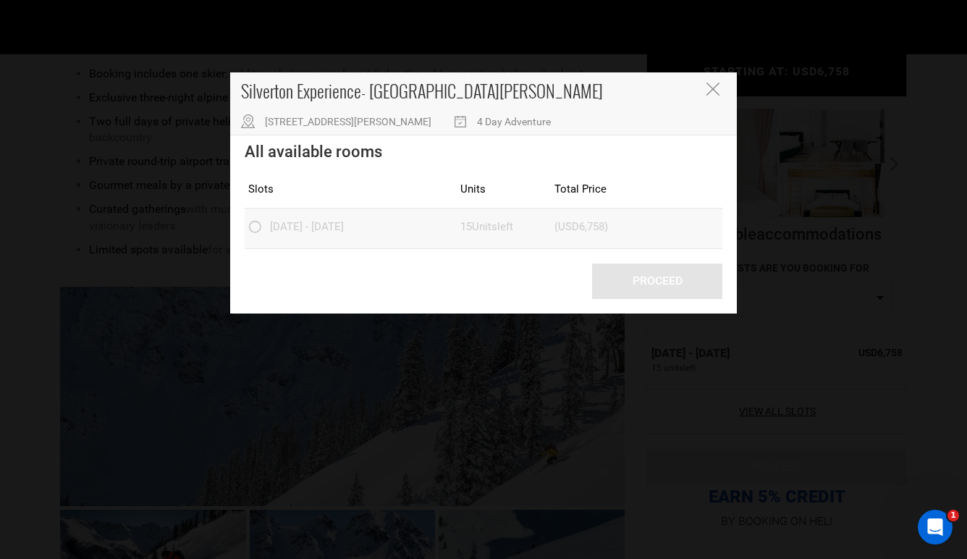
click at [327, 227] on span "[DATE] - [DATE]" at bounding box center [307, 226] width 74 height 13
click at [715, 88] on icon "Close" at bounding box center [712, 88] width 13 height 13
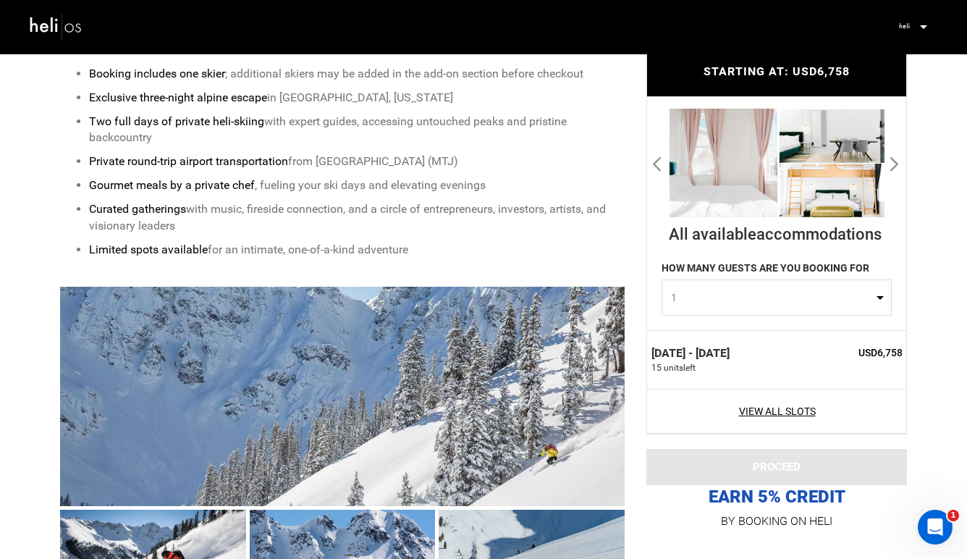
click at [823, 302] on span "1" at bounding box center [772, 298] width 202 height 14
click at [837, 376] on link "3" at bounding box center [776, 386] width 229 height 26
click at [883, 297] on button "3" at bounding box center [776, 298] width 230 height 36
click at [831, 331] on link "1" at bounding box center [776, 334] width 229 height 26
select select "1"
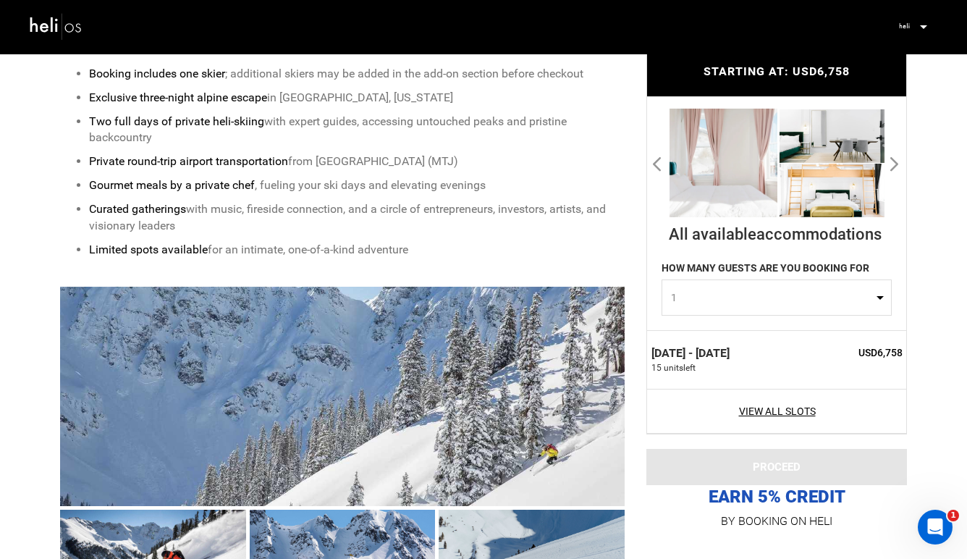
click at [754, 367] on span "15 unit s left" at bounding box center [724, 368] width 146 height 12
click at [702, 355] on label "[DATE] - [DATE]" at bounding box center [690, 354] width 78 height 17
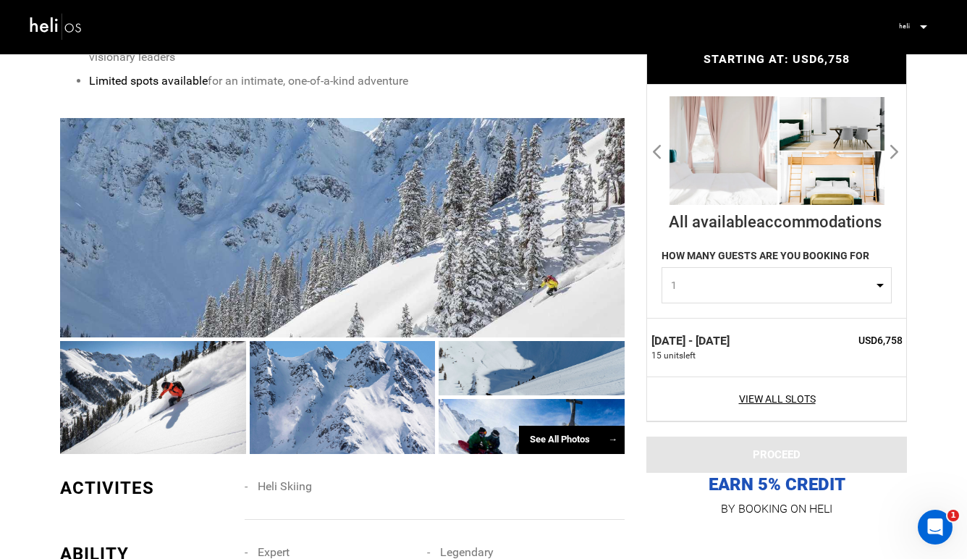
scroll to position [762, 0]
click at [574, 444] on div "See All Photos →" at bounding box center [572, 439] width 106 height 28
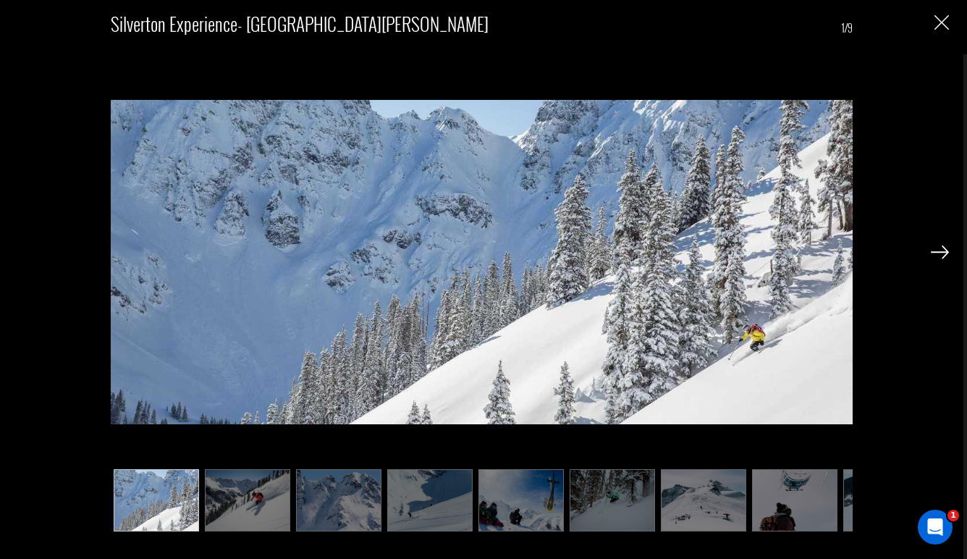
click at [933, 255] on img at bounding box center [939, 251] width 18 height 13
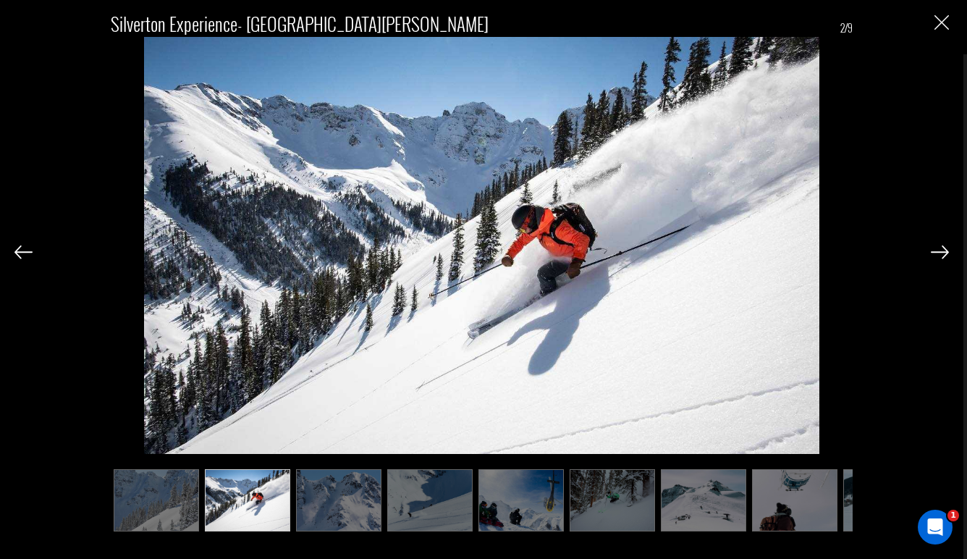
click at [933, 255] on img at bounding box center [939, 251] width 18 height 13
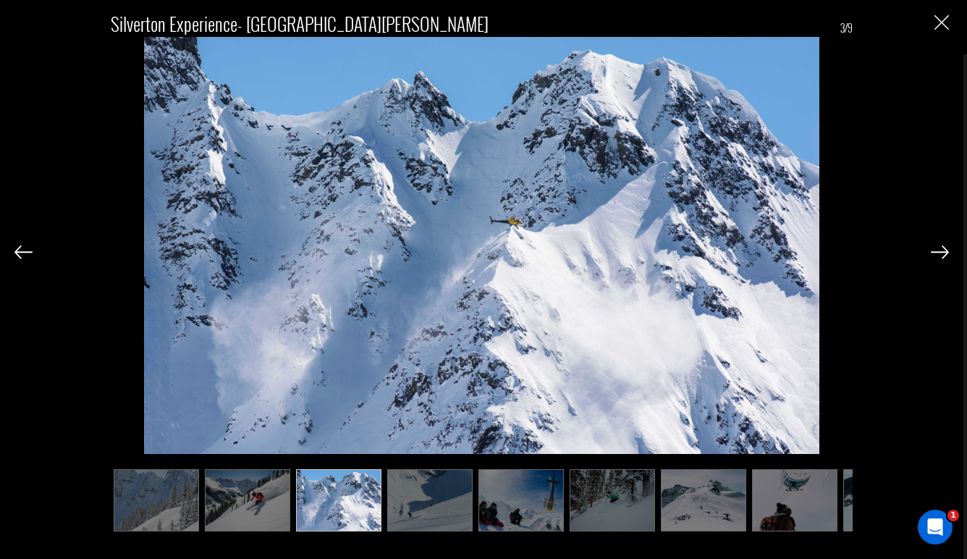
click at [933, 255] on img at bounding box center [939, 251] width 18 height 13
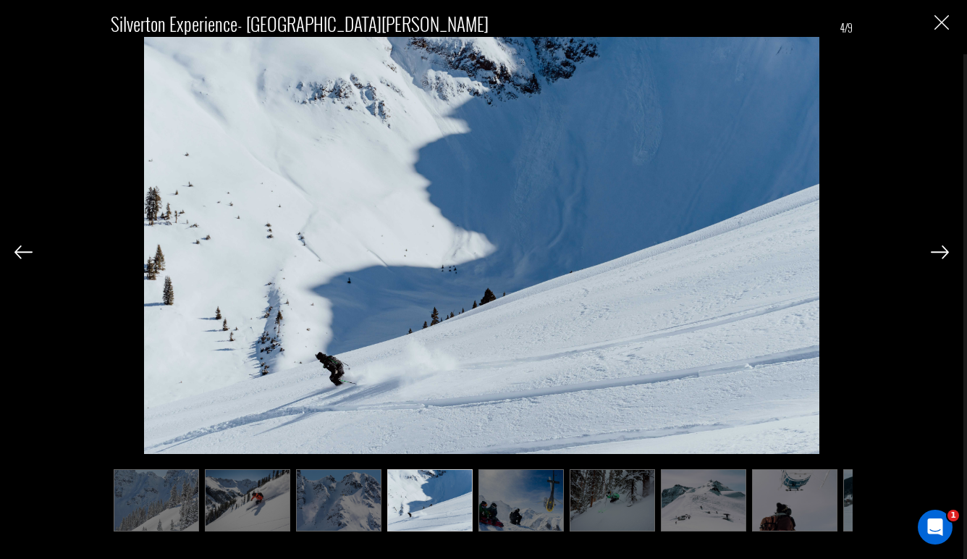
click at [933, 255] on img at bounding box center [939, 251] width 18 height 13
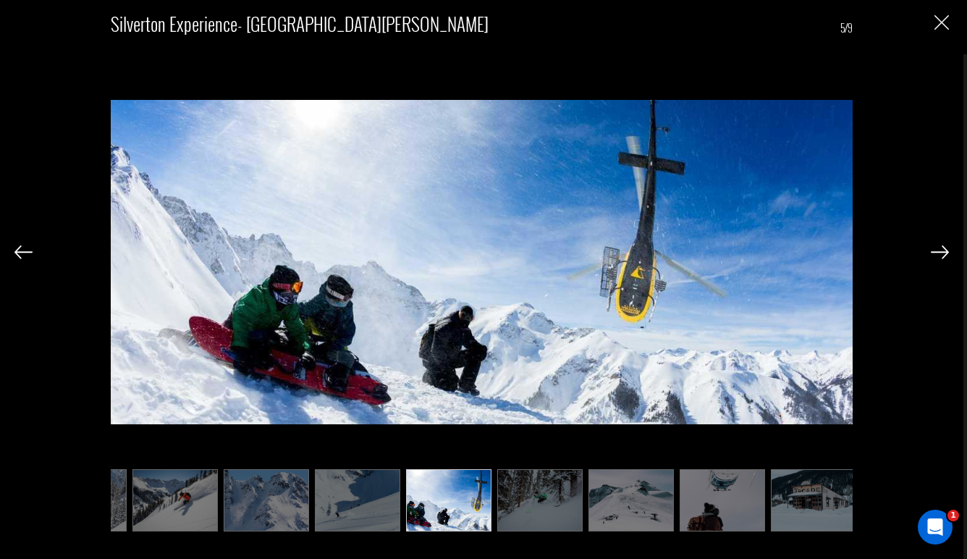
click at [933, 255] on img at bounding box center [939, 251] width 18 height 13
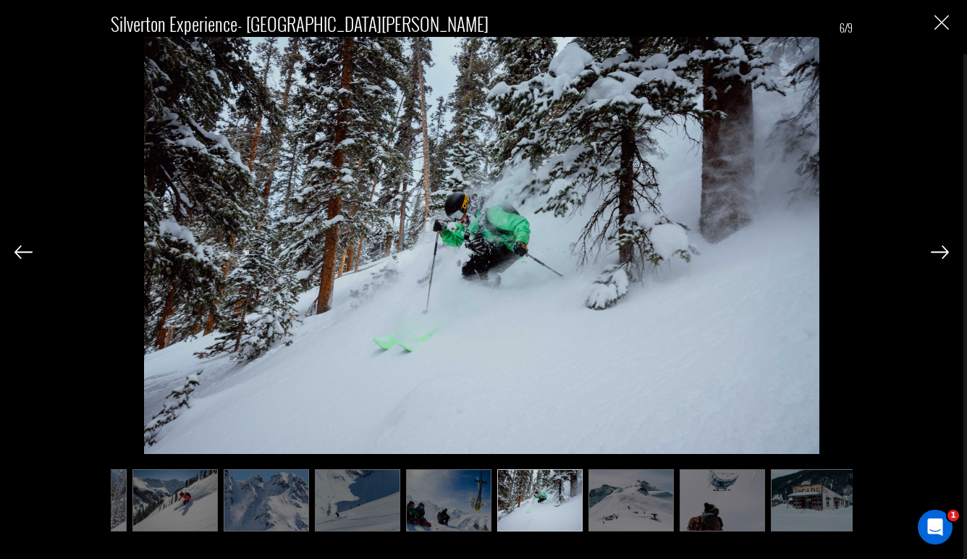
scroll to position [0, 79]
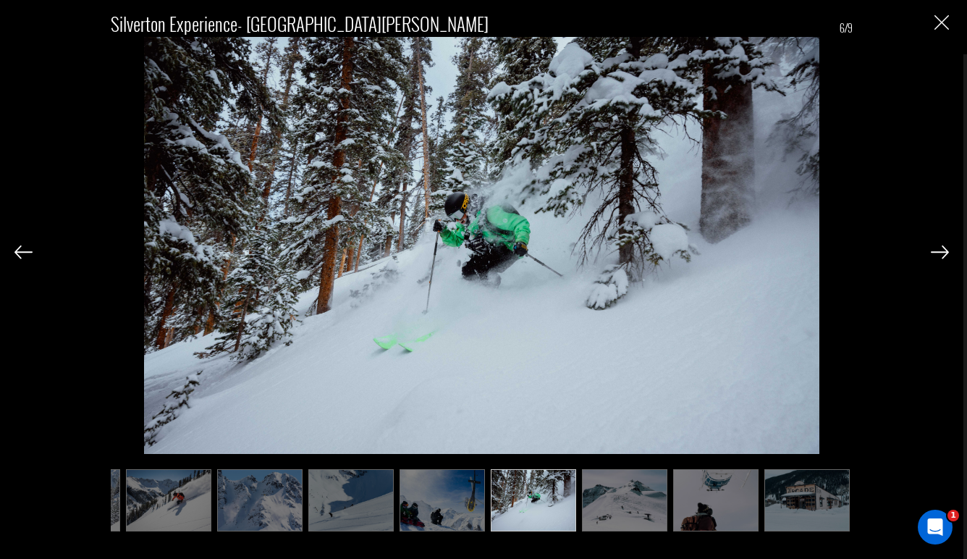
click at [933, 255] on img at bounding box center [939, 251] width 18 height 13
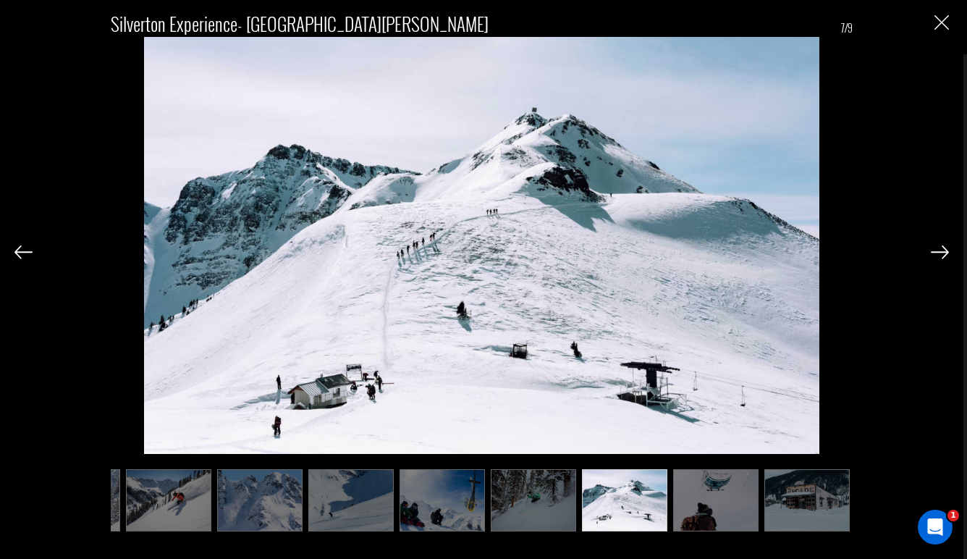
click at [933, 255] on img at bounding box center [939, 251] width 18 height 13
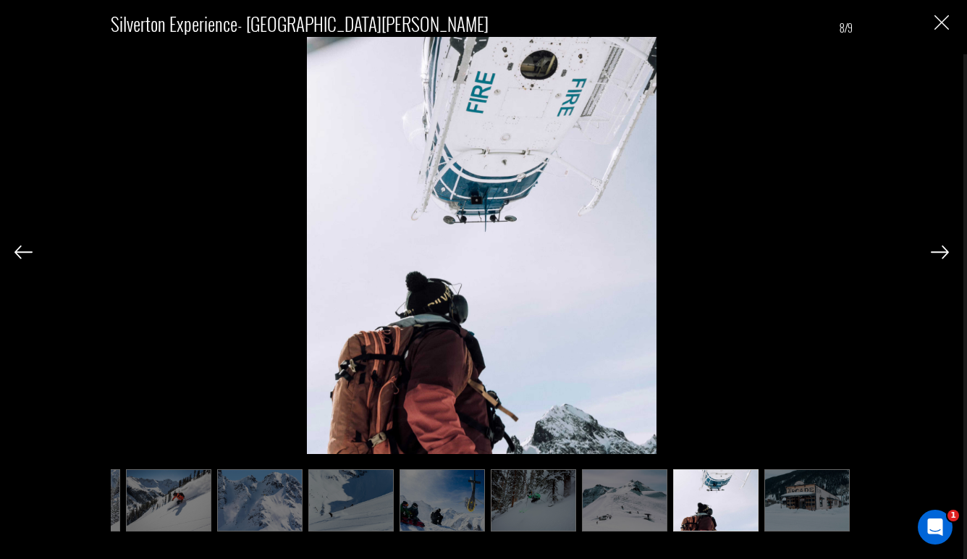
click at [933, 255] on img at bounding box center [939, 251] width 18 height 13
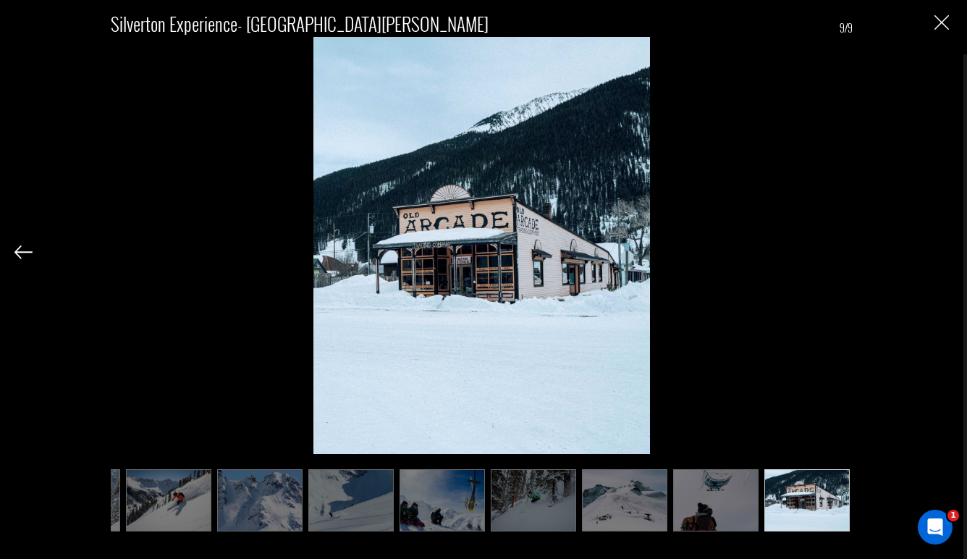
click at [933, 255] on div "Silverton Experience- The Wyman Hotel 9/9" at bounding box center [481, 265] width 934 height 530
click at [942, 27] on img "Close" at bounding box center [941, 22] width 14 height 14
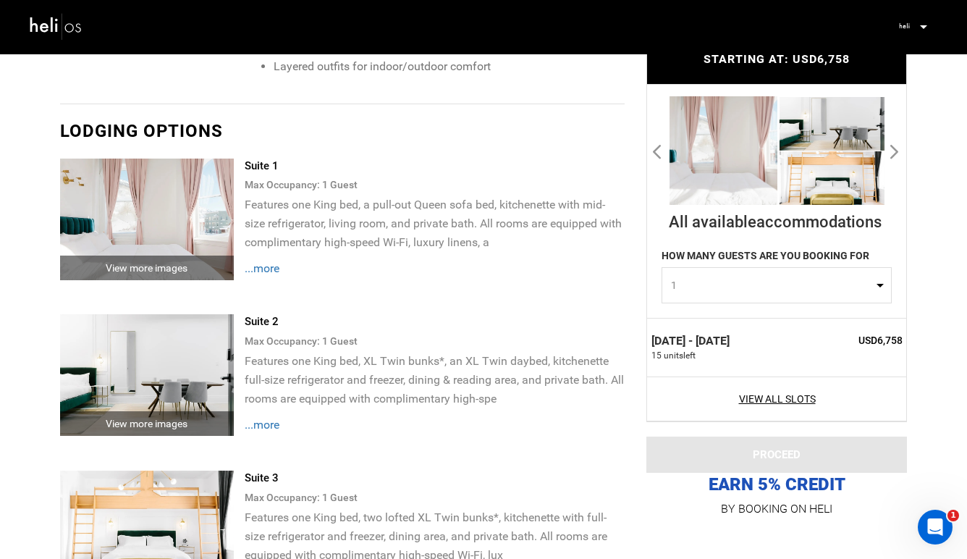
scroll to position [2354, 0]
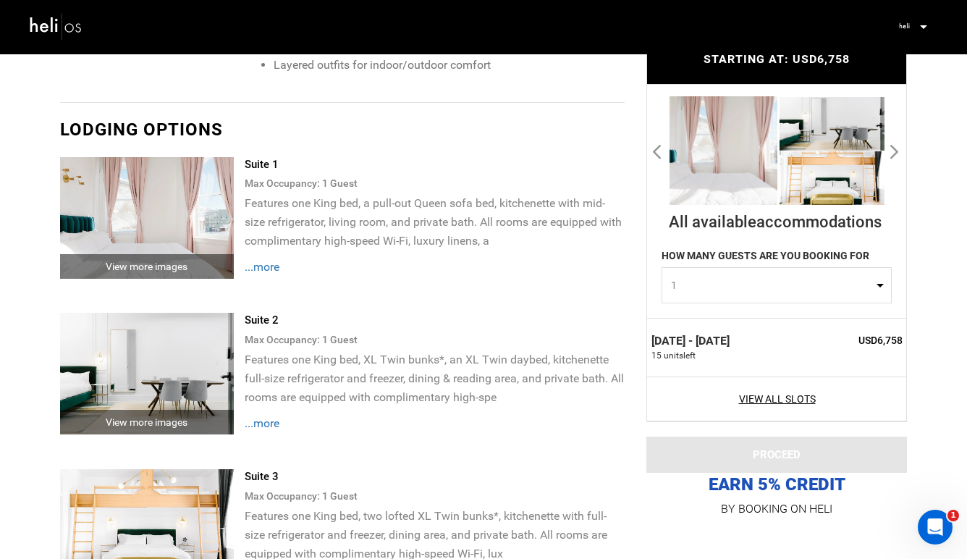
click at [164, 269] on div "View more images" at bounding box center [147, 266] width 174 height 25
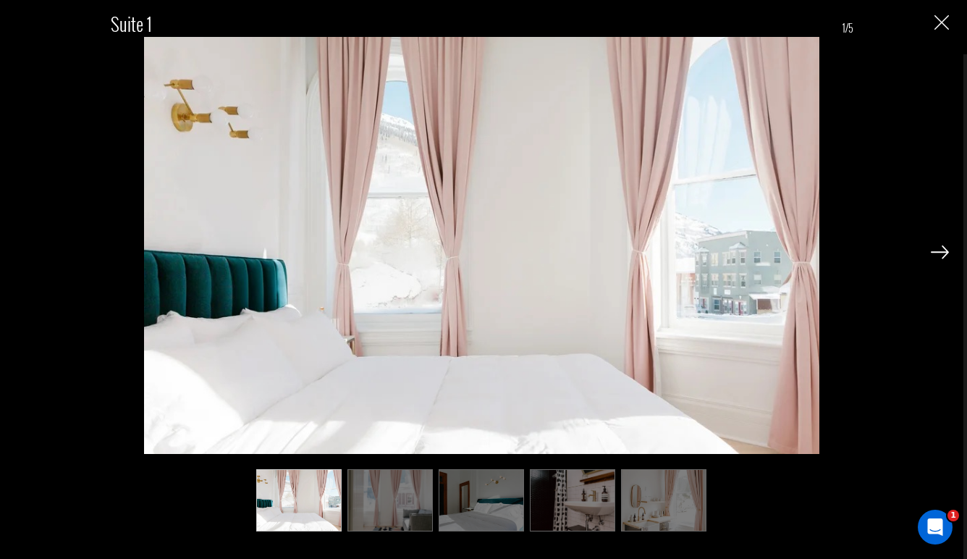
scroll to position [0, 0]
click at [942, 247] on img at bounding box center [939, 251] width 18 height 13
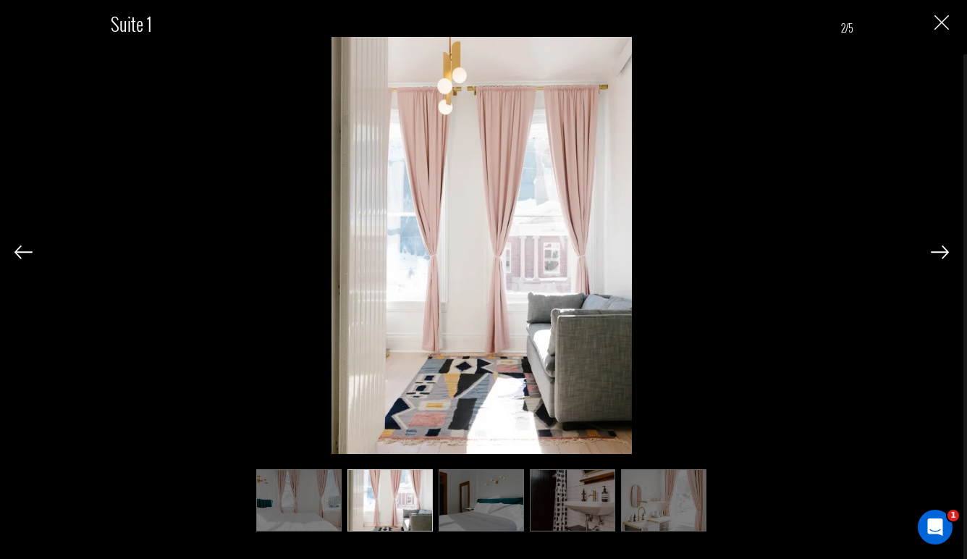
click at [942, 247] on img at bounding box center [939, 251] width 18 height 13
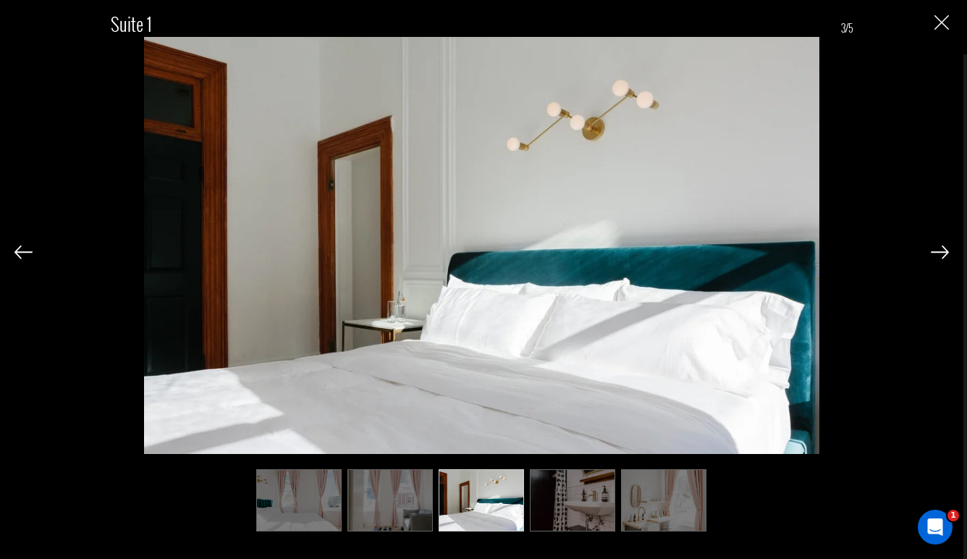
click at [942, 247] on img at bounding box center [939, 251] width 18 height 13
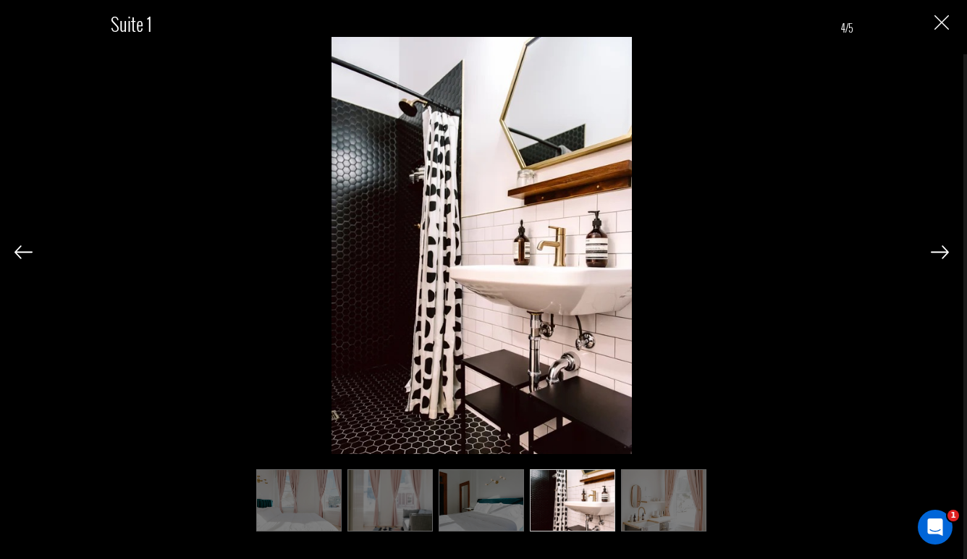
click at [942, 247] on img at bounding box center [939, 251] width 18 height 13
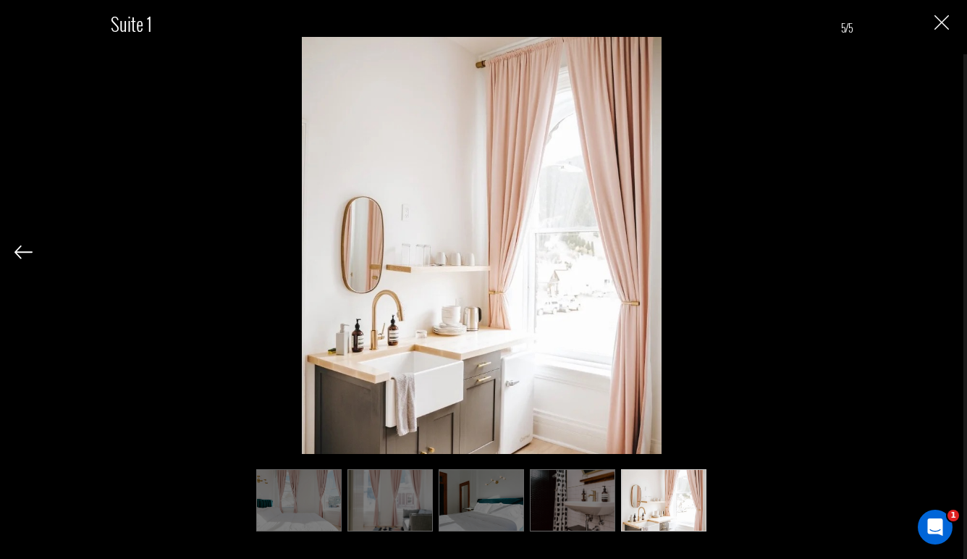
click at [942, 247] on div "Suite 1 5/5" at bounding box center [481, 265] width 934 height 530
click at [937, 36] on div "Suite 1 5/5" at bounding box center [481, 265] width 934 height 530
click at [935, 18] on img "Close" at bounding box center [941, 22] width 14 height 14
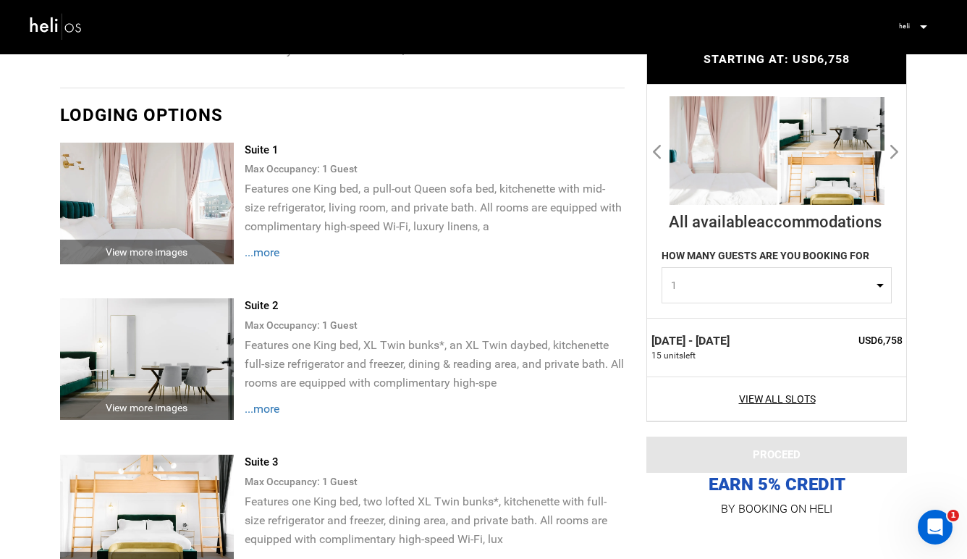
scroll to position [2371, 0]
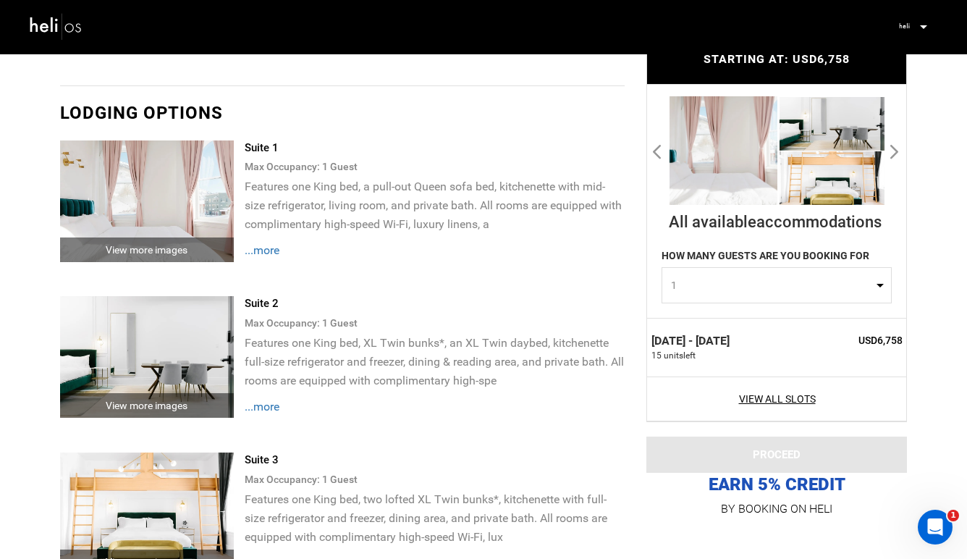
click at [205, 347] on img at bounding box center [147, 357] width 174 height 122
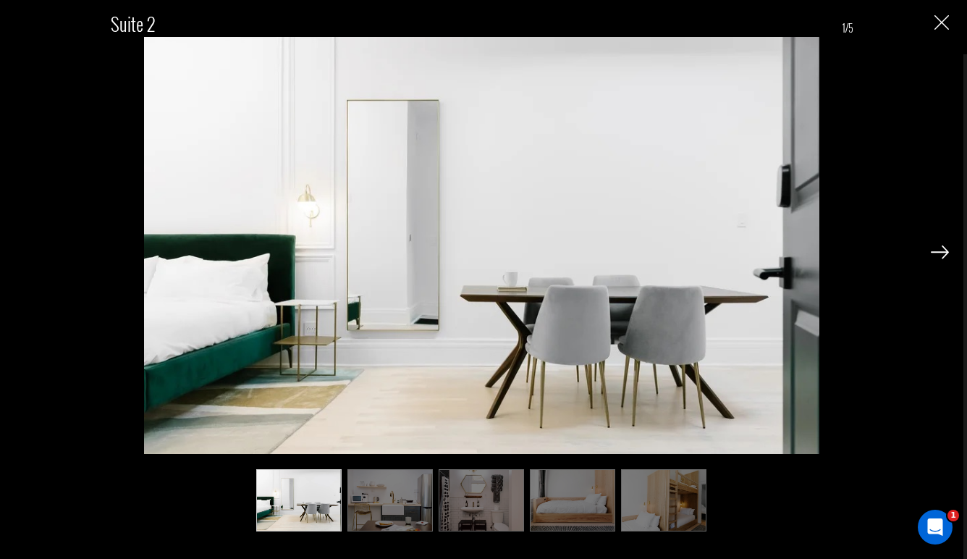
click at [933, 253] on img at bounding box center [939, 251] width 18 height 13
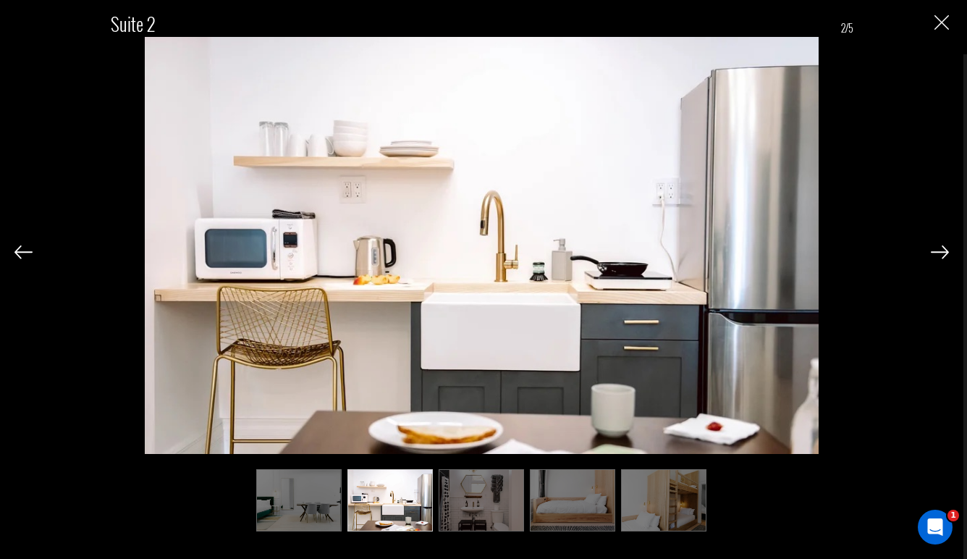
click at [933, 253] on img at bounding box center [939, 251] width 18 height 13
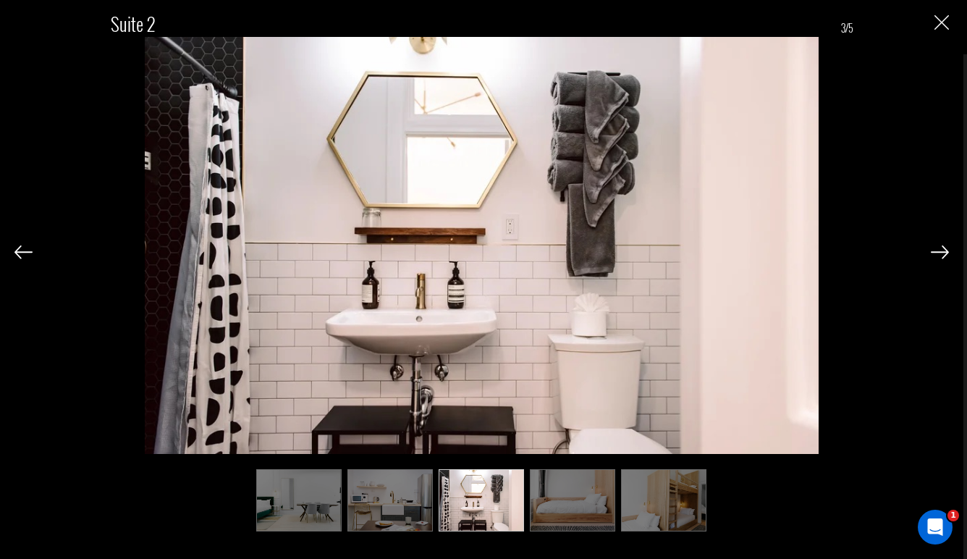
click at [933, 253] on img at bounding box center [939, 251] width 18 height 13
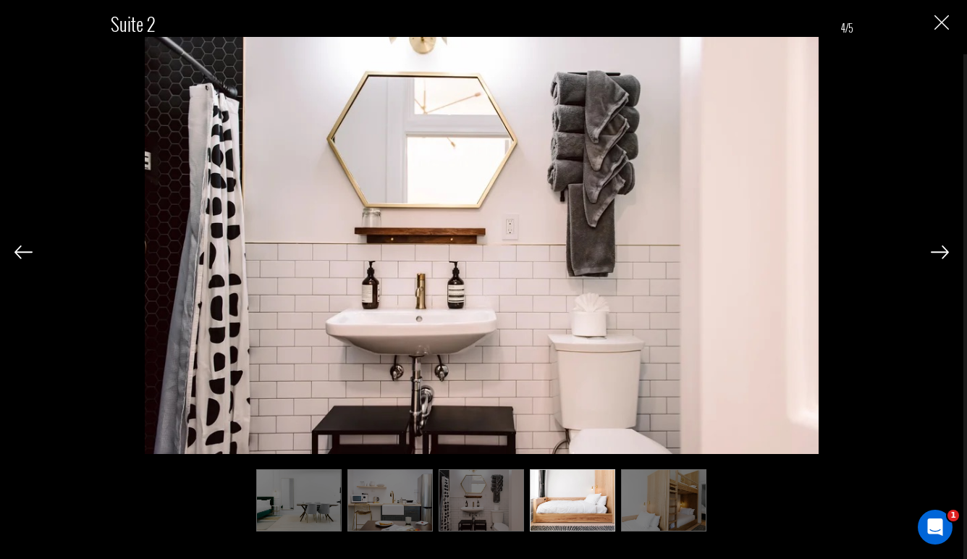
click at [933, 253] on img at bounding box center [939, 251] width 18 height 13
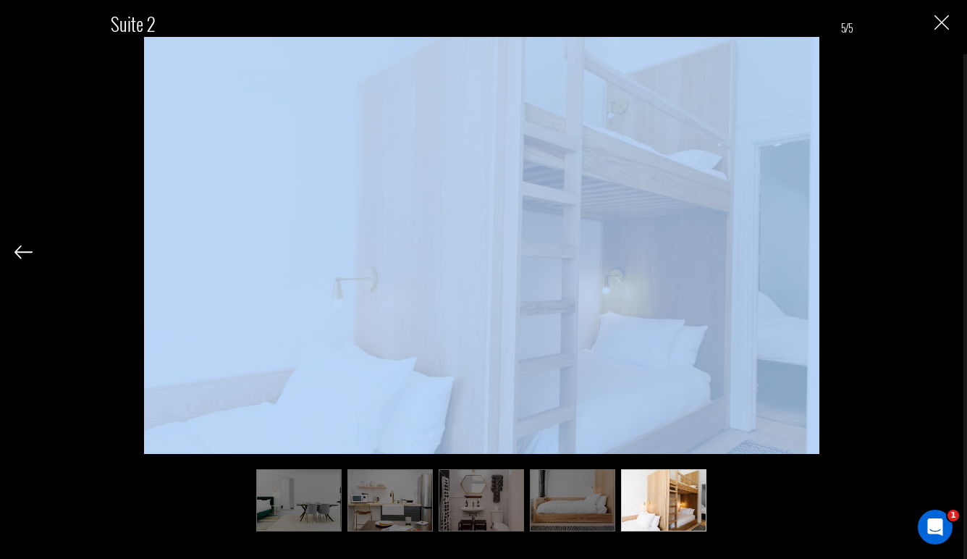
click at [933, 253] on div "Suite 2 5/5" at bounding box center [481, 265] width 934 height 530
click at [938, 28] on img "Close" at bounding box center [941, 22] width 14 height 14
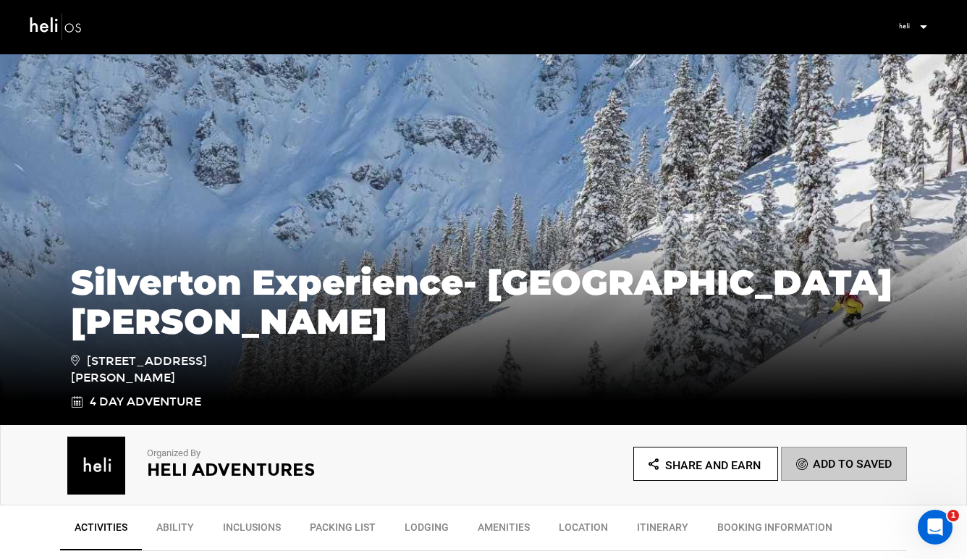
scroll to position [59, 0]
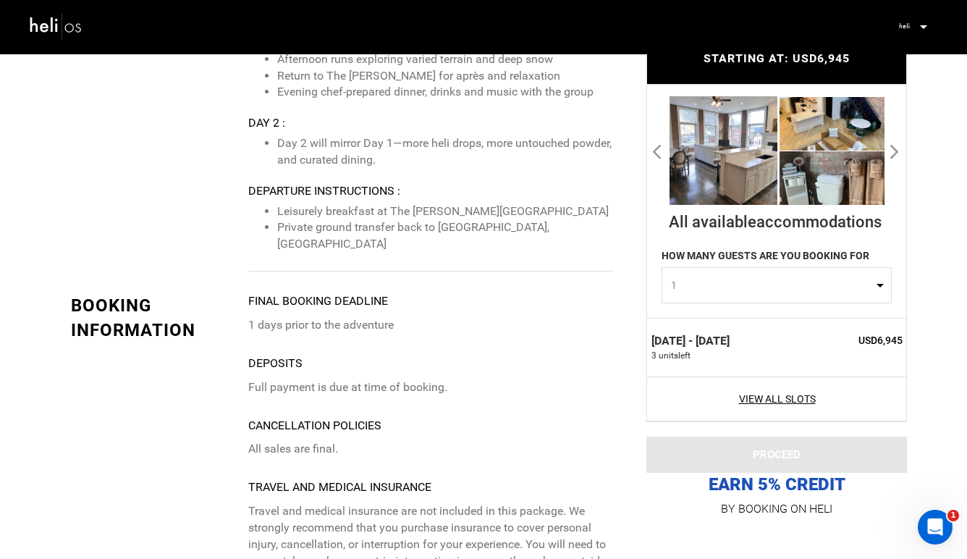
scroll to position [3900, 0]
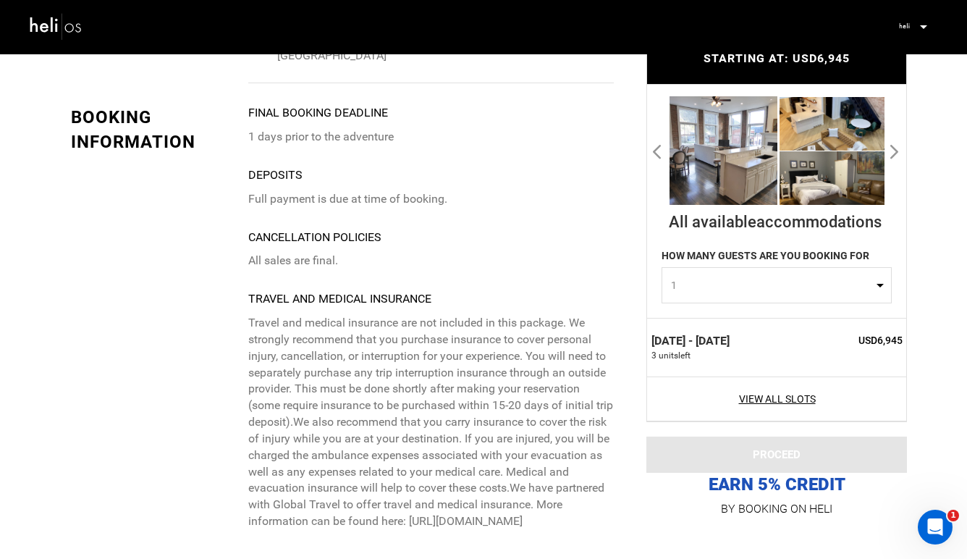
scroll to position [3900, 0]
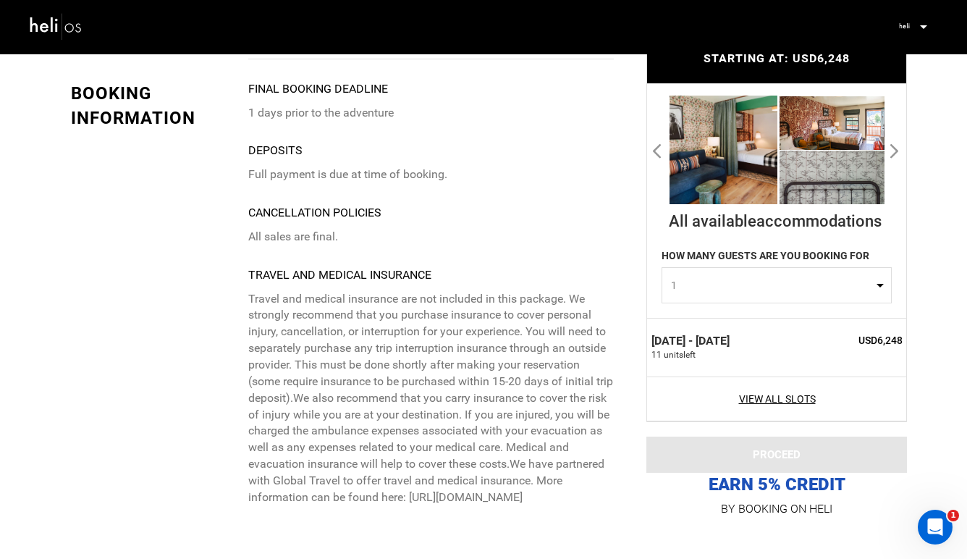
scroll to position [3861, 0]
